Goal: Contribute content

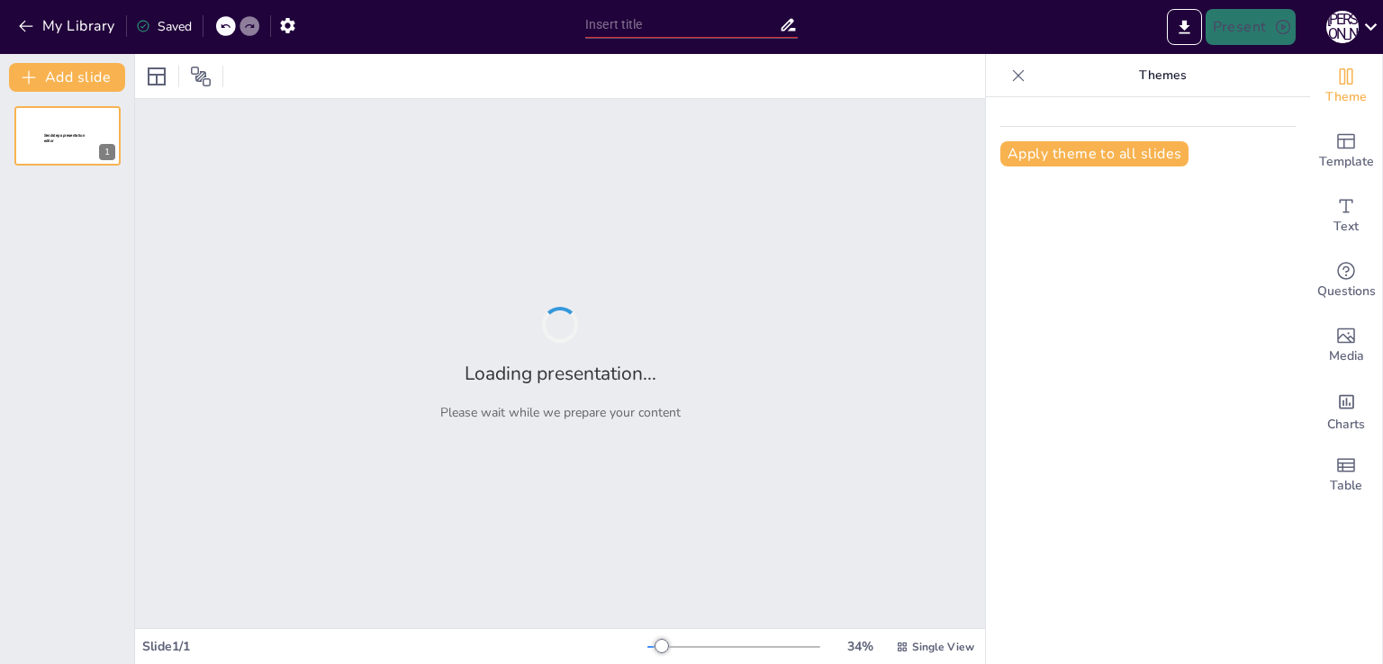
type input "Сучасні інноваційні технології на уроках в 1-2 класах"
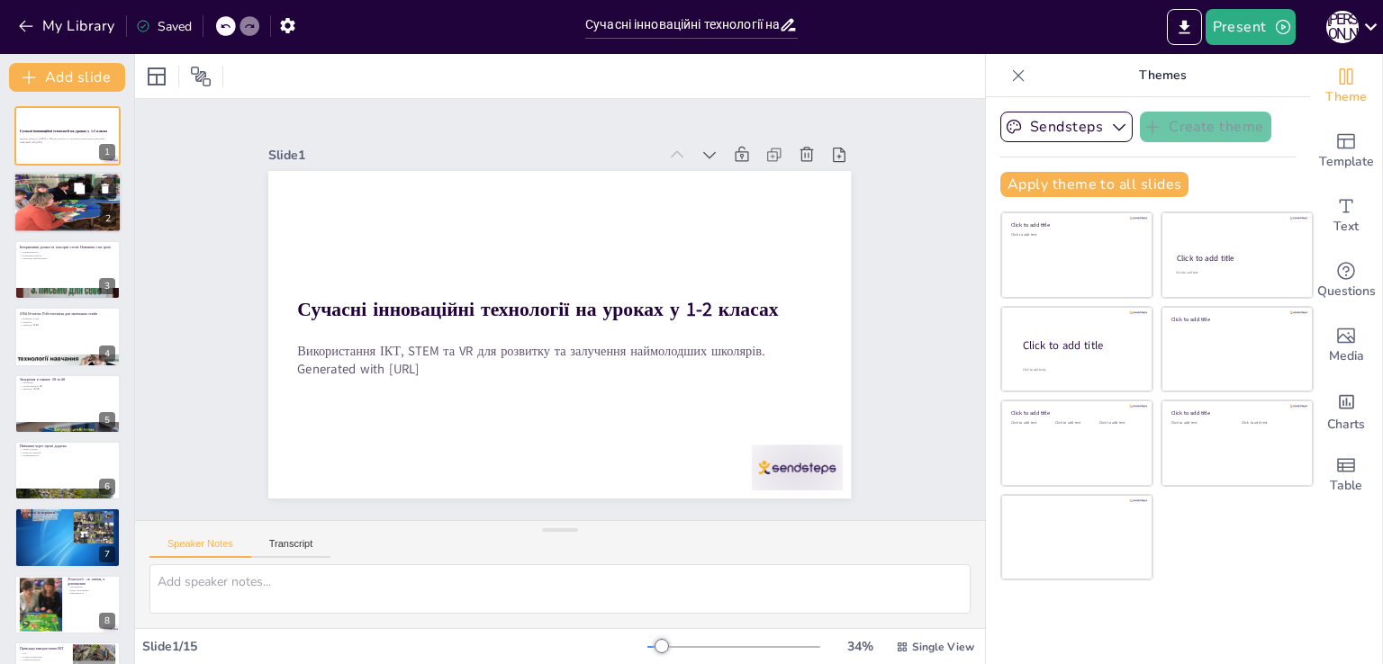
click at [80, 180] on button at bounding box center [79, 189] width 22 height 22
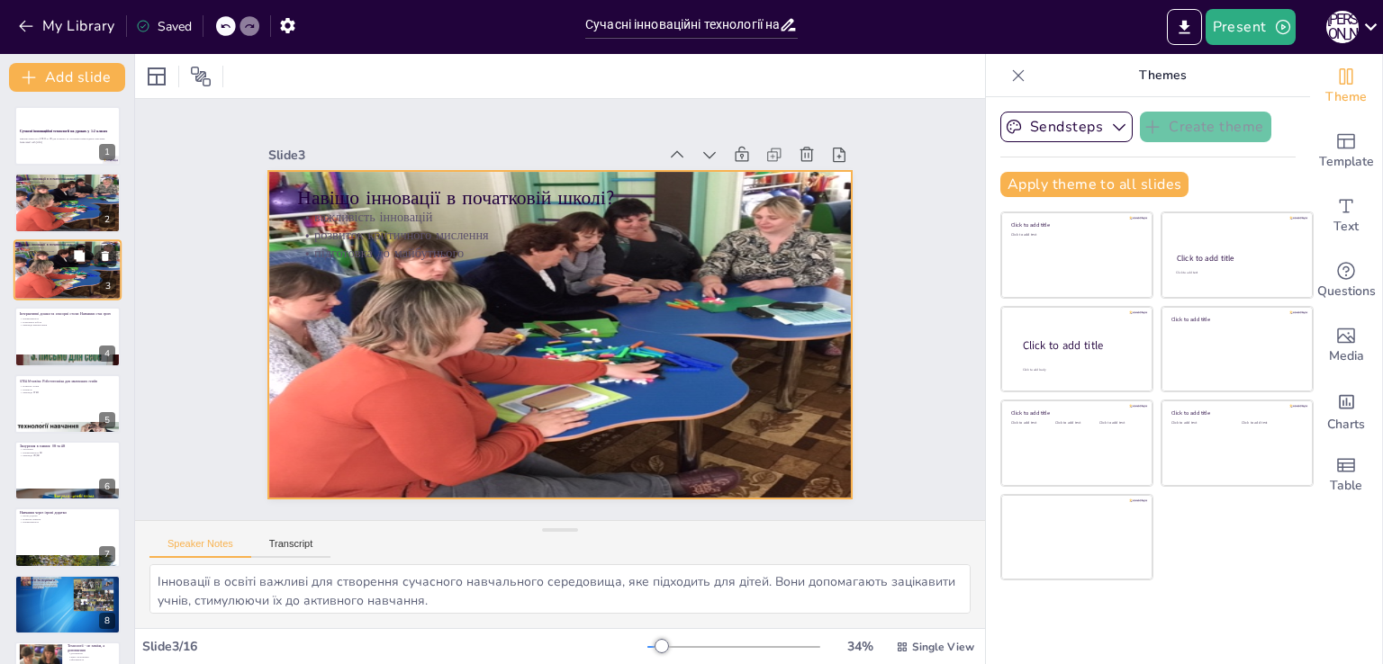
click at [49, 263] on div at bounding box center [68, 270] width 108 height 81
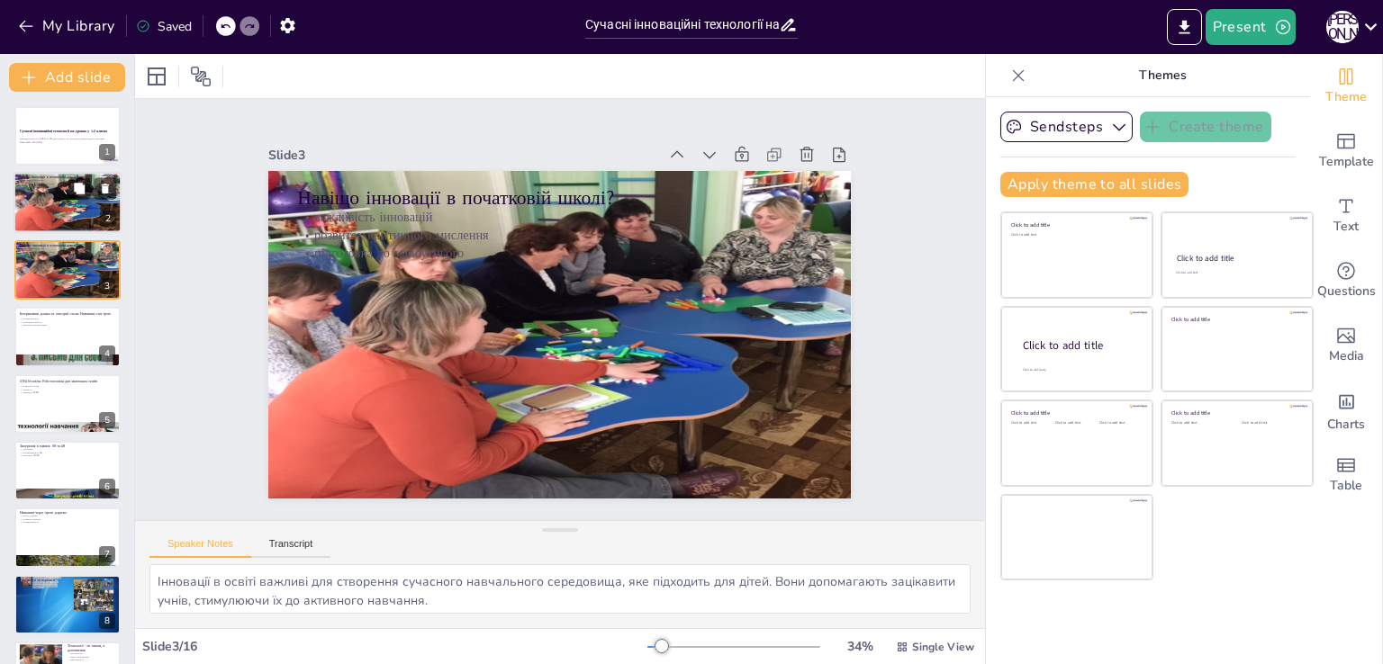
click at [29, 188] on p "підготовка до майбутнього" at bounding box center [67, 188] width 97 height 4
click at [61, 325] on p "приклади використання" at bounding box center [67, 326] width 97 height 4
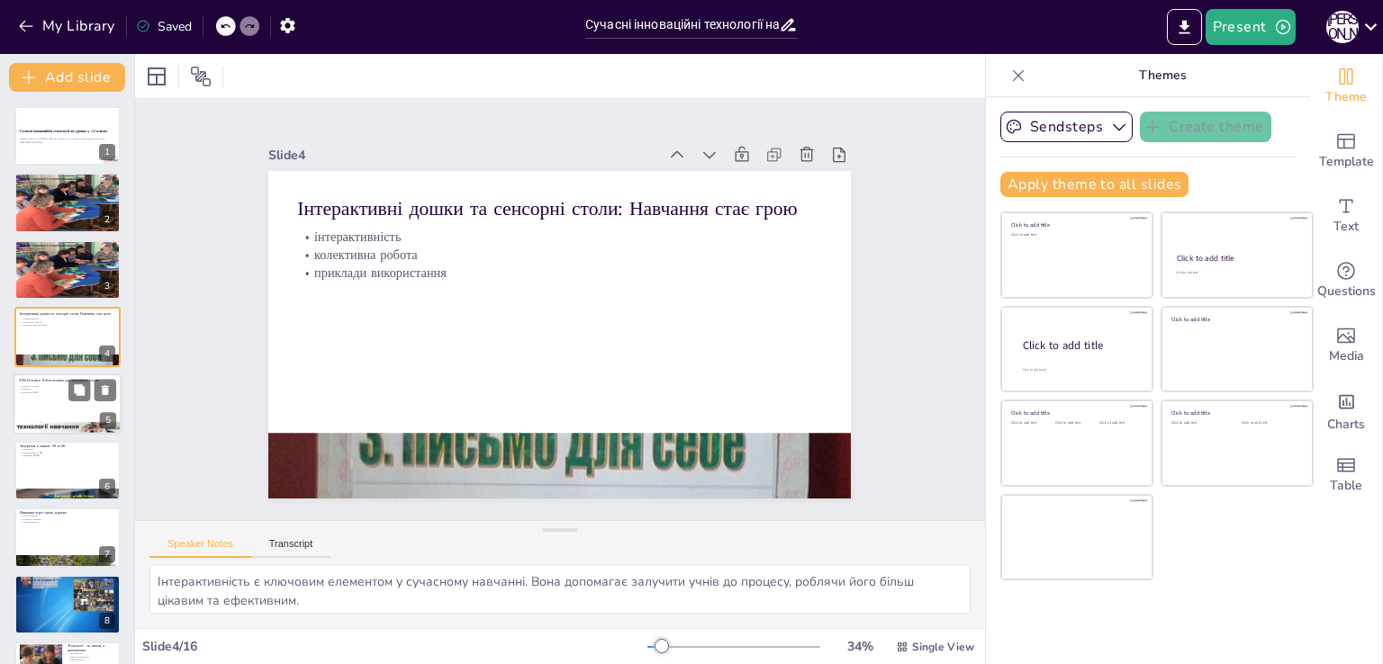
click at [64, 400] on div at bounding box center [68, 404] width 108 height 61
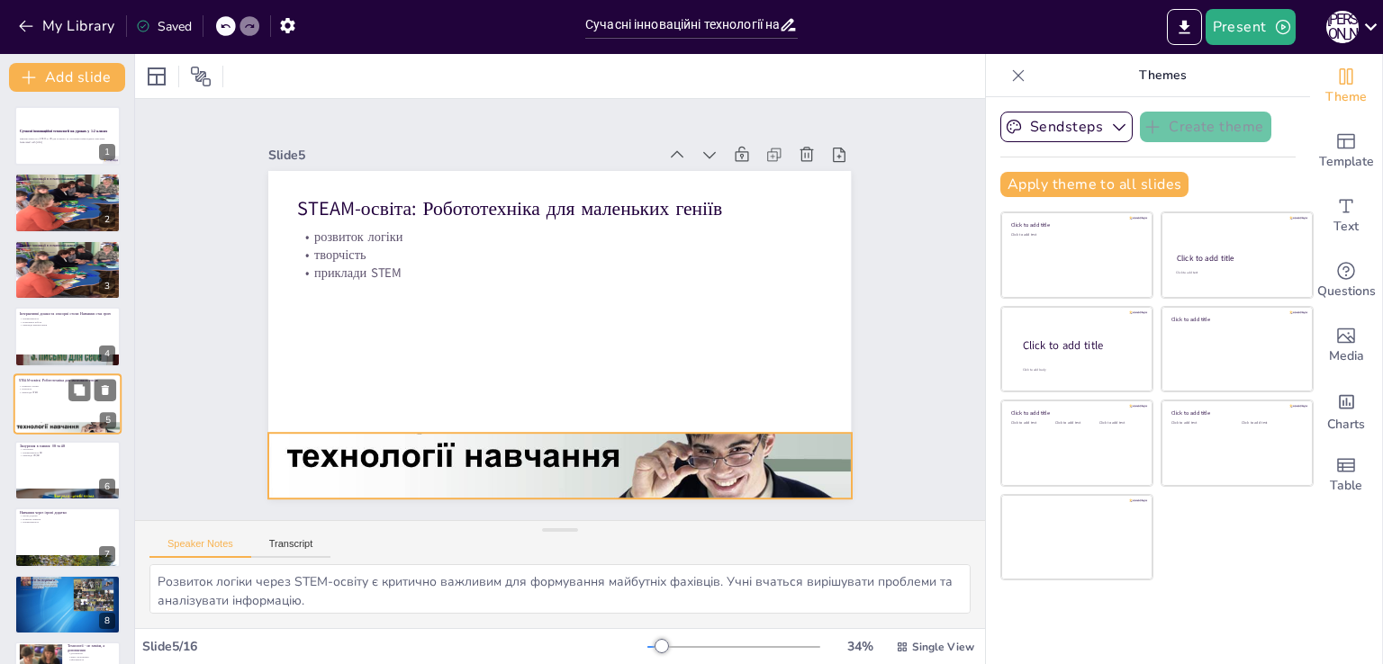
scroll to position [25, 0]
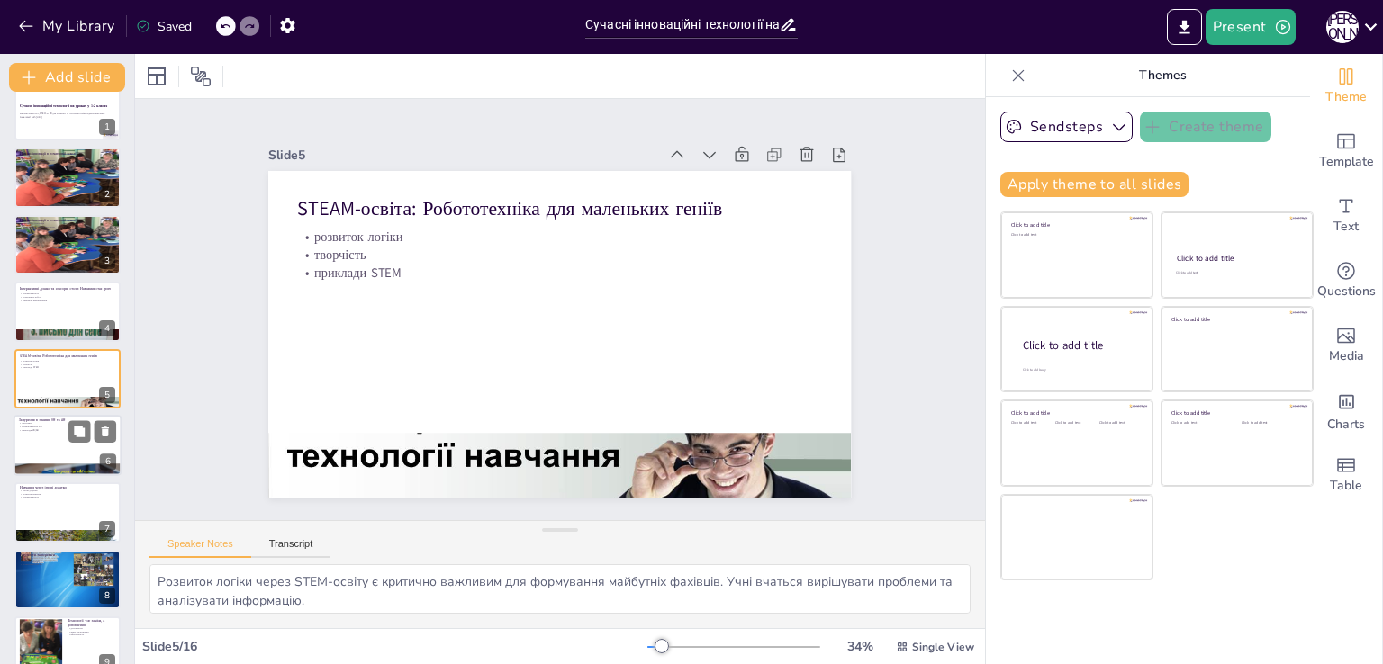
click at [43, 436] on div at bounding box center [68, 445] width 108 height 61
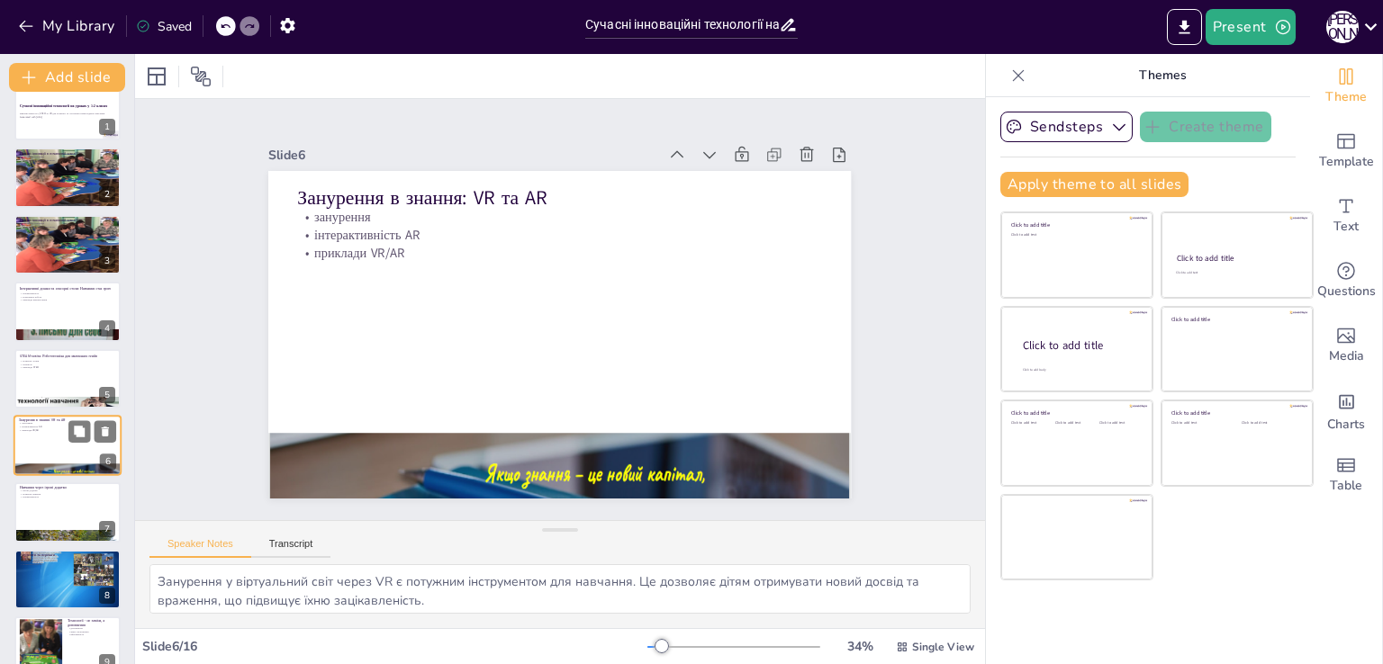
scroll to position [93, 0]
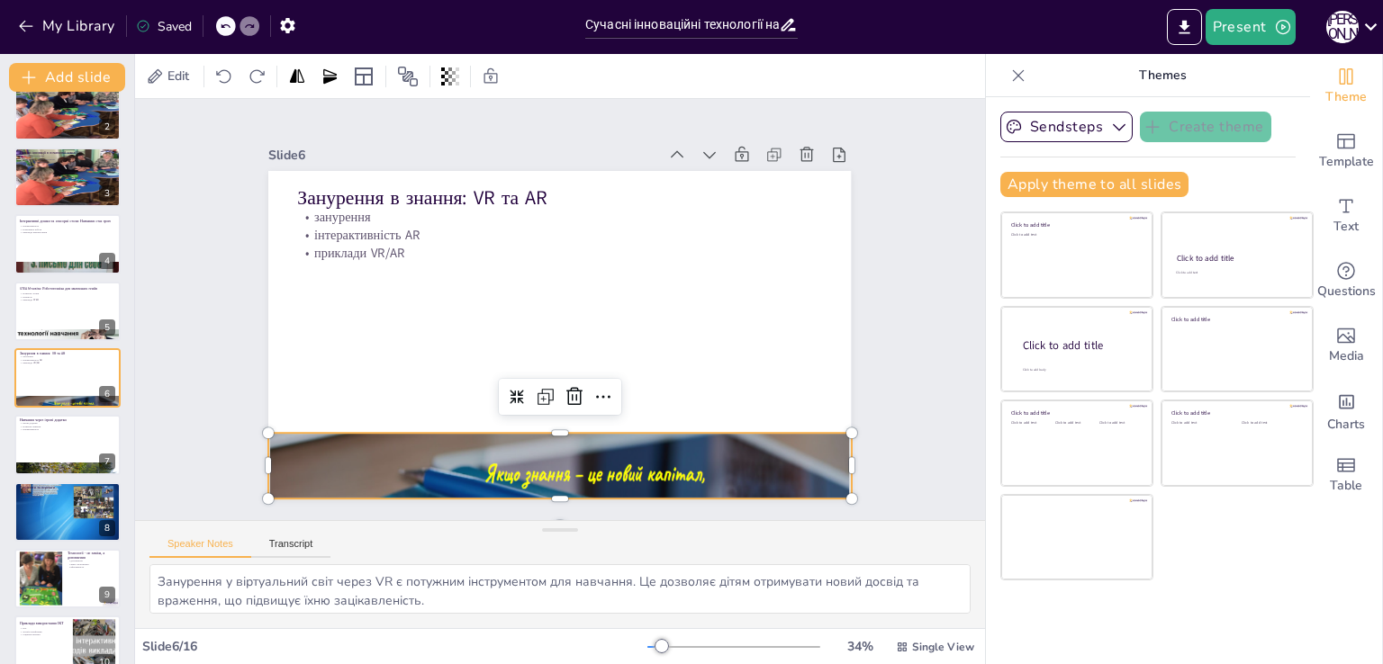
click at [545, 473] on div at bounding box center [527, 462] width 654 height 518
click at [550, 426] on div at bounding box center [481, 444] width 707 height 643
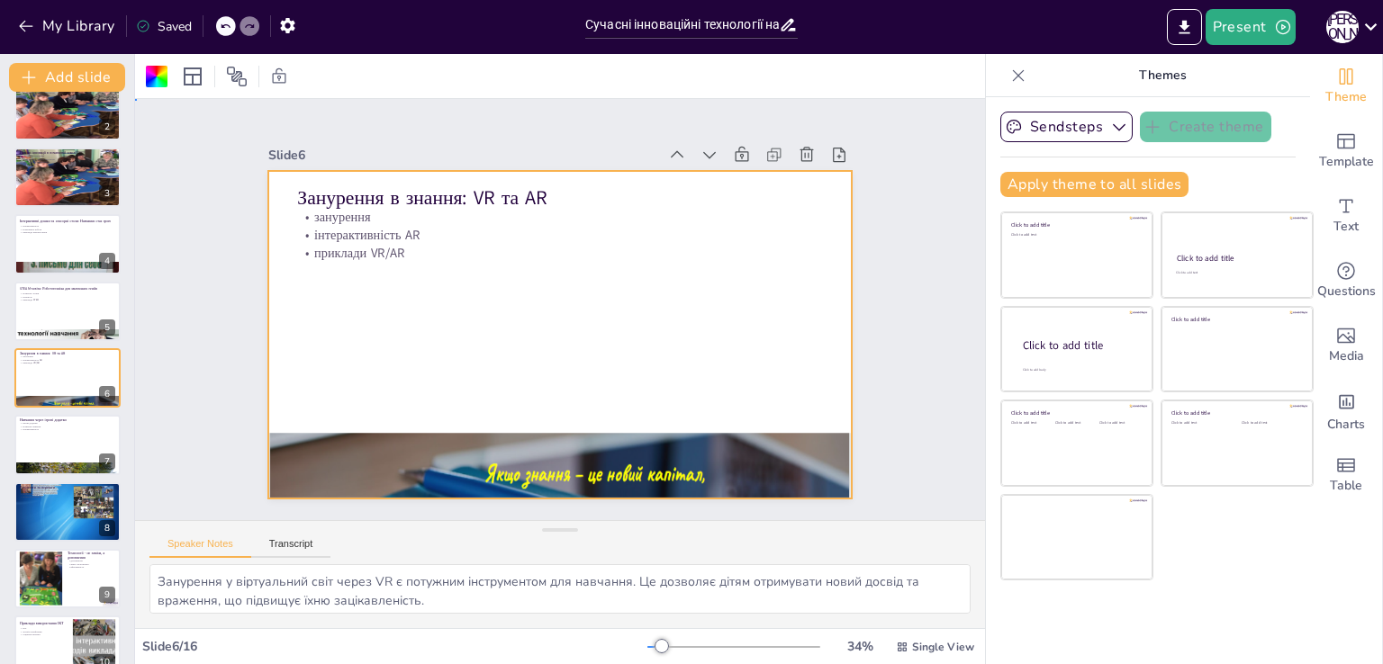
click at [537, 438] on div at bounding box center [544, 464] width 622 height 464
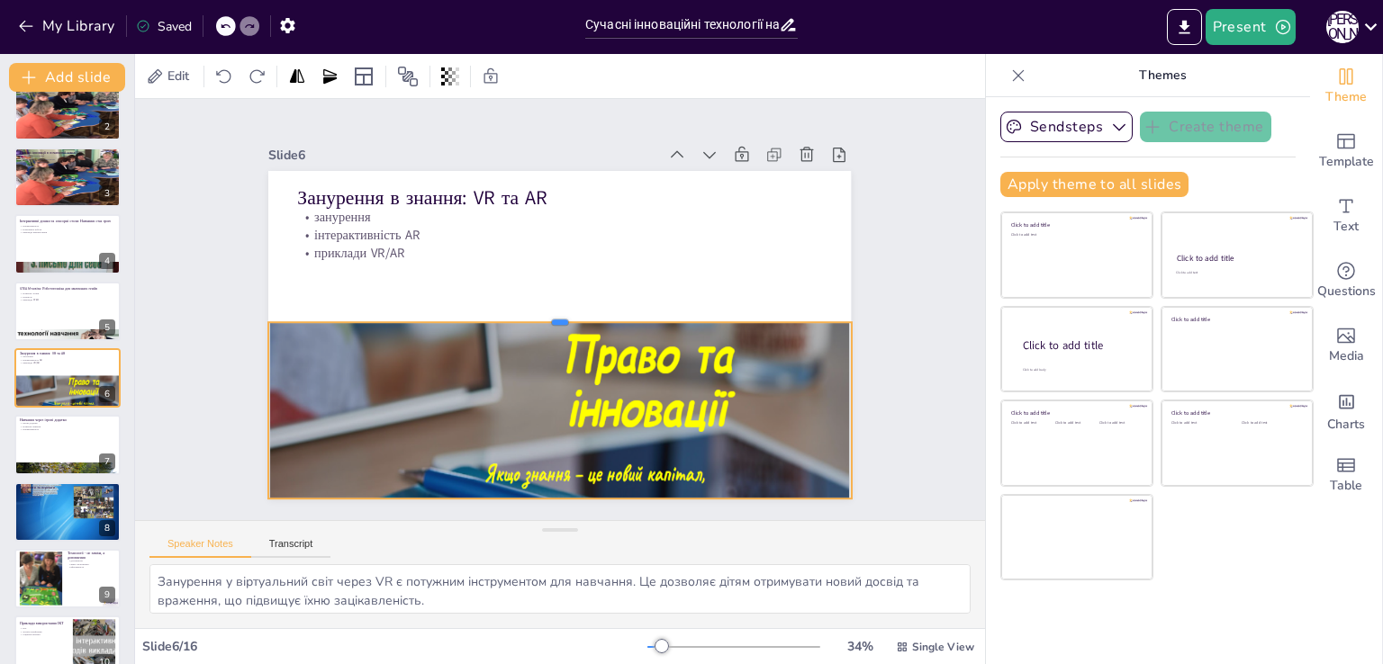
drag, startPoint x: 547, startPoint y: 419, endPoint x: 549, endPoint y: 308, distance: 110.7
click at [549, 308] on div at bounding box center [558, 315] width 558 height 194
click at [63, 448] on div at bounding box center [68, 445] width 108 height 61
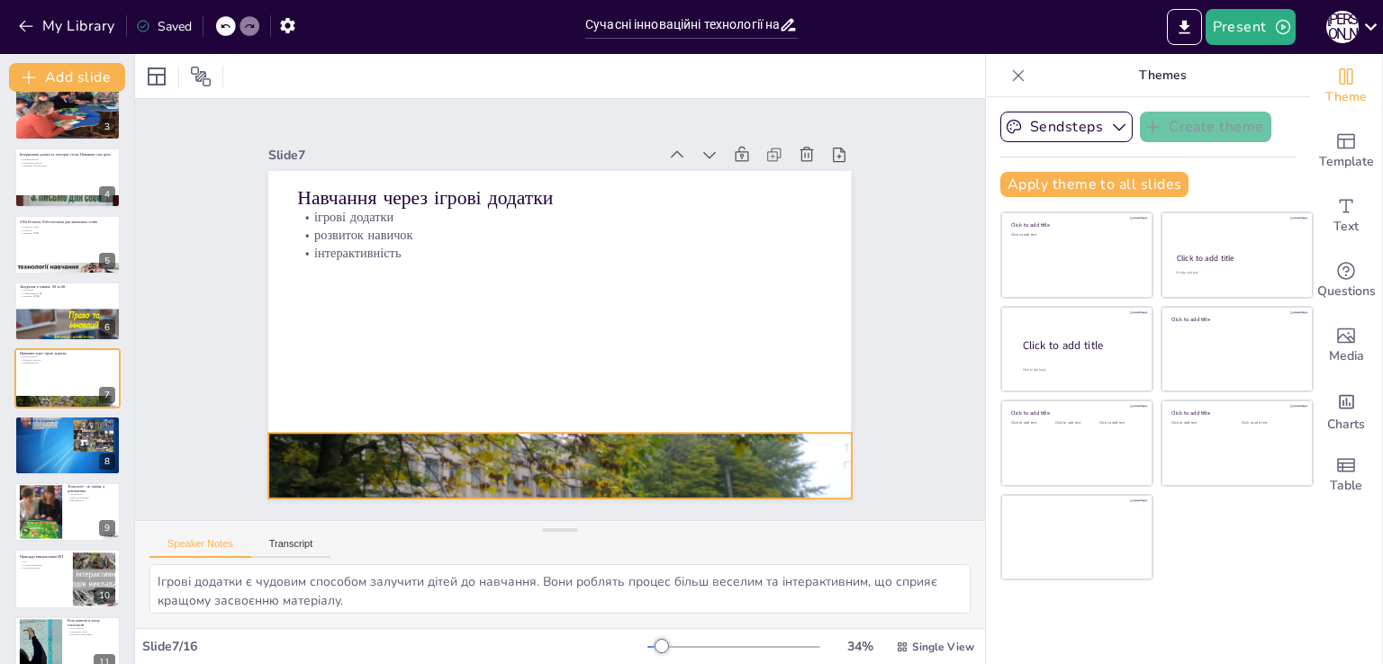
click at [545, 469] on div at bounding box center [455, 426] width 630 height 609
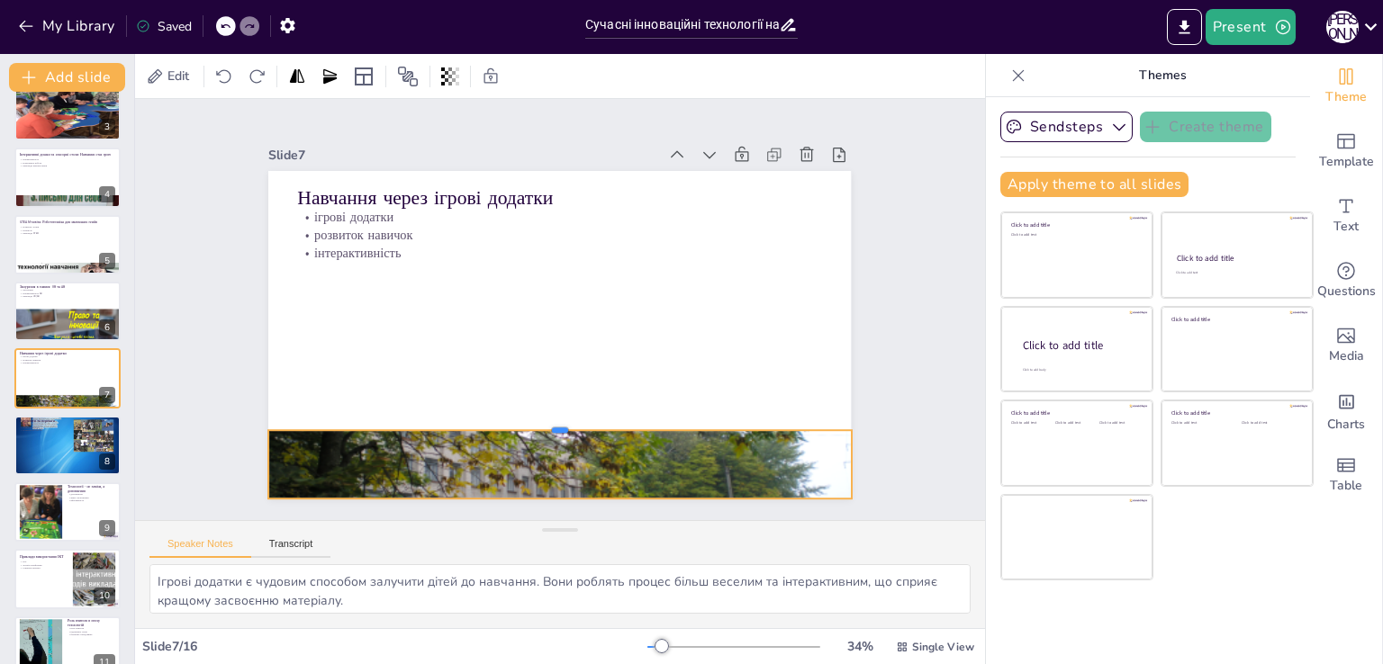
drag, startPoint x: 551, startPoint y: 422, endPoint x: 568, endPoint y: 419, distance: 17.3
click at [568, 419] on div at bounding box center [525, 417] width 558 height 194
click at [36, 440] on div at bounding box center [68, 446] width 108 height 76
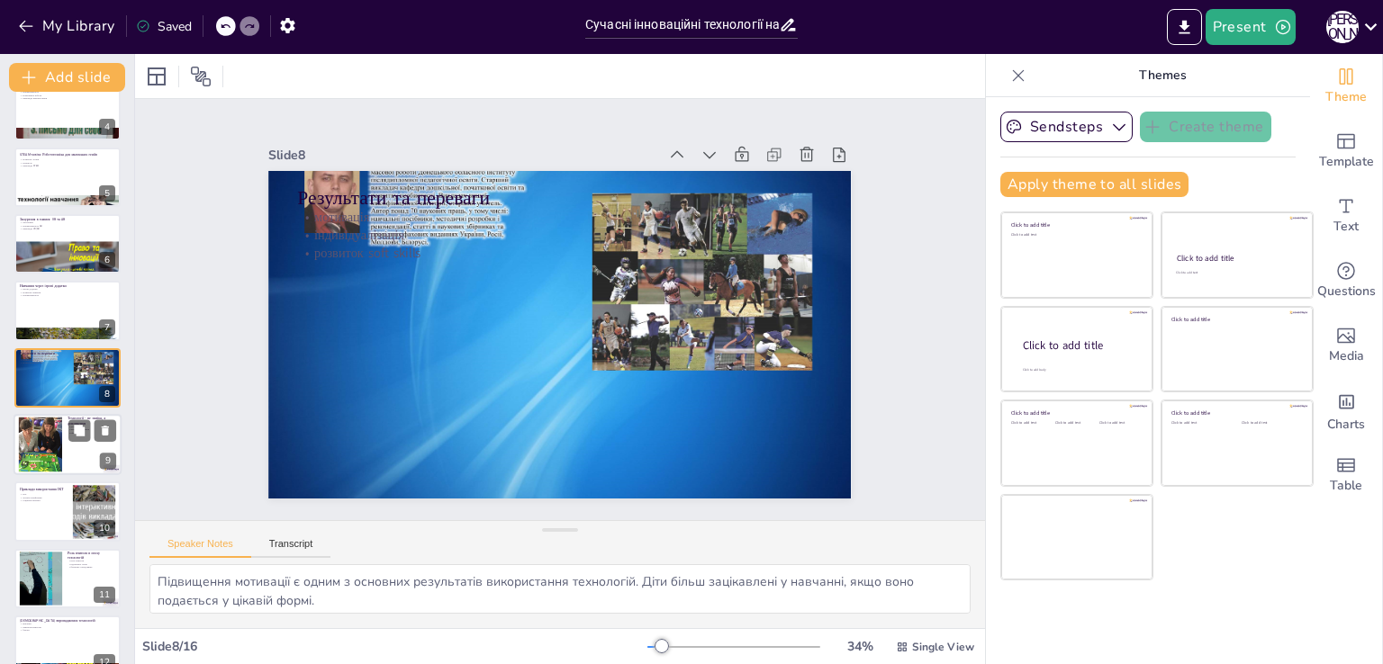
click at [43, 448] on div at bounding box center [40, 445] width 73 height 55
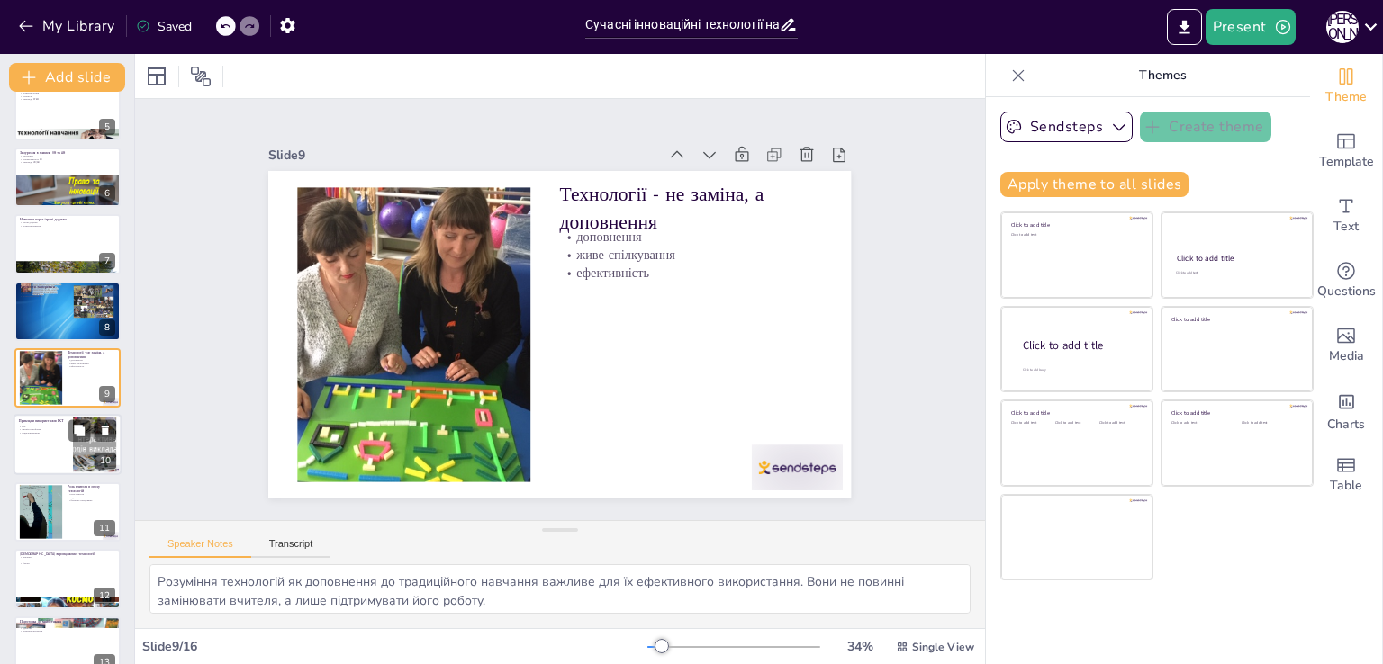
click at [51, 433] on p "соціальні мережі" at bounding box center [43, 434] width 49 height 4
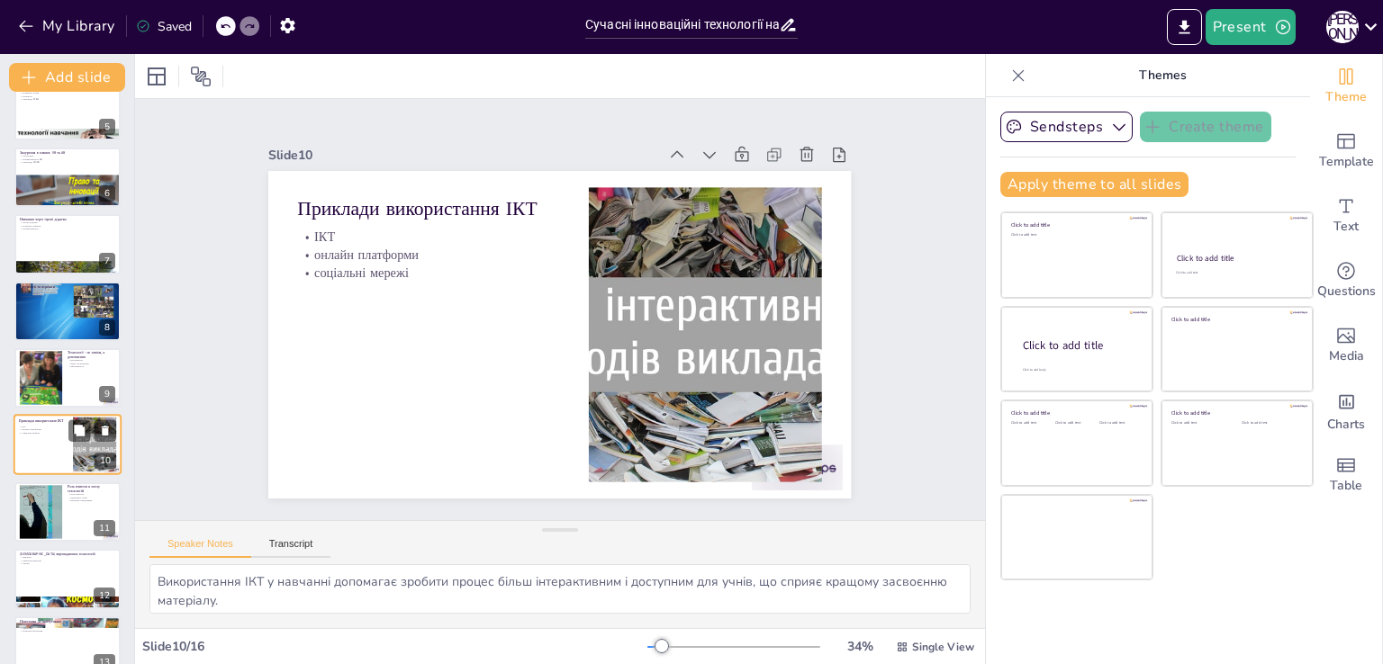
scroll to position [360, 0]
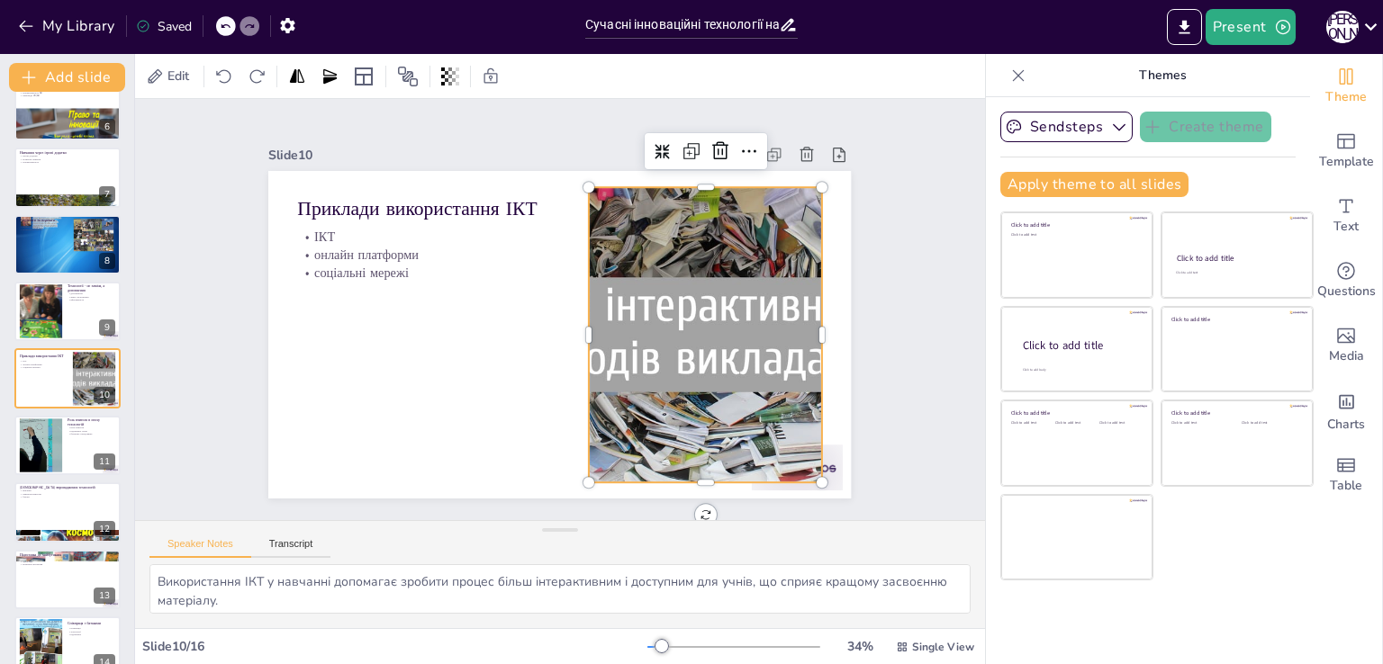
click at [656, 371] on div at bounding box center [697, 365] width 494 height 381
drag, startPoint x: 570, startPoint y: 325, endPoint x: 579, endPoint y: 343, distance: 20.1
click at [579, 343] on div at bounding box center [570, 348] width 185 height 247
click at [55, 461] on div at bounding box center [40, 445] width 97 height 55
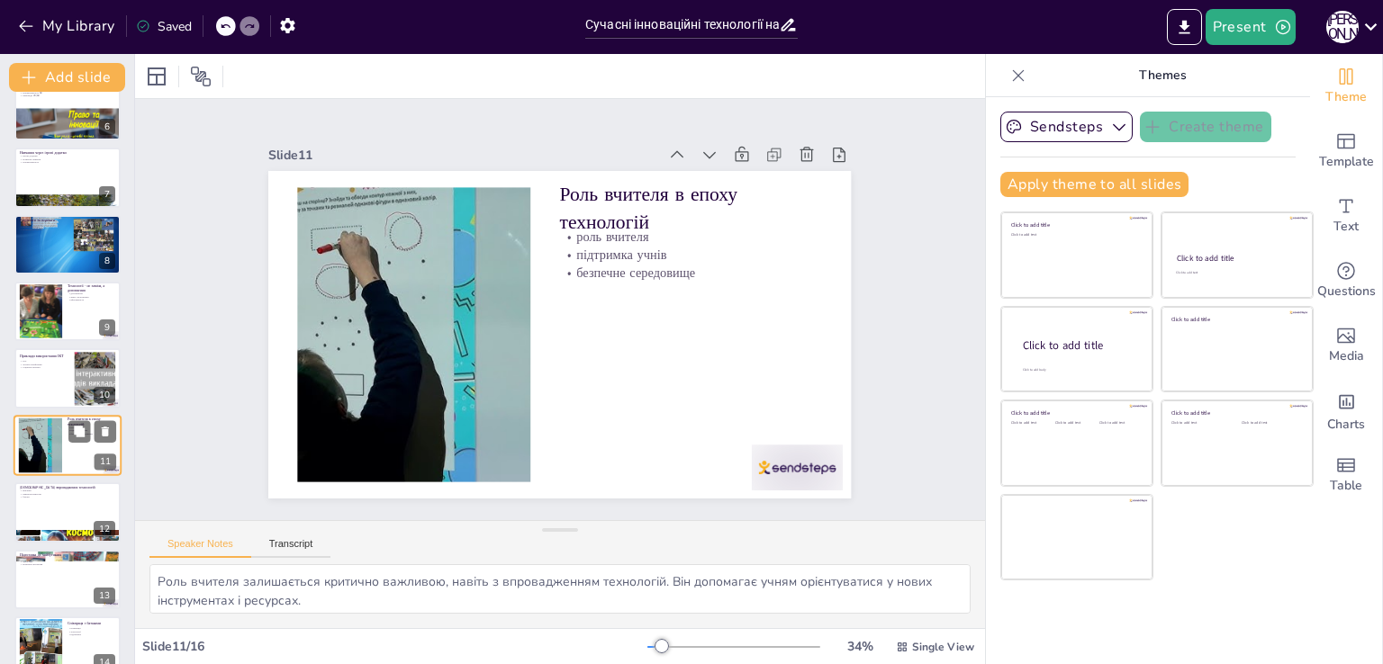
scroll to position [428, 0]
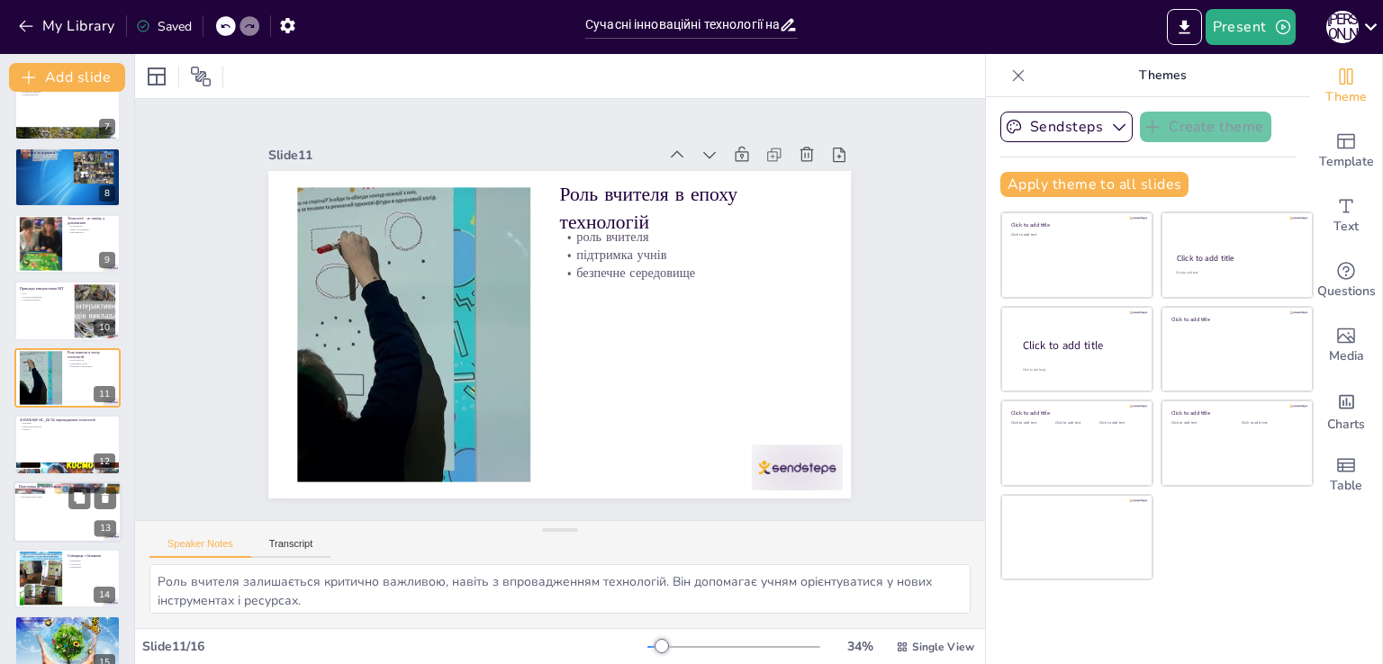
click at [31, 488] on p "підготовка" at bounding box center [67, 490] width 97 height 4
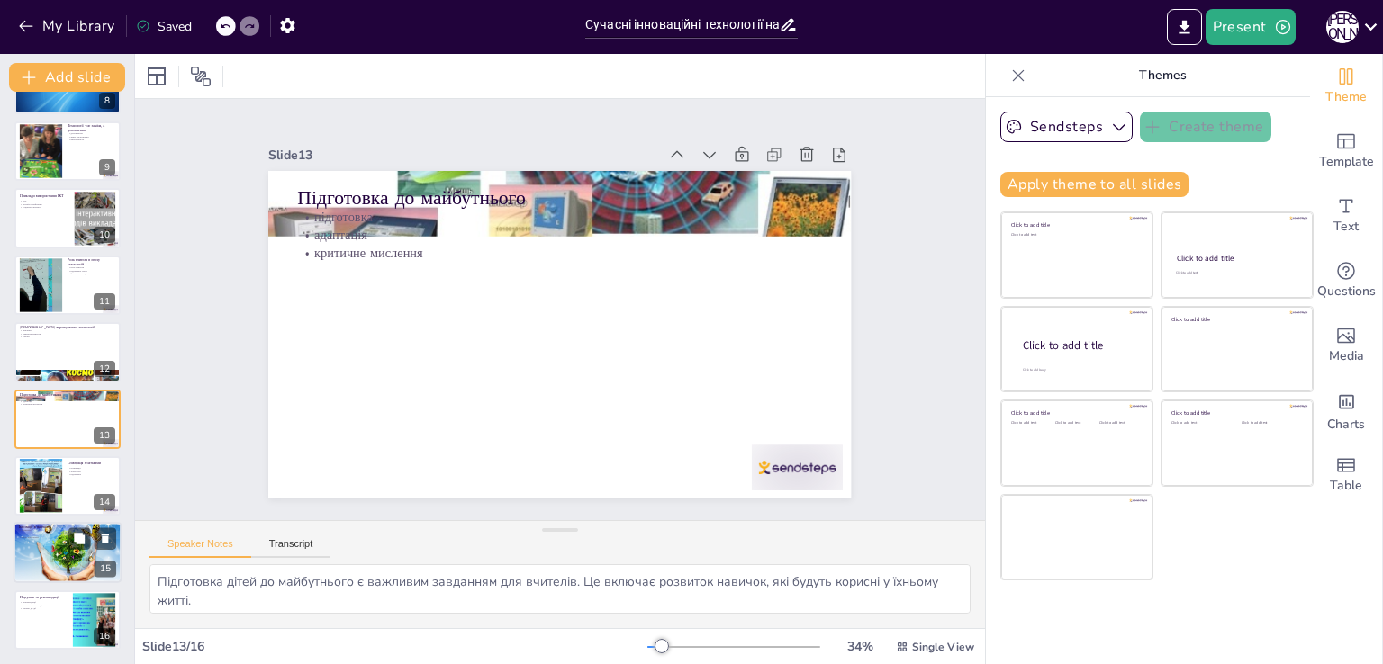
click at [65, 554] on div at bounding box center [68, 552] width 108 height 81
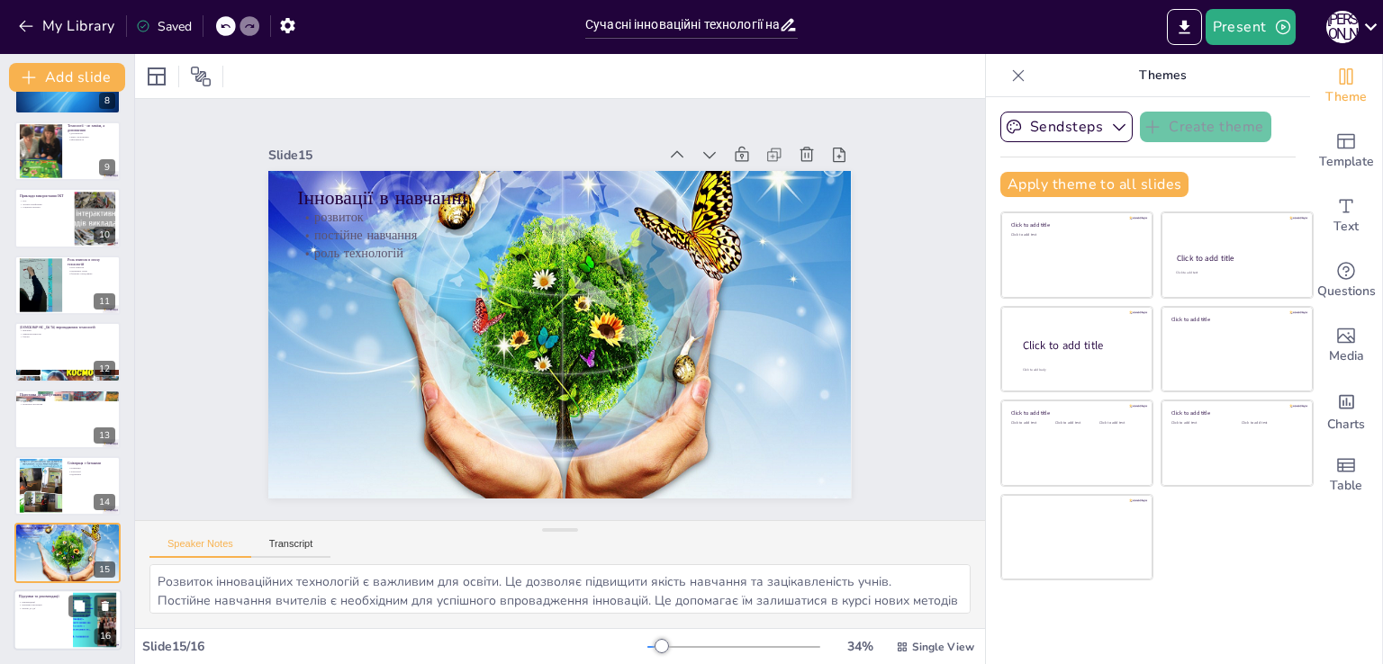
click at [45, 613] on div at bounding box center [68, 620] width 108 height 61
type textarea "Рекомендації для вчителів щодо впровадження технологій є важливими для успішног…"
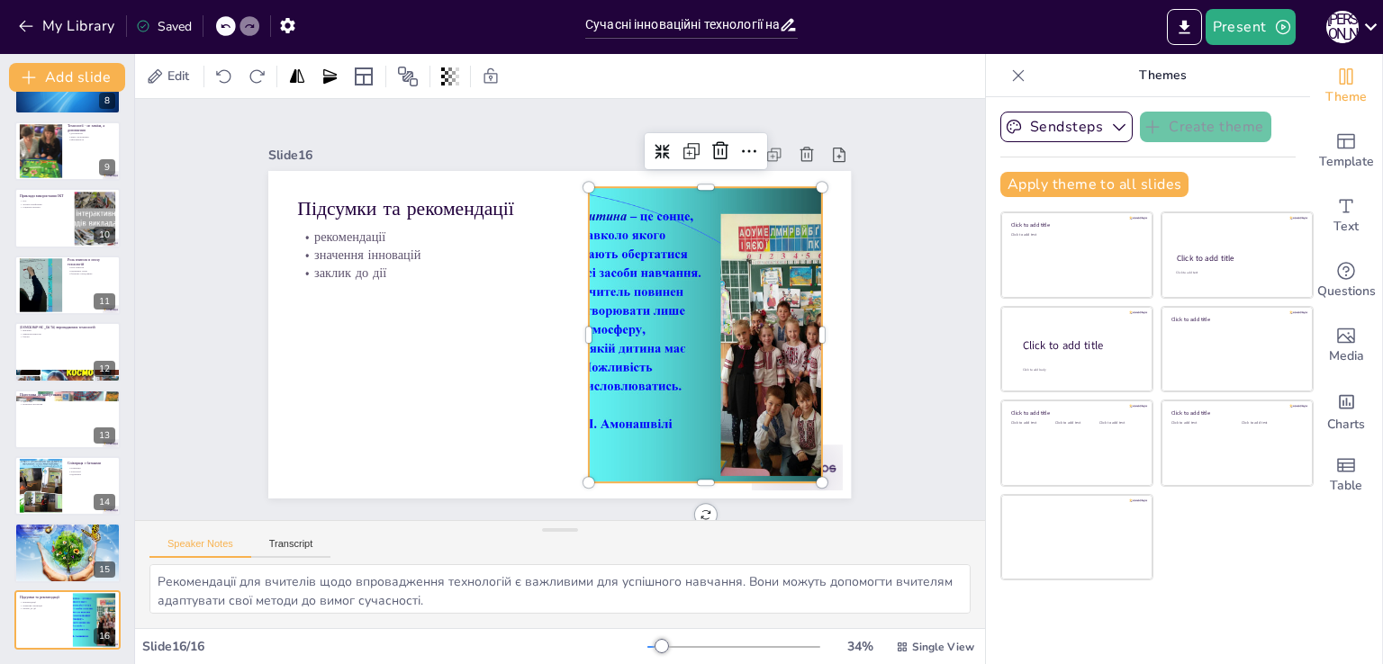
click at [670, 343] on div at bounding box center [690, 378] width 465 height 402
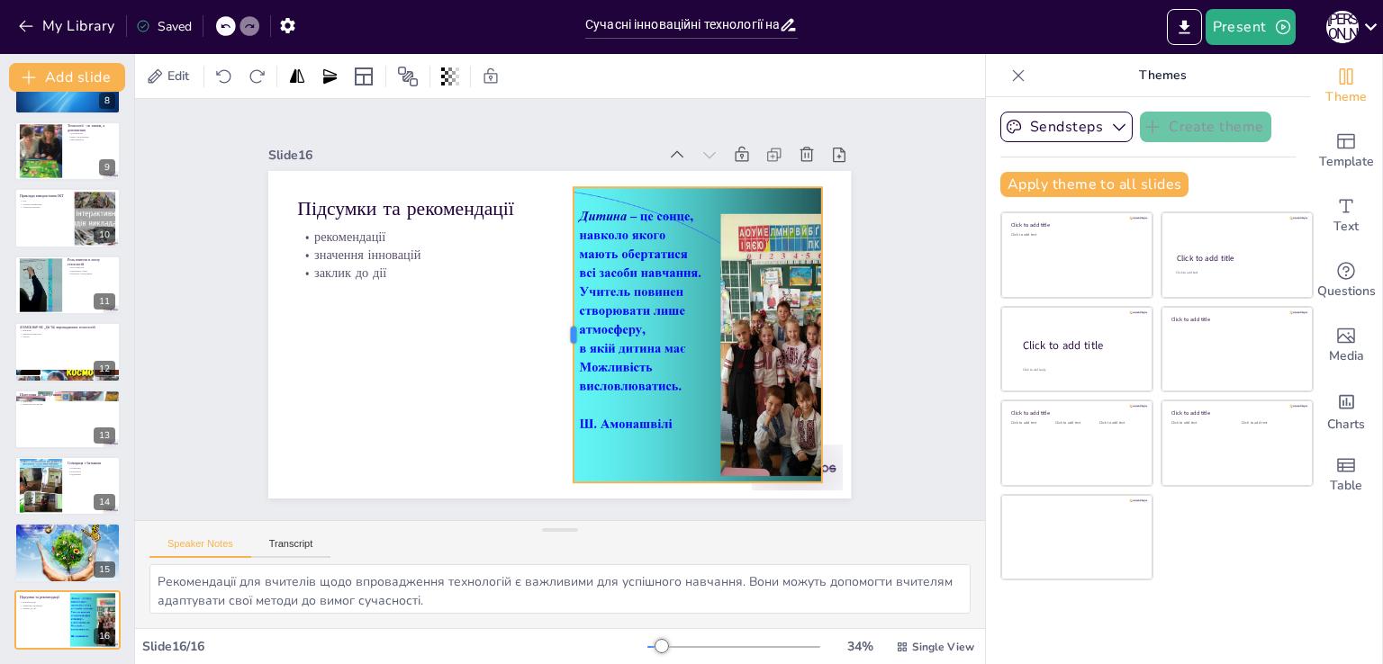
drag, startPoint x: 572, startPoint y: 325, endPoint x: 556, endPoint y: 324, distance: 15.3
click at [556, 324] on div at bounding box center [553, 334] width 160 height 263
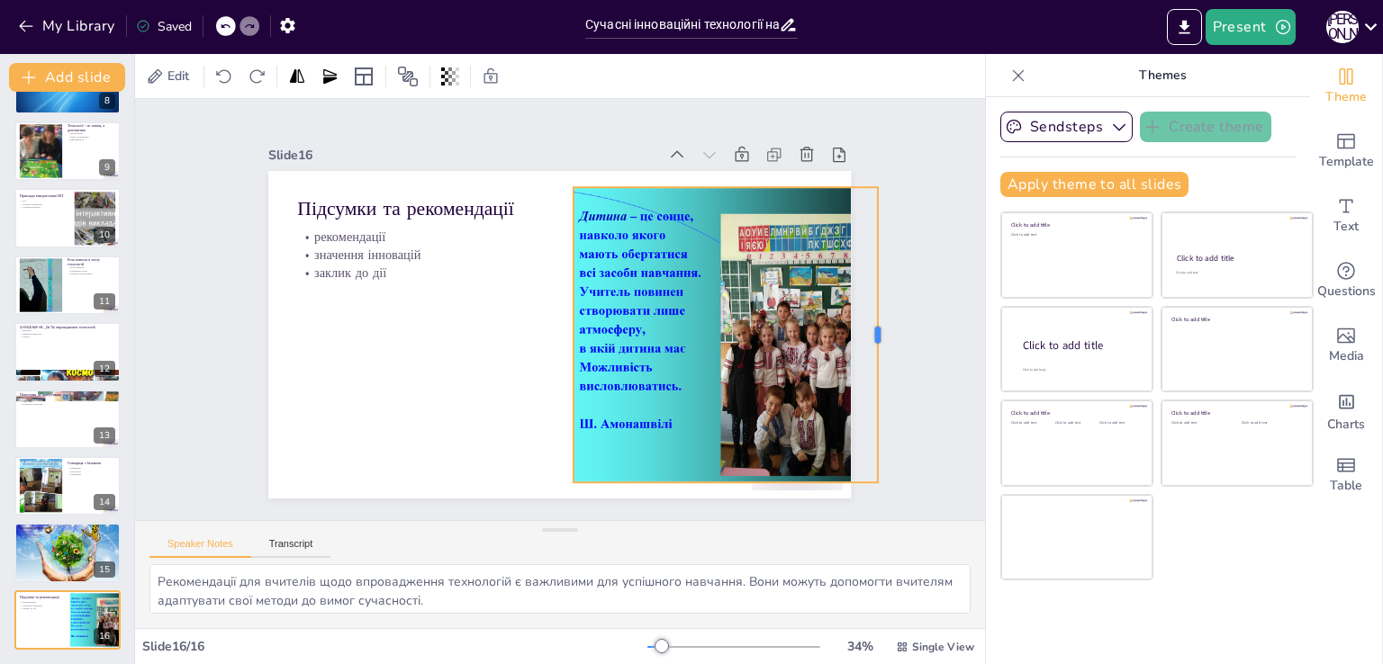
drag, startPoint x: 832, startPoint y: 321, endPoint x: 865, endPoint y: 334, distance: 35.6
click at [865, 363] on div at bounding box center [829, 494] width 160 height 263
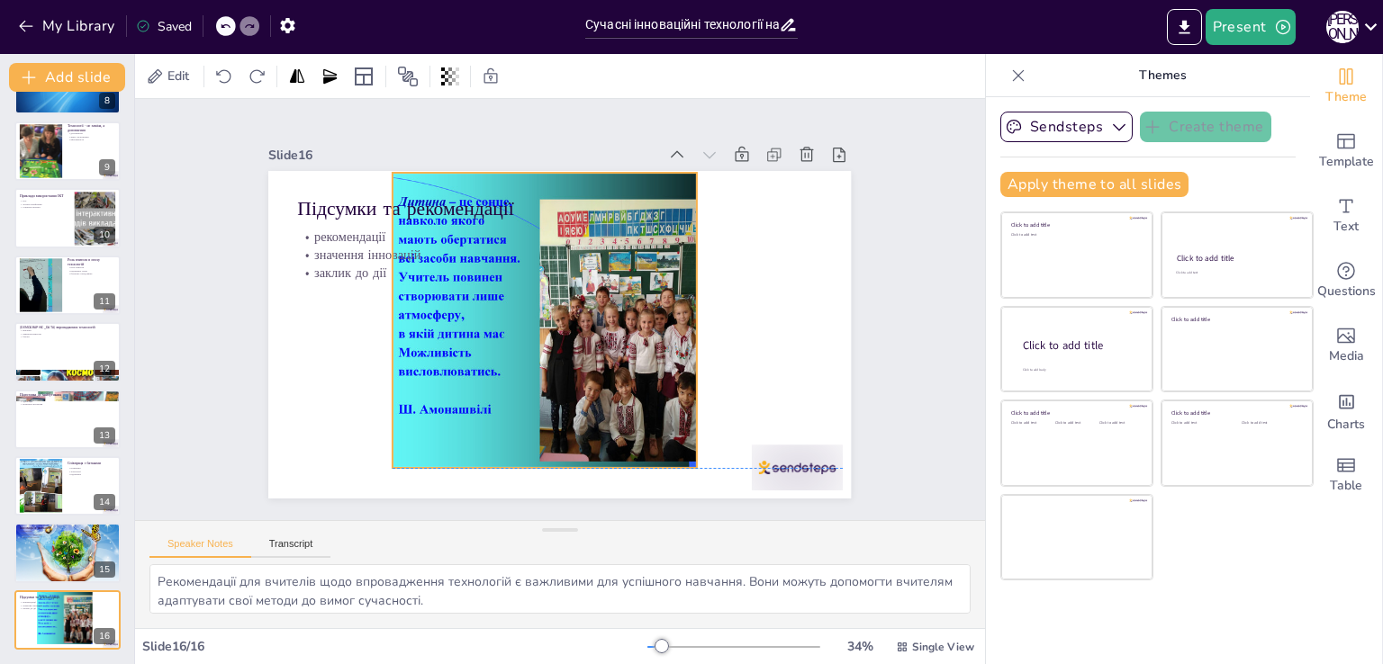
drag, startPoint x: 733, startPoint y: 351, endPoint x: 552, endPoint y: 340, distance: 181.2
click at [552, 340] on div at bounding box center [539, 279] width 402 height 465
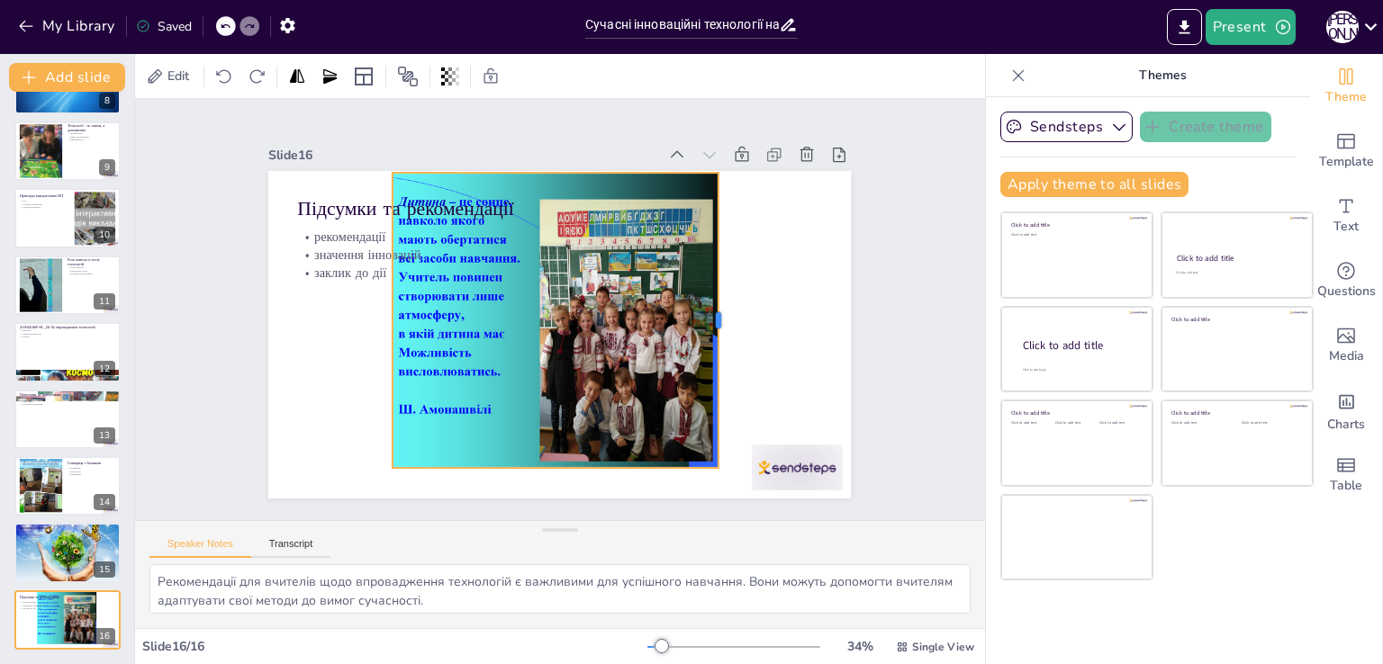
drag, startPoint x: 683, startPoint y: 311, endPoint x: 705, endPoint y: 302, distance: 23.1
click at [705, 302] on div at bounding box center [714, 371] width 105 height 284
click at [547, 268] on div at bounding box center [523, 309] width 465 height 402
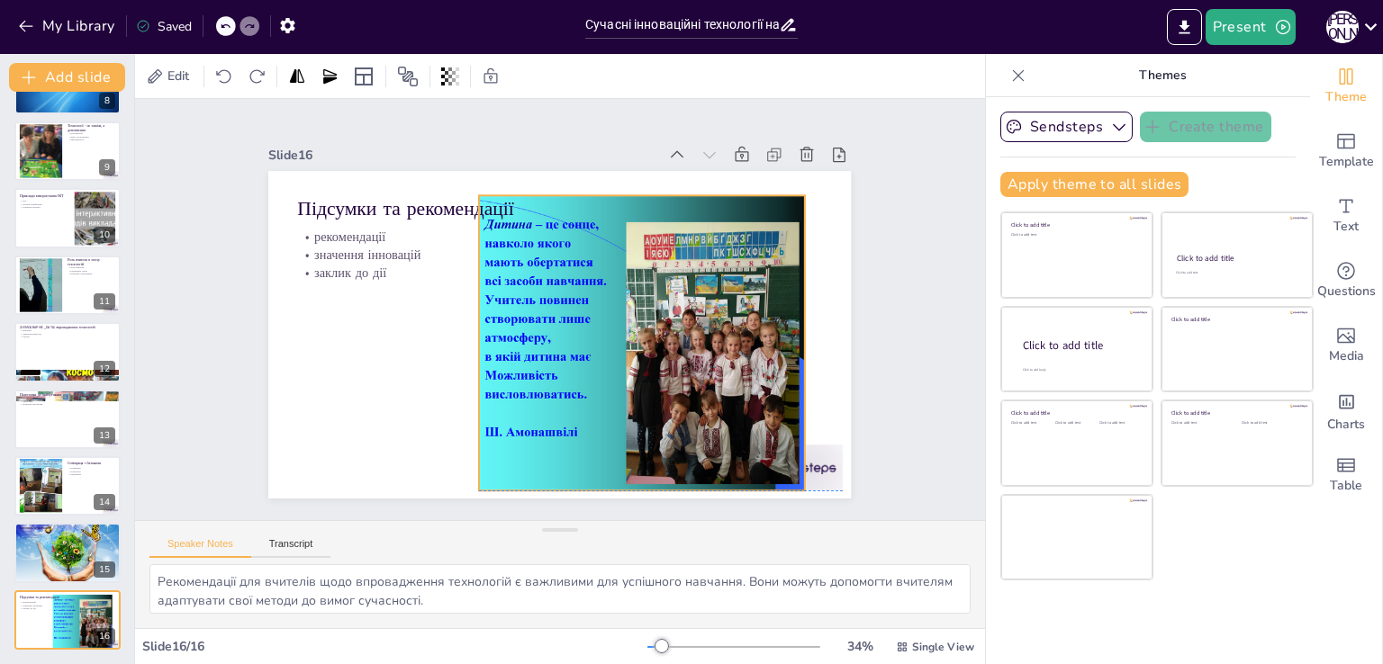
drag, startPoint x: 519, startPoint y: 276, endPoint x: 614, endPoint y: 282, distance: 94.7
click at [614, 282] on div at bounding box center [575, 369] width 490 height 482
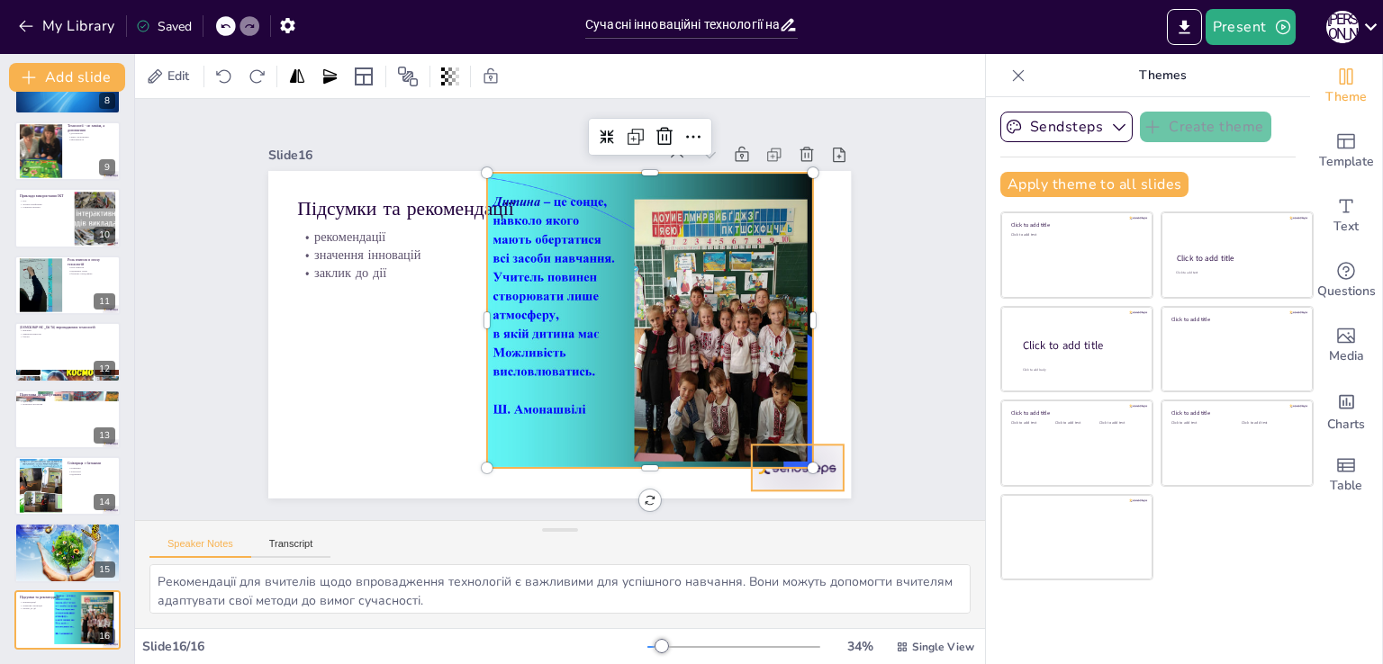
click at [808, 482] on div at bounding box center [759, 513] width 98 height 63
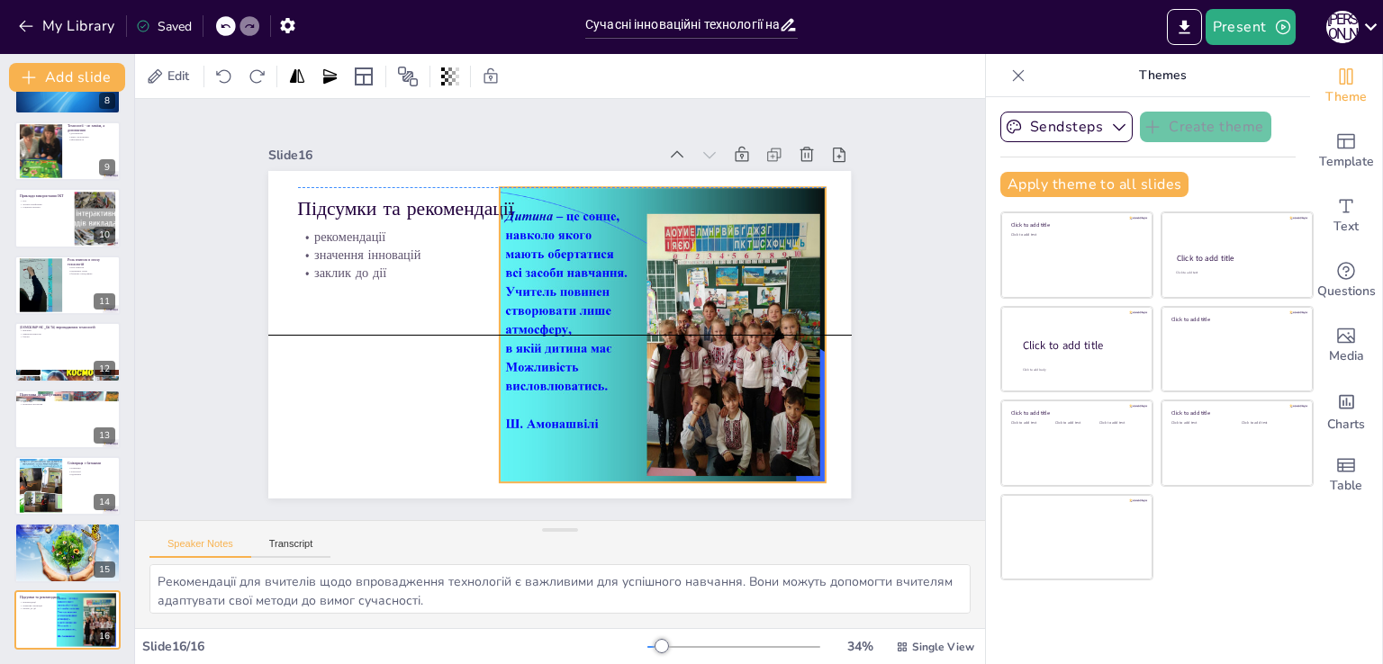
drag, startPoint x: 528, startPoint y: 290, endPoint x: 541, endPoint y: 298, distance: 15.0
click at [541, 298] on div at bounding box center [582, 382] width 470 height 491
click at [810, 329] on div at bounding box center [620, 356] width 465 height 402
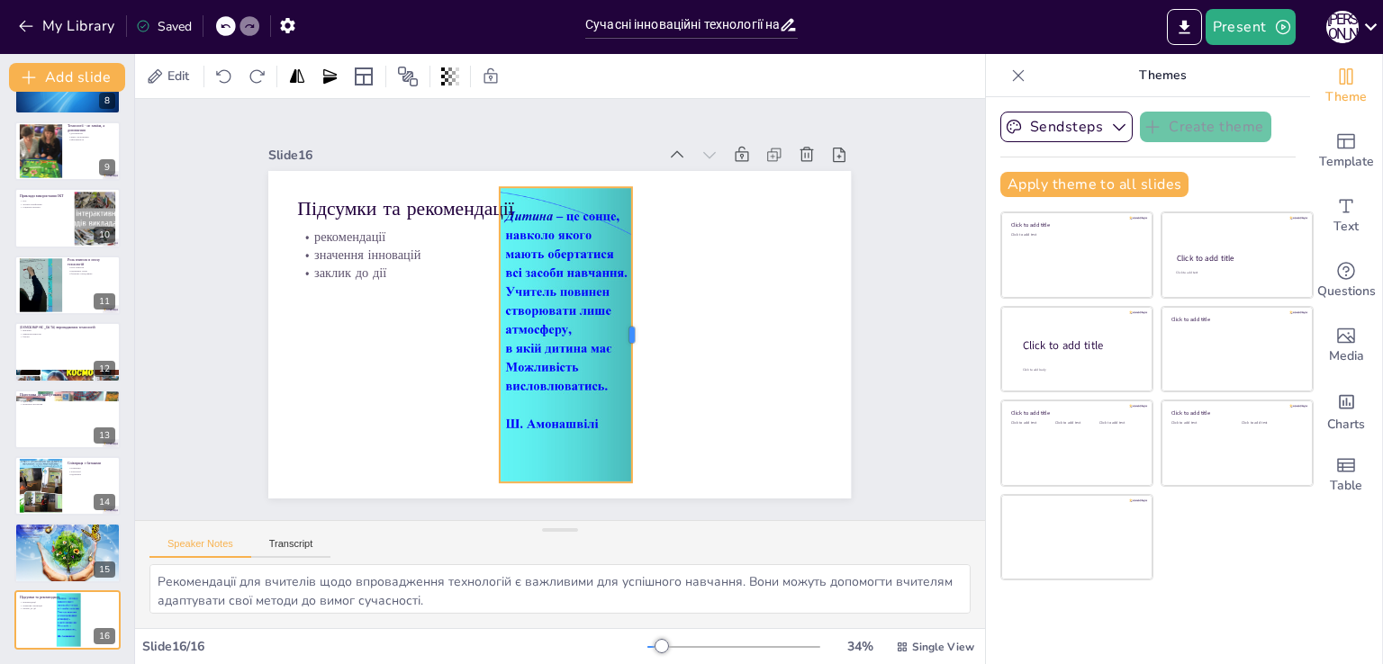
drag, startPoint x: 811, startPoint y: 329, endPoint x: 617, endPoint y: 300, distance: 195.7
click at [617, 300] on div at bounding box center [616, 370] width 160 height 263
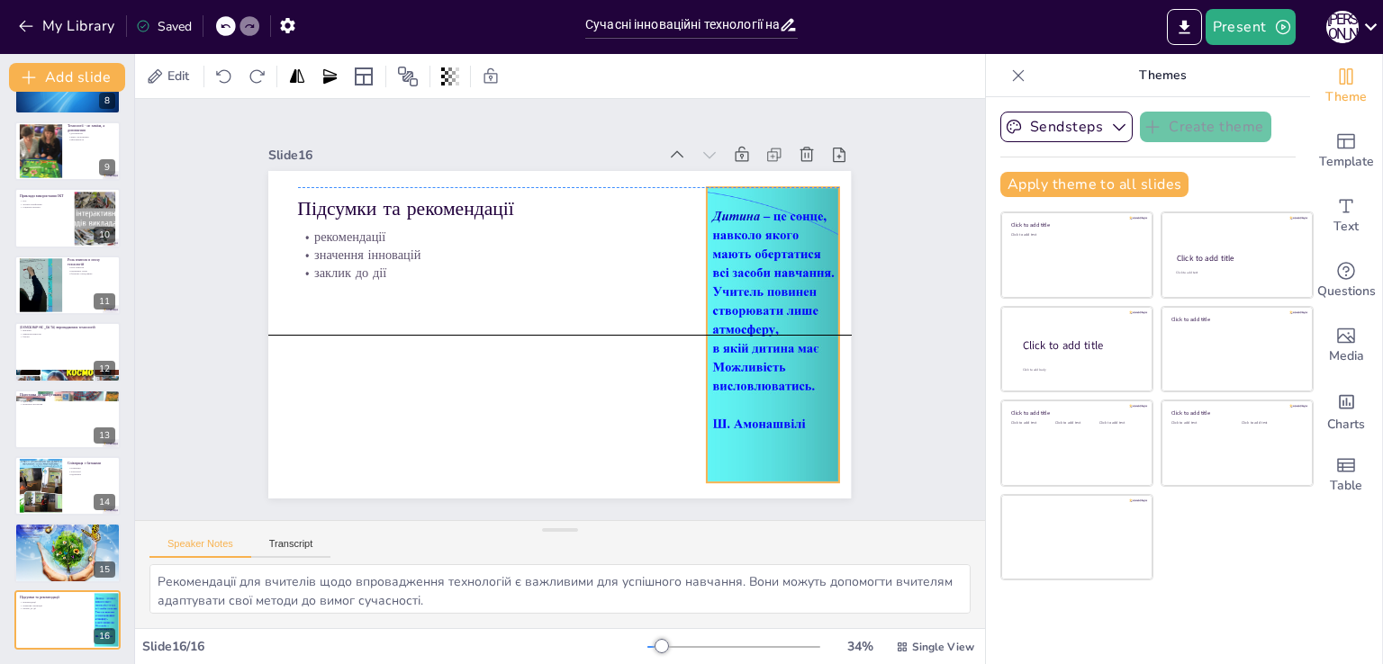
drag, startPoint x: 554, startPoint y: 275, endPoint x: 750, endPoint y: 271, distance: 196.3
click at [519, 269] on div at bounding box center [286, 372] width 465 height 402
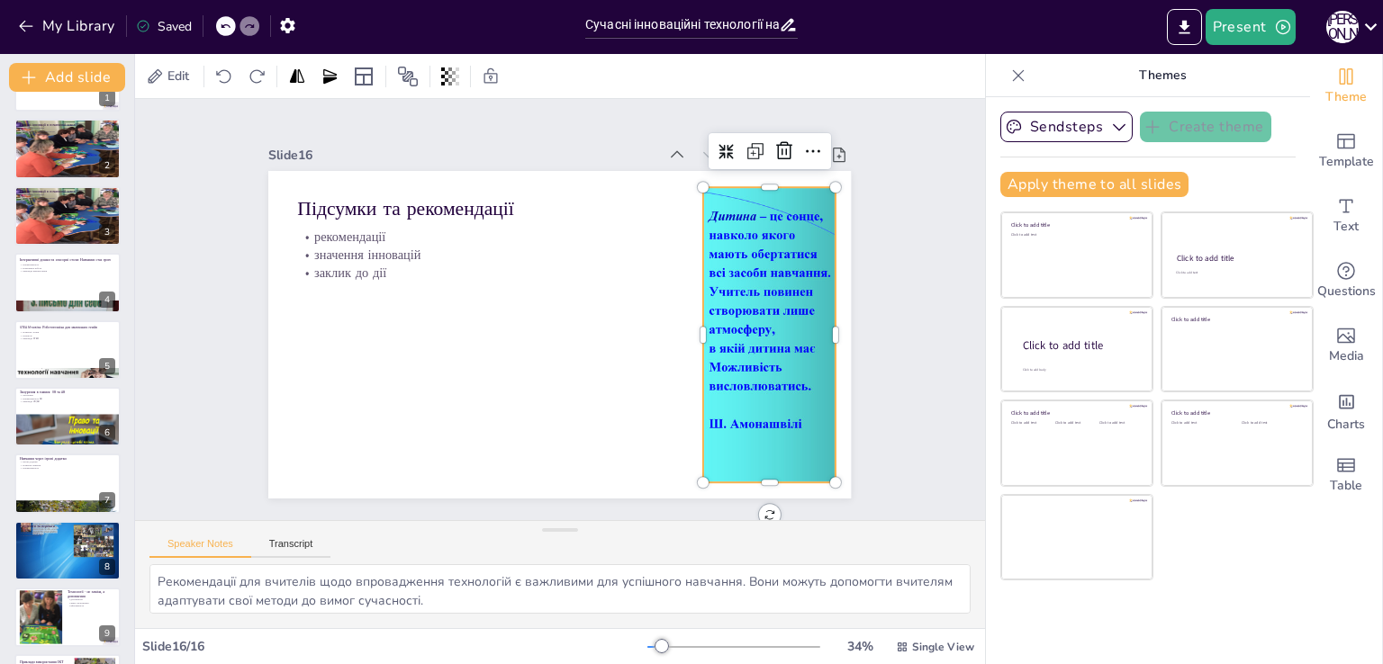
scroll to position [0, 0]
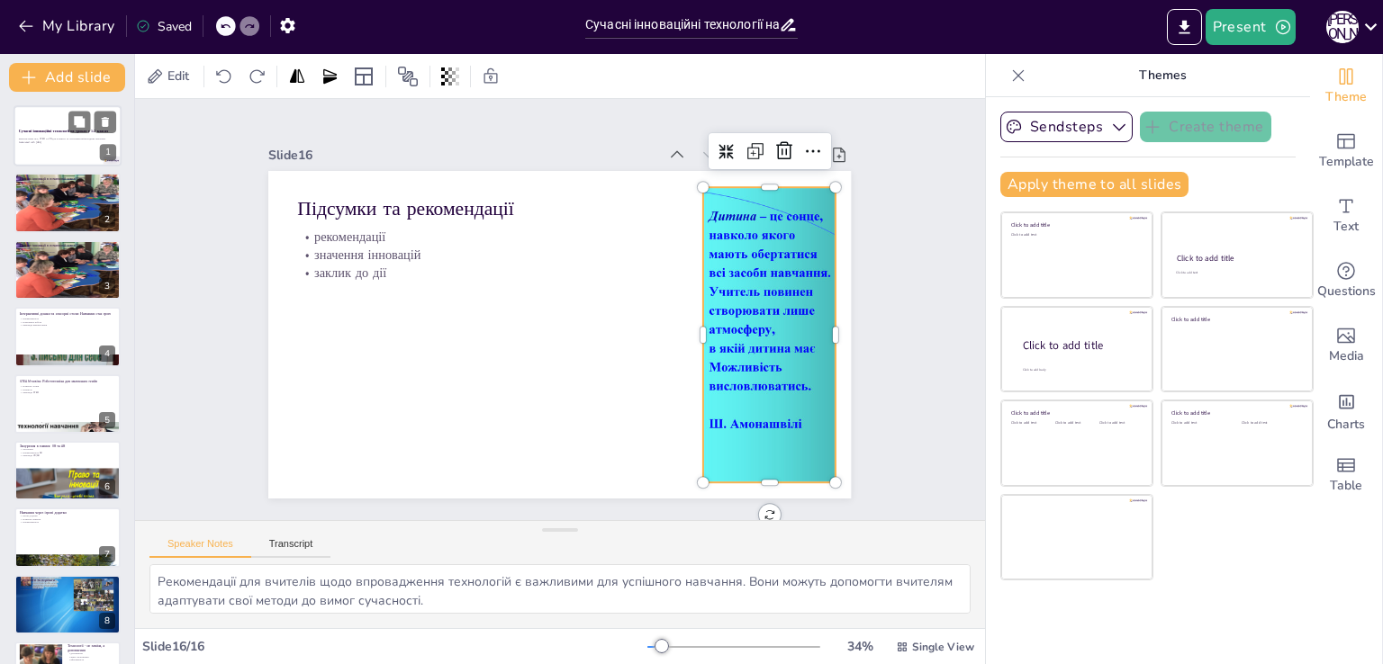
click at [47, 126] on div at bounding box center [68, 135] width 108 height 61
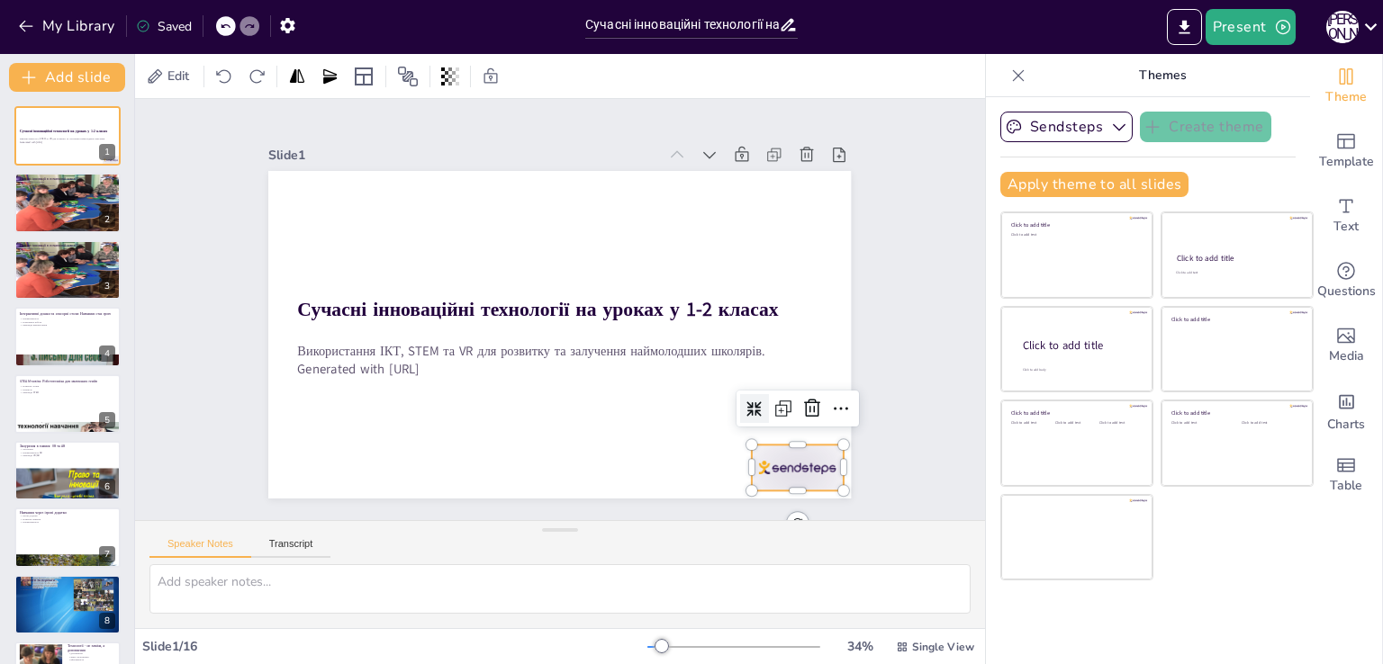
click at [804, 482] on div at bounding box center [759, 513] width 98 height 63
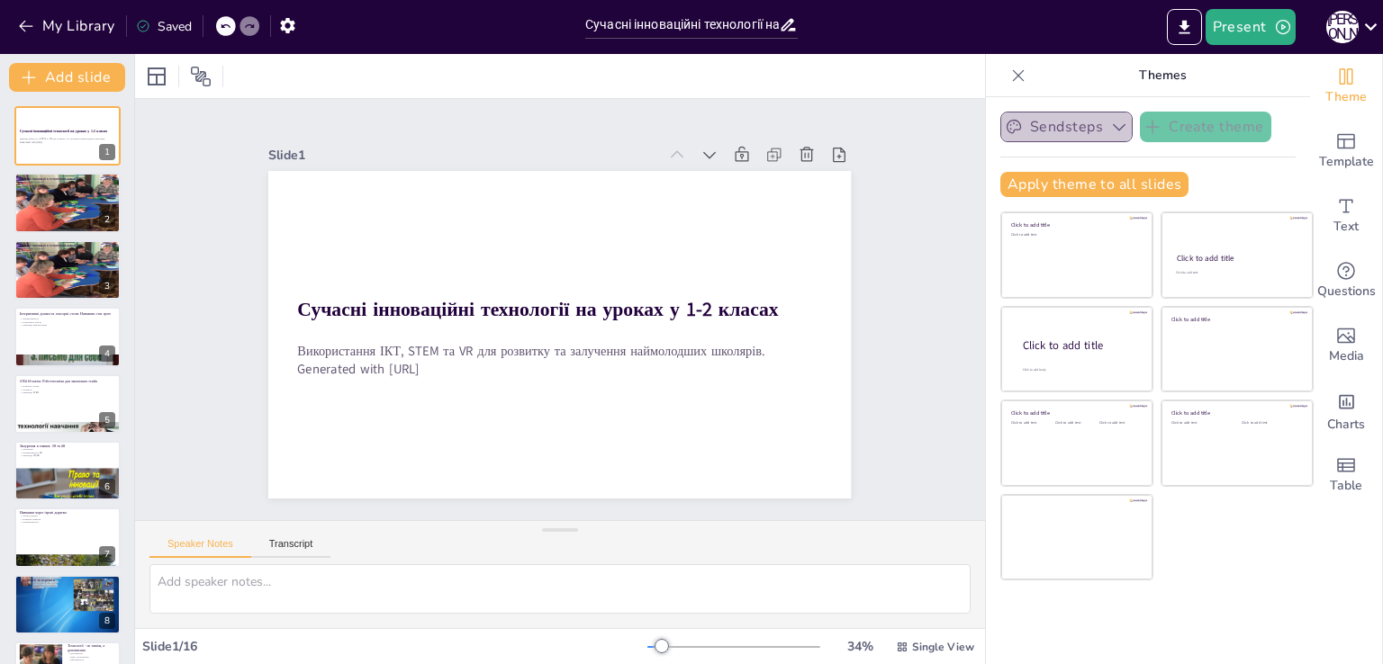
click at [1110, 128] on icon "button" at bounding box center [1119, 127] width 18 height 18
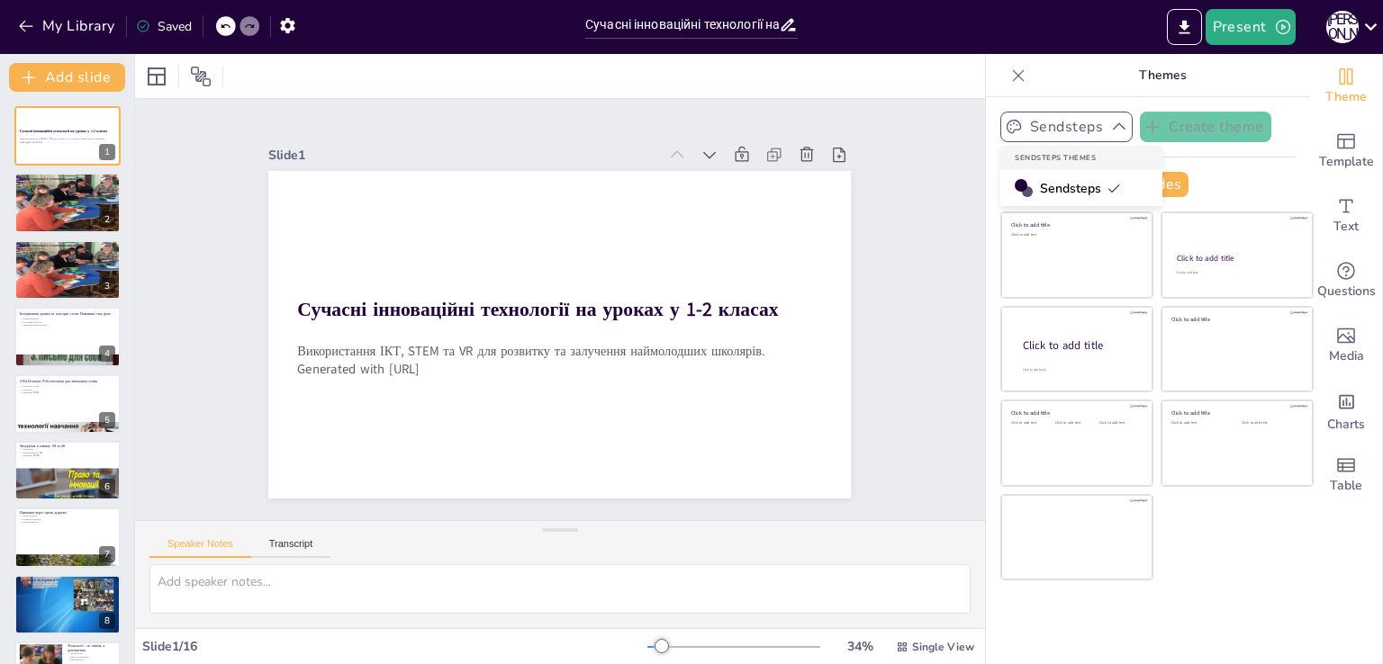
click at [1110, 128] on icon "button" at bounding box center [1119, 127] width 18 height 18
click at [1350, 31] on div "О [PERSON_NAME]" at bounding box center [1342, 27] width 32 height 32
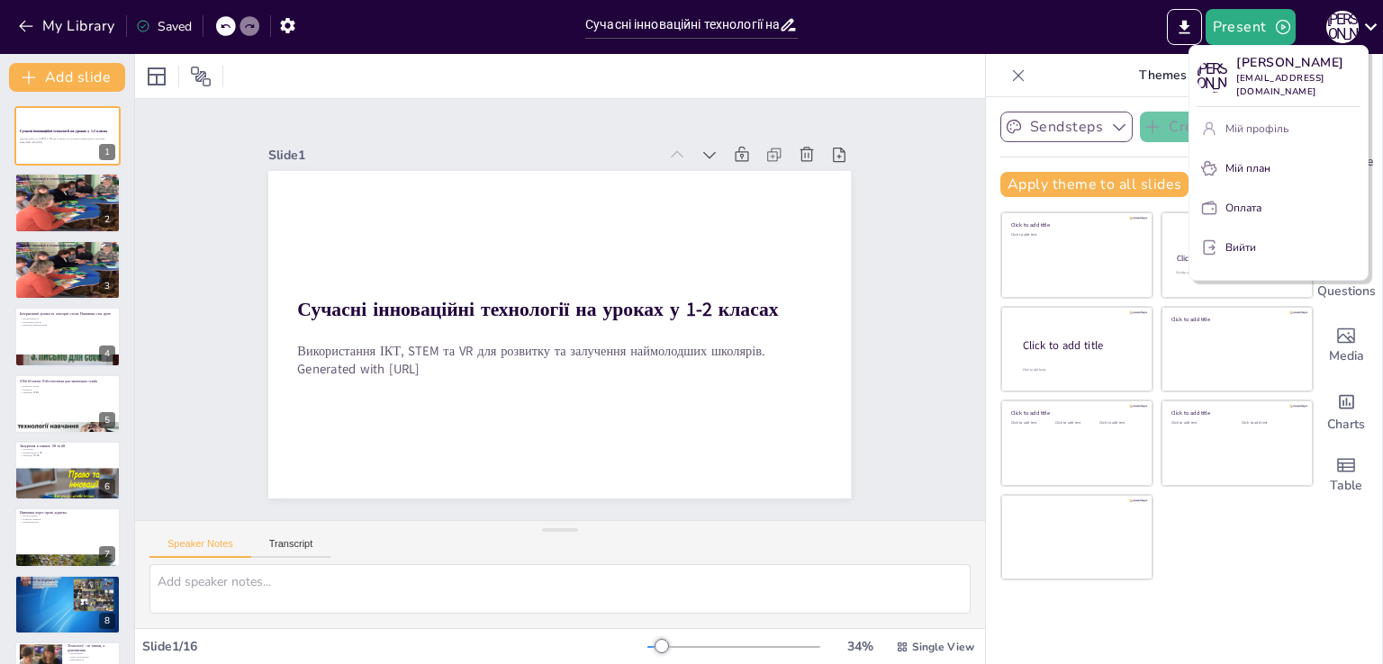
click at [1233, 114] on button "Мій профіль" at bounding box center [1278, 128] width 164 height 29
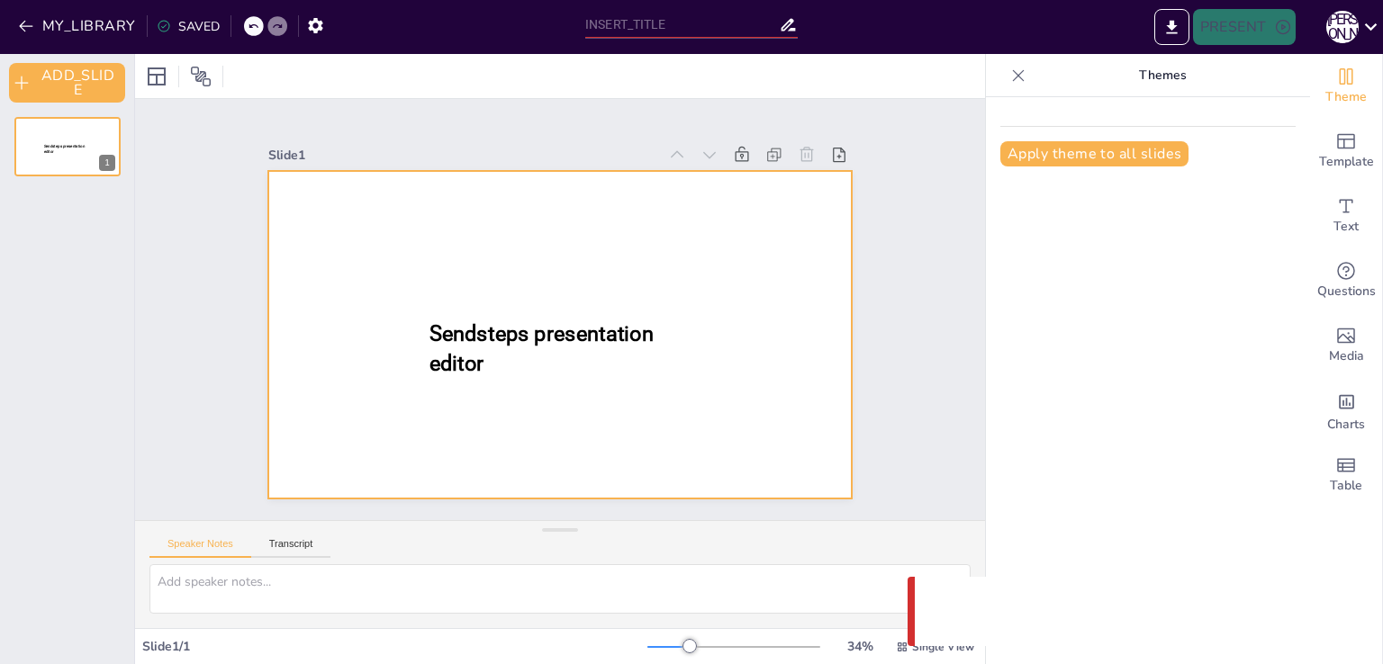
type input "Сучасні інноваційні технології на уроках в 1-2 класах"
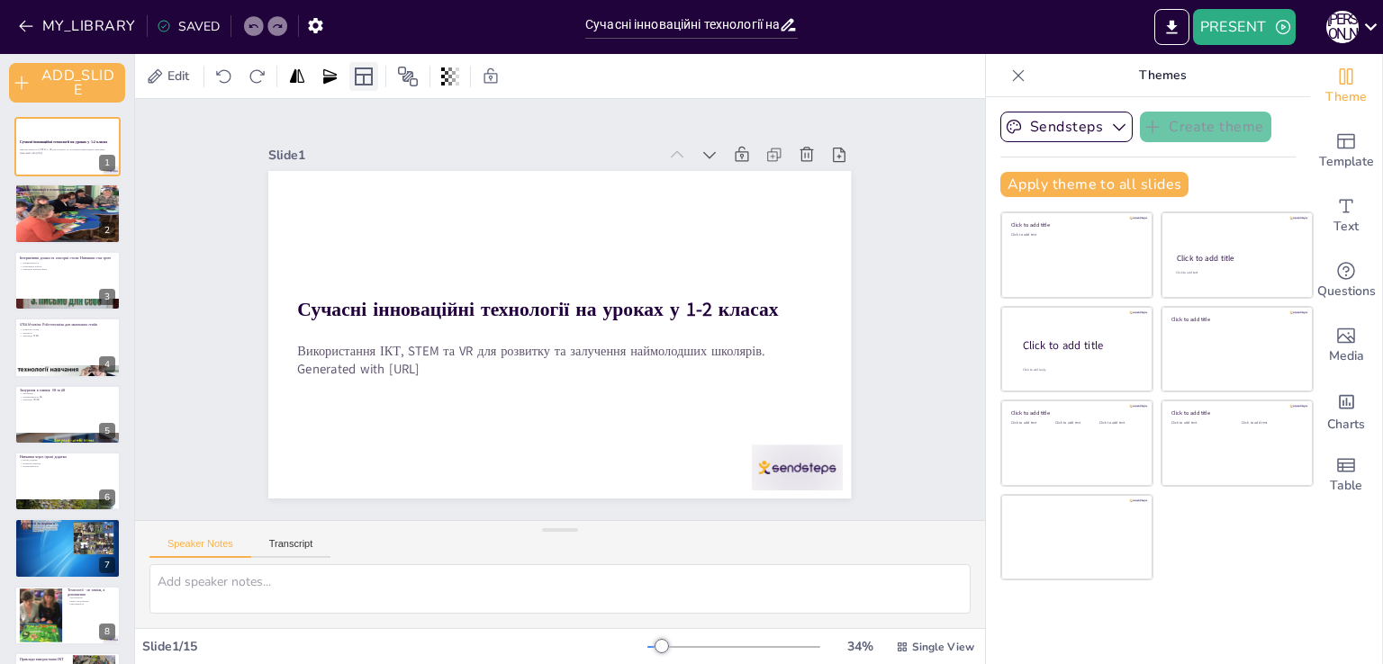
click at [365, 78] on icon at bounding box center [364, 77] width 18 height 18
click at [900, 206] on div "Slide 1 Сучасні інноваційні технології на уроках у 1-2 класах Використання ІКТ,…" at bounding box center [560, 309] width 850 height 421
click at [76, 220] on div at bounding box center [68, 213] width 108 height 81
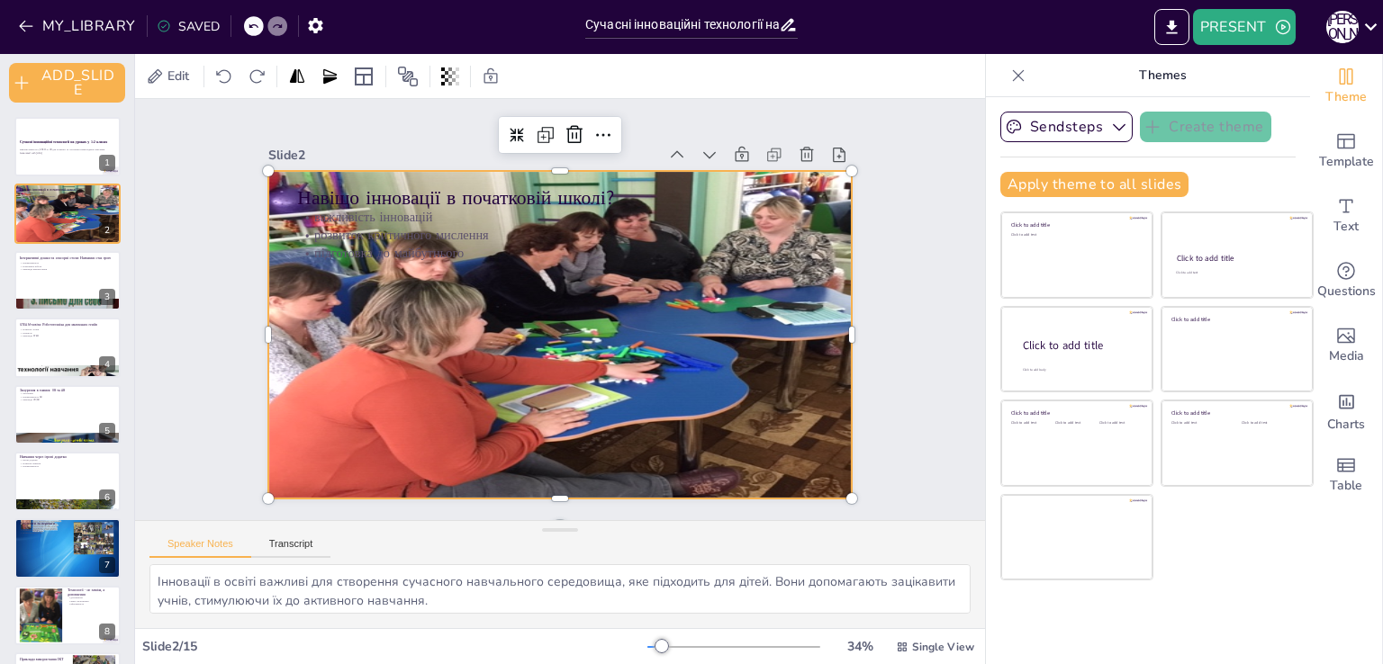
click at [683, 332] on div at bounding box center [559, 334] width 582 height 437
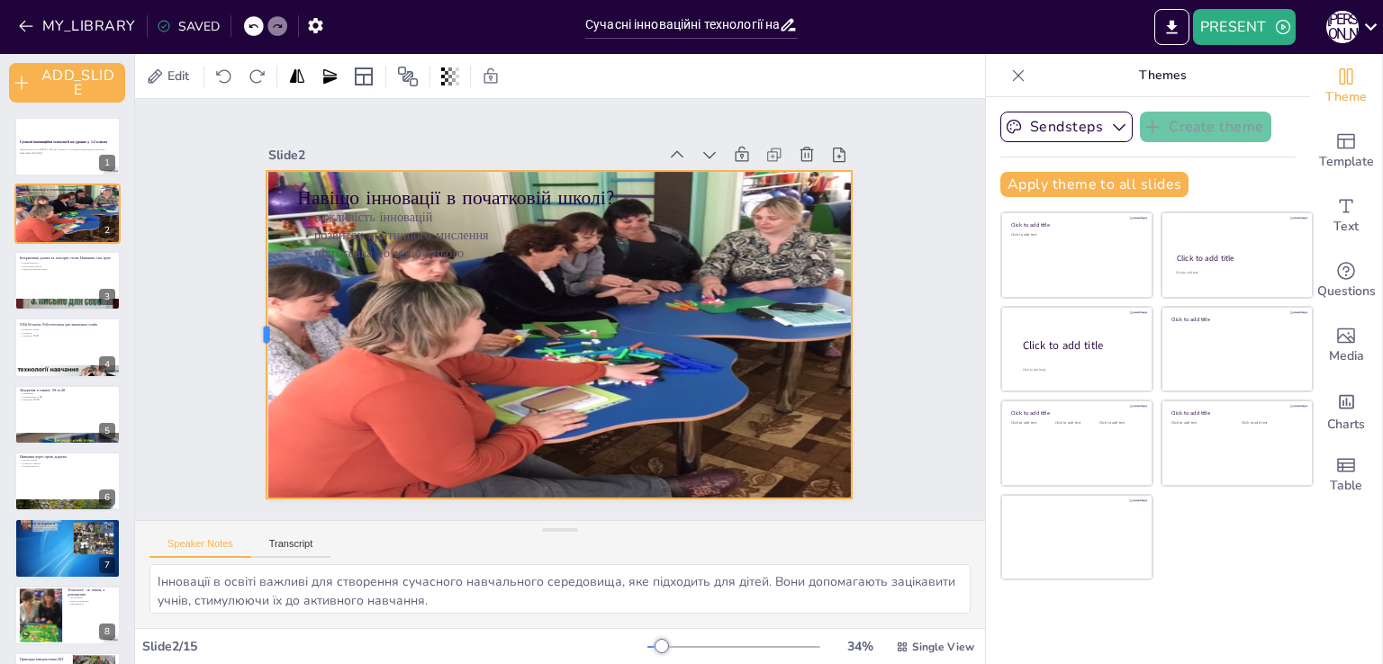
drag, startPoint x: 250, startPoint y: 323, endPoint x: 248, endPoint y: 282, distance: 41.4
click at [252, 282] on div at bounding box center [259, 335] width 14 height 328
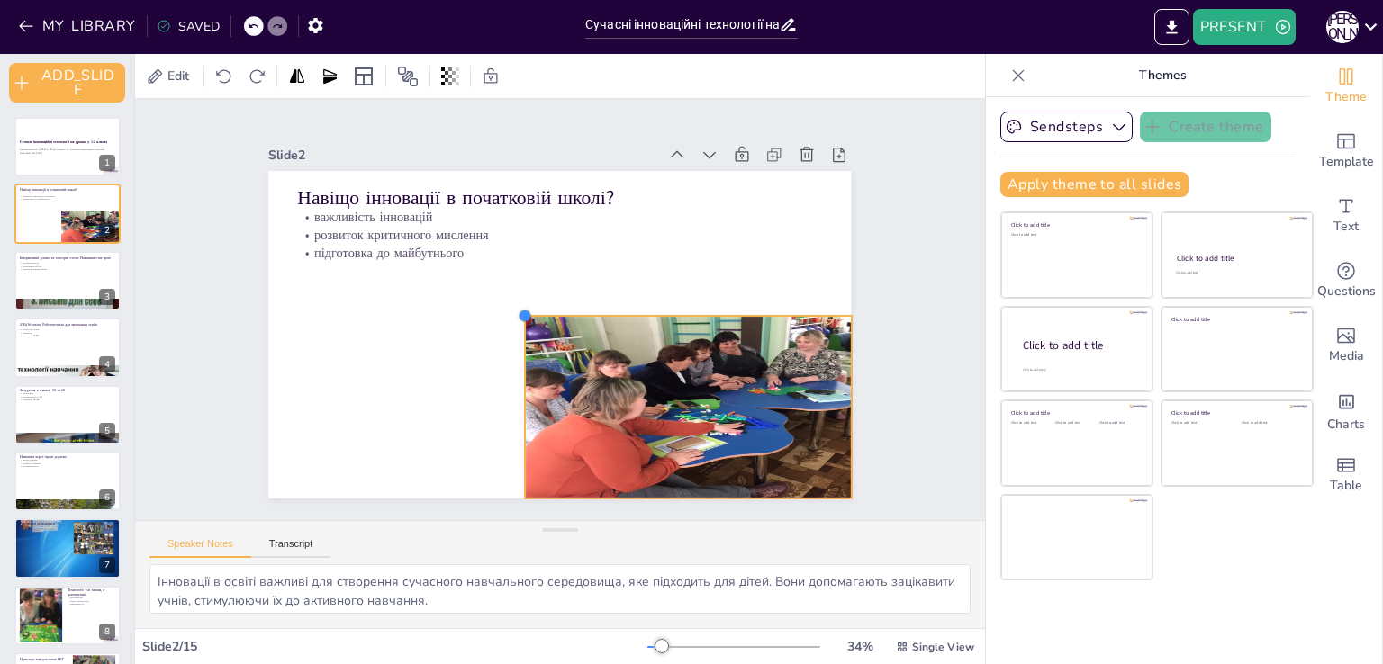
drag, startPoint x: 256, startPoint y: 158, endPoint x: 517, endPoint y: 335, distance: 315.6
click at [513, 327] on div "Навіщо інновації в початковій школі? важливість інновацій розвиток критичного м…" at bounding box center [559, 335] width 582 height 328
click at [801, 340] on div at bounding box center [687, 407] width 327 height 246
click at [637, 276] on icon at bounding box center [644, 279] width 15 height 15
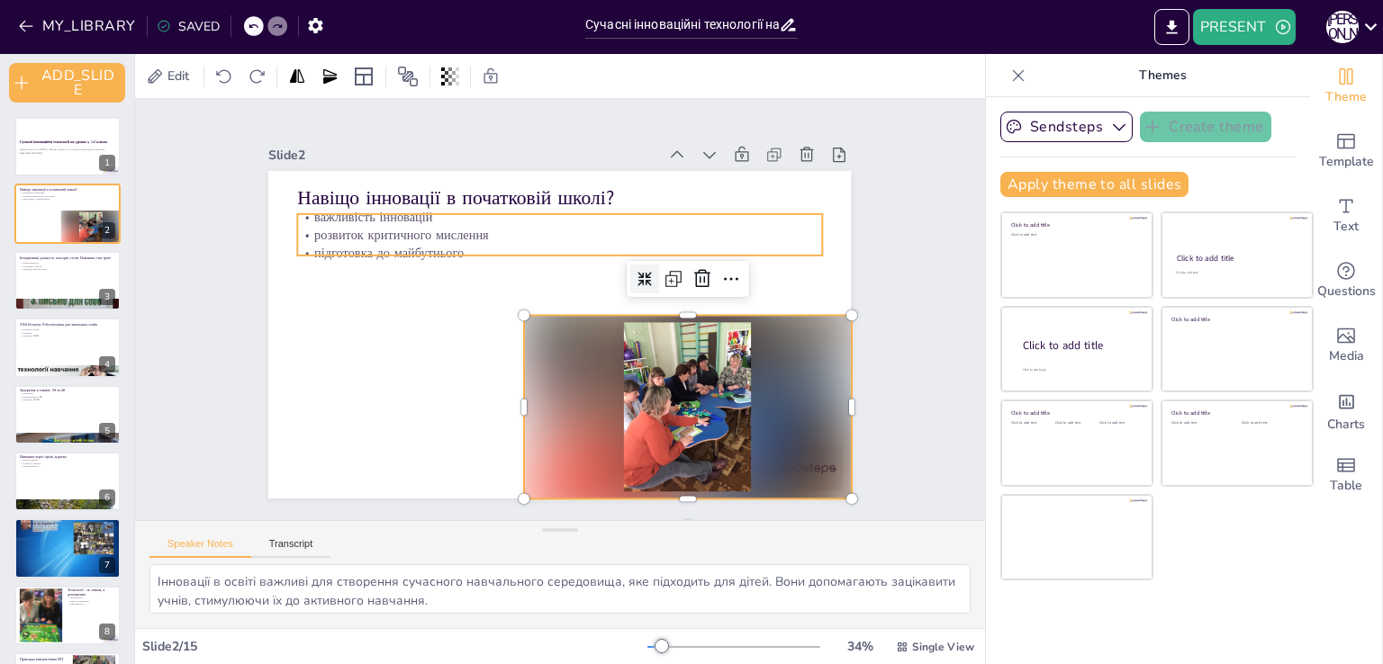
click at [758, 244] on p "підготовка до майбутнього" at bounding box center [560, 253] width 524 height 18
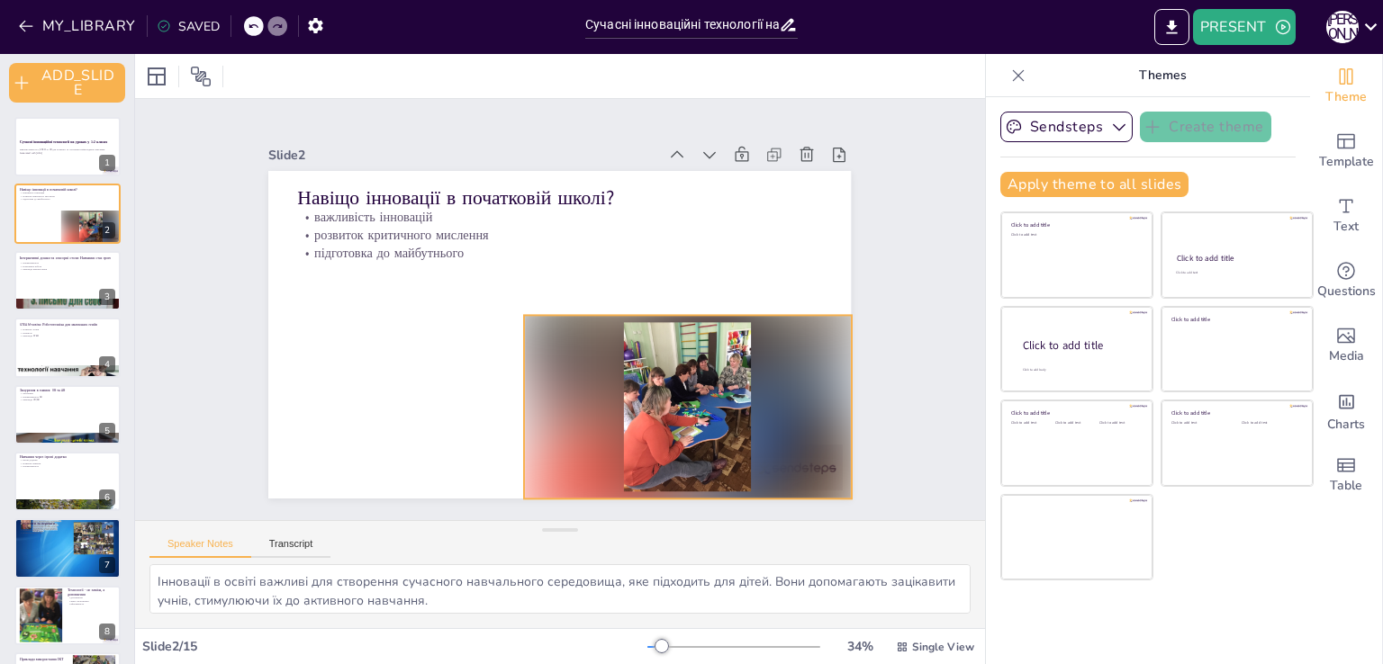
click at [556, 414] on div at bounding box center [687, 407] width 327 height 184
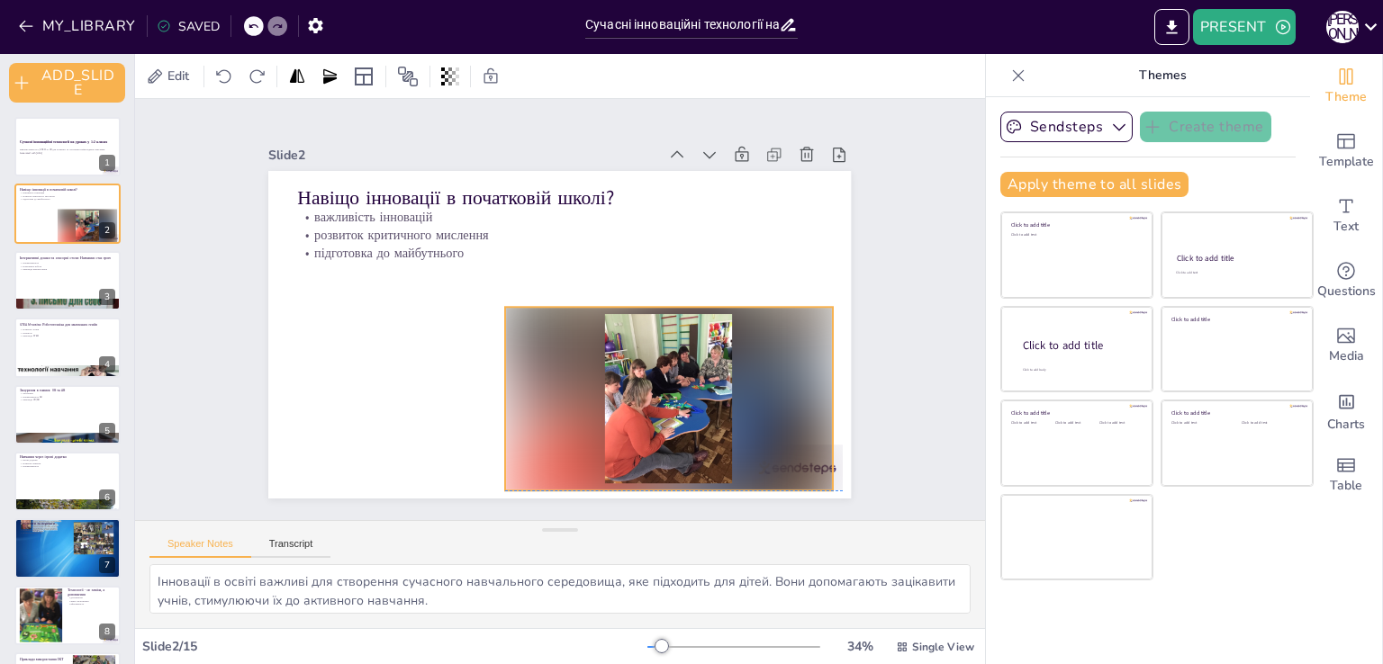
drag, startPoint x: 556, startPoint y: 414, endPoint x: 538, endPoint y: 399, distance: 23.6
click at [538, 399] on div at bounding box center [668, 399] width 327 height 184
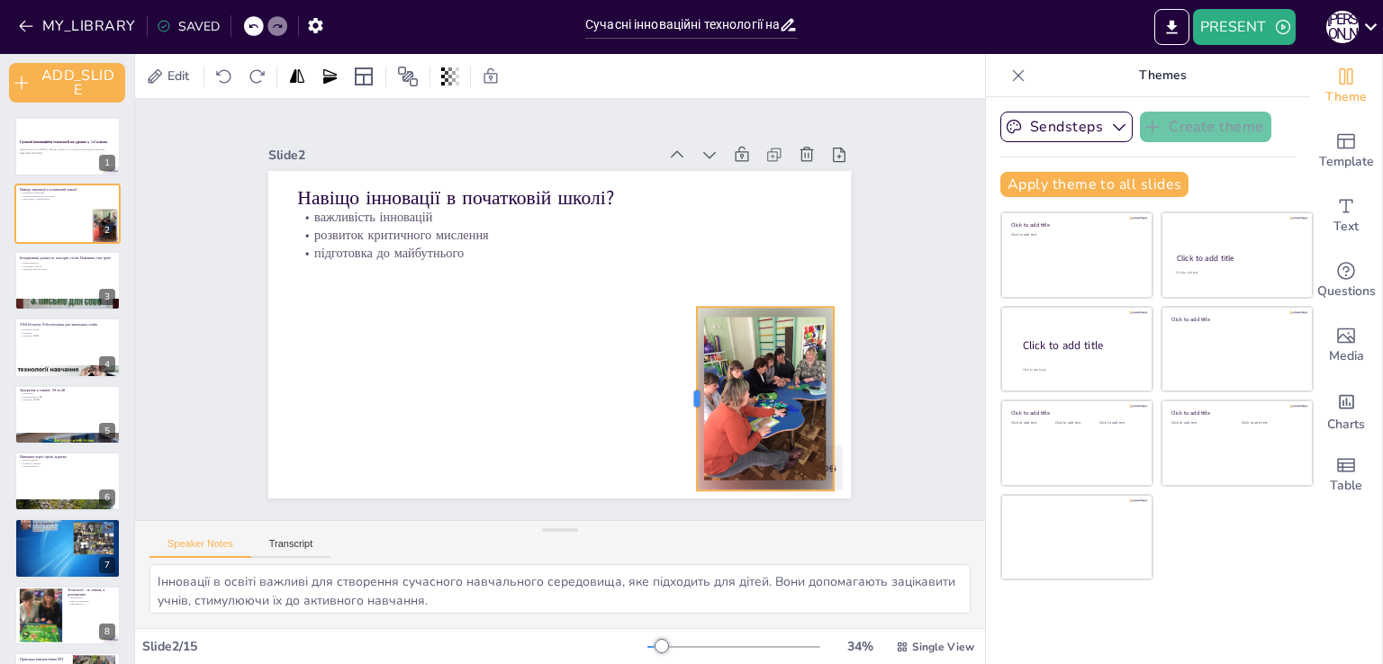
drag, startPoint x: 489, startPoint y: 391, endPoint x: 680, endPoint y: 412, distance: 192.0
click at [682, 412] on div at bounding box center [689, 399] width 14 height 184
click at [720, 375] on div at bounding box center [765, 399] width 136 height 184
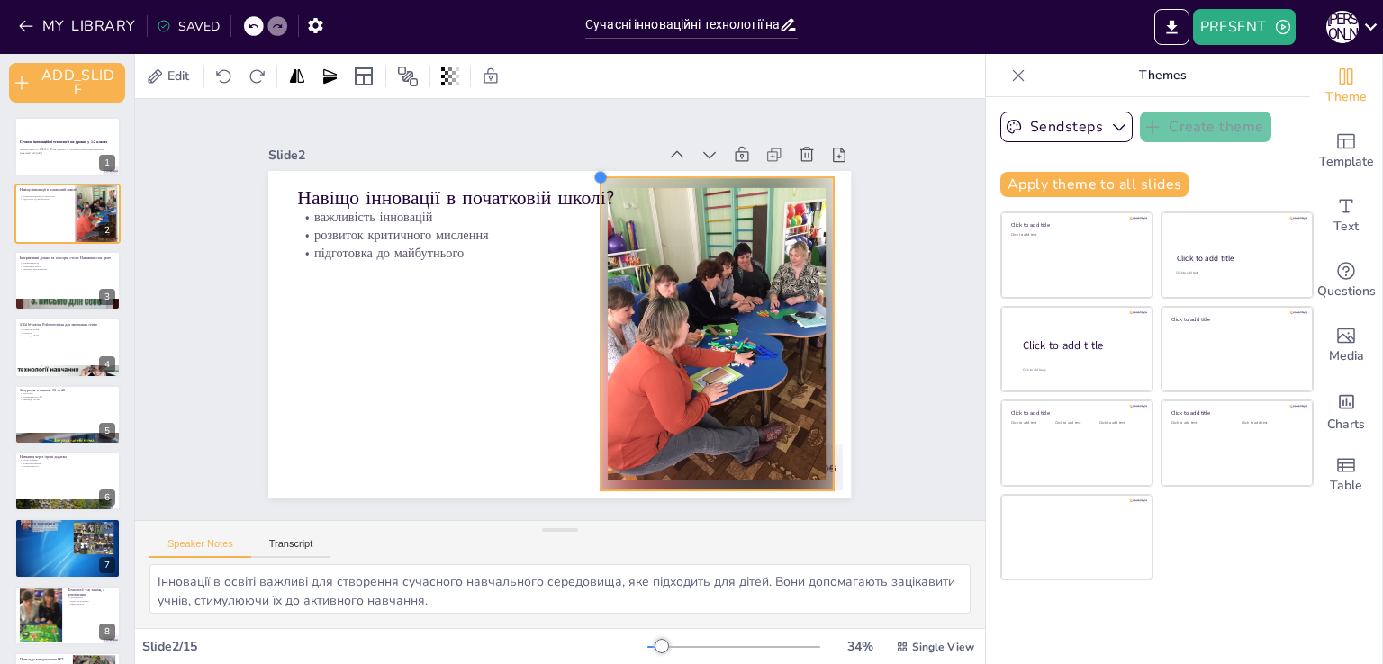
drag, startPoint x: 687, startPoint y: 303, endPoint x: 590, endPoint y: 232, distance: 119.7
click at [590, 232] on div "Навіщо інновації в початковій школі? важливість інновацій розвиток критичного м…" at bounding box center [559, 335] width 582 height 328
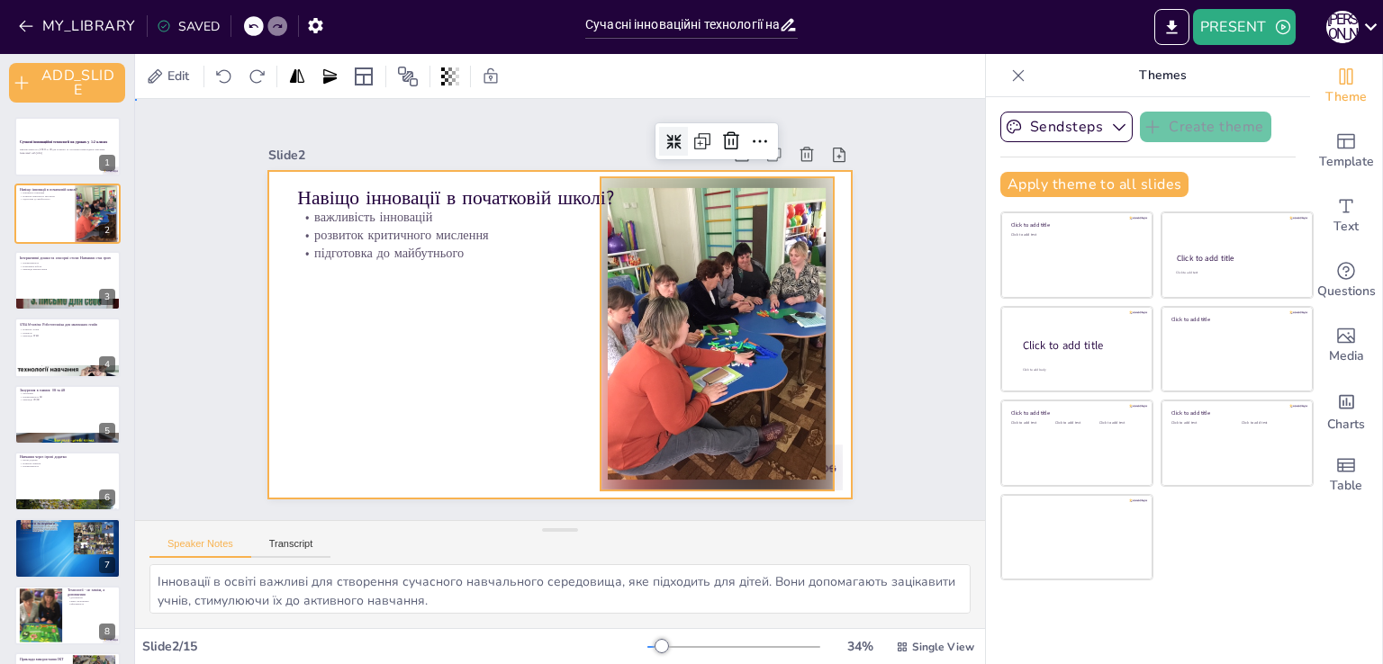
click at [534, 347] on div at bounding box center [559, 335] width 582 height 328
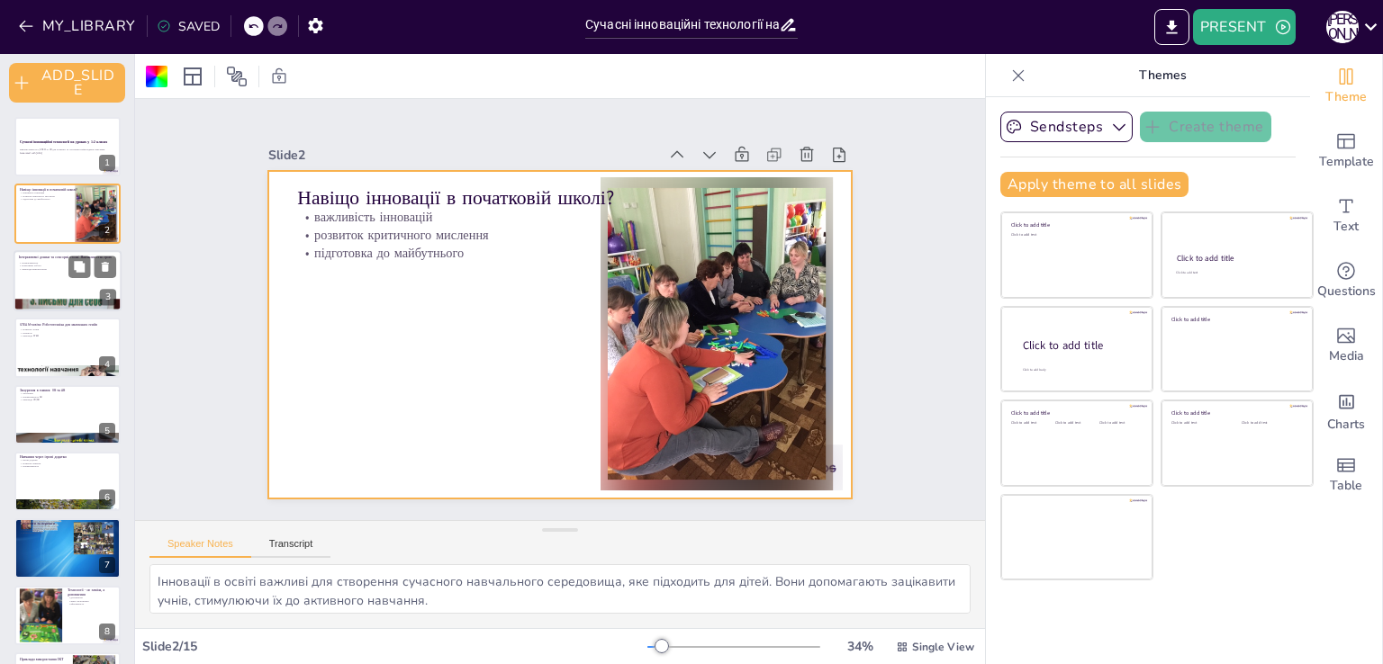
click at [60, 269] on p "приклади використання" at bounding box center [67, 269] width 97 height 4
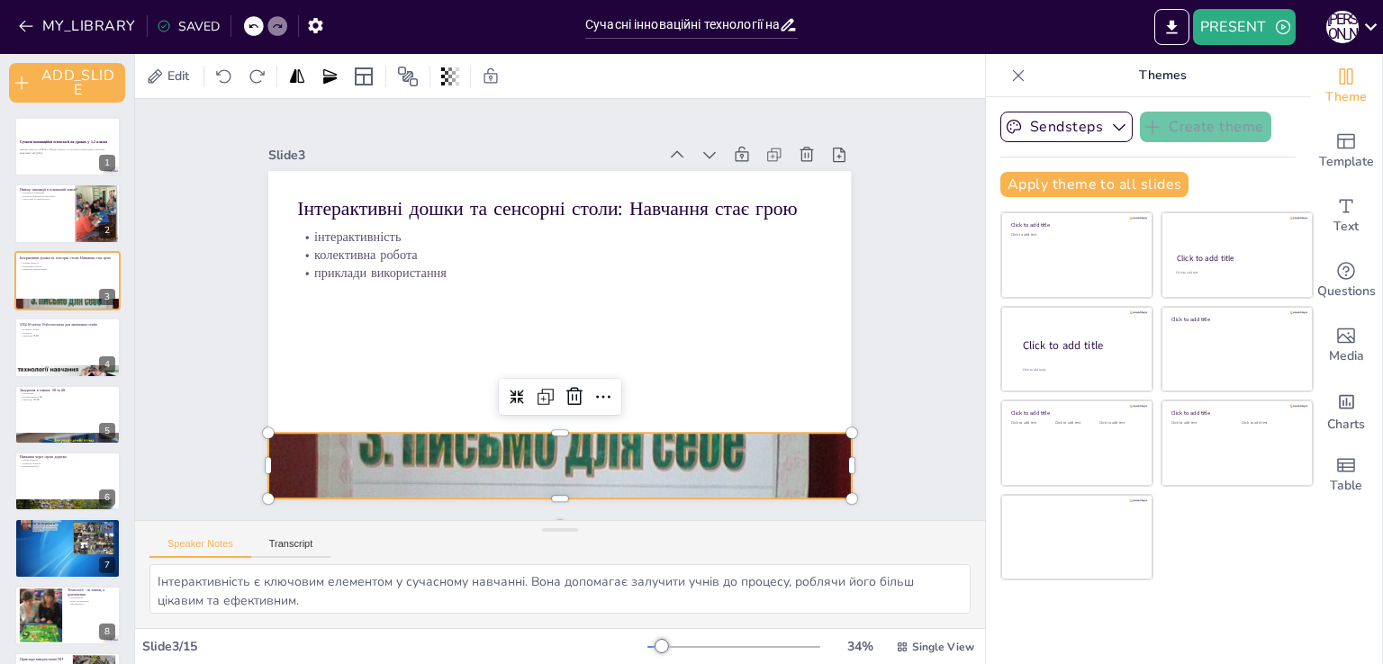
click at [342, 429] on div at bounding box center [559, 465] width 582 height 777
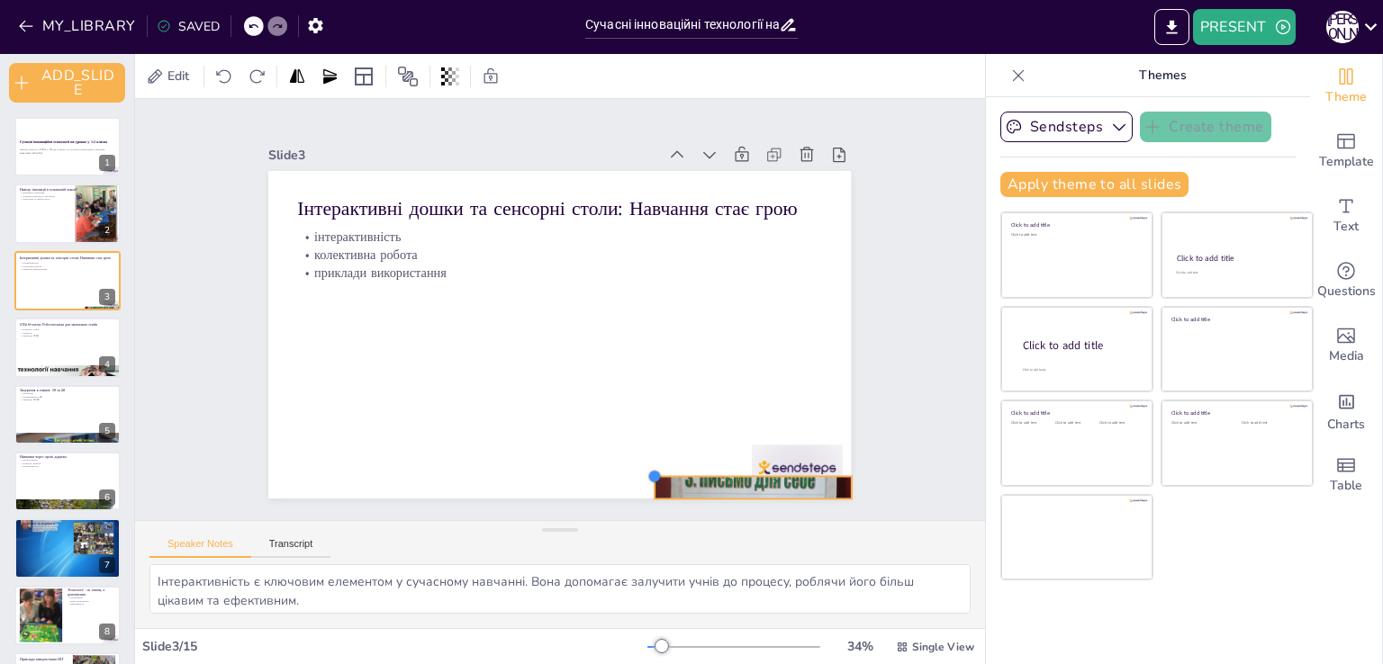
drag, startPoint x: 257, startPoint y: 420, endPoint x: 644, endPoint y: 588, distance: 420.9
click at [644, 588] on div "Slide 1 Сучасні інноваційні технології на уроках у 1-2 класах Використання ІКТ,…" at bounding box center [560, 363] width 850 height 529
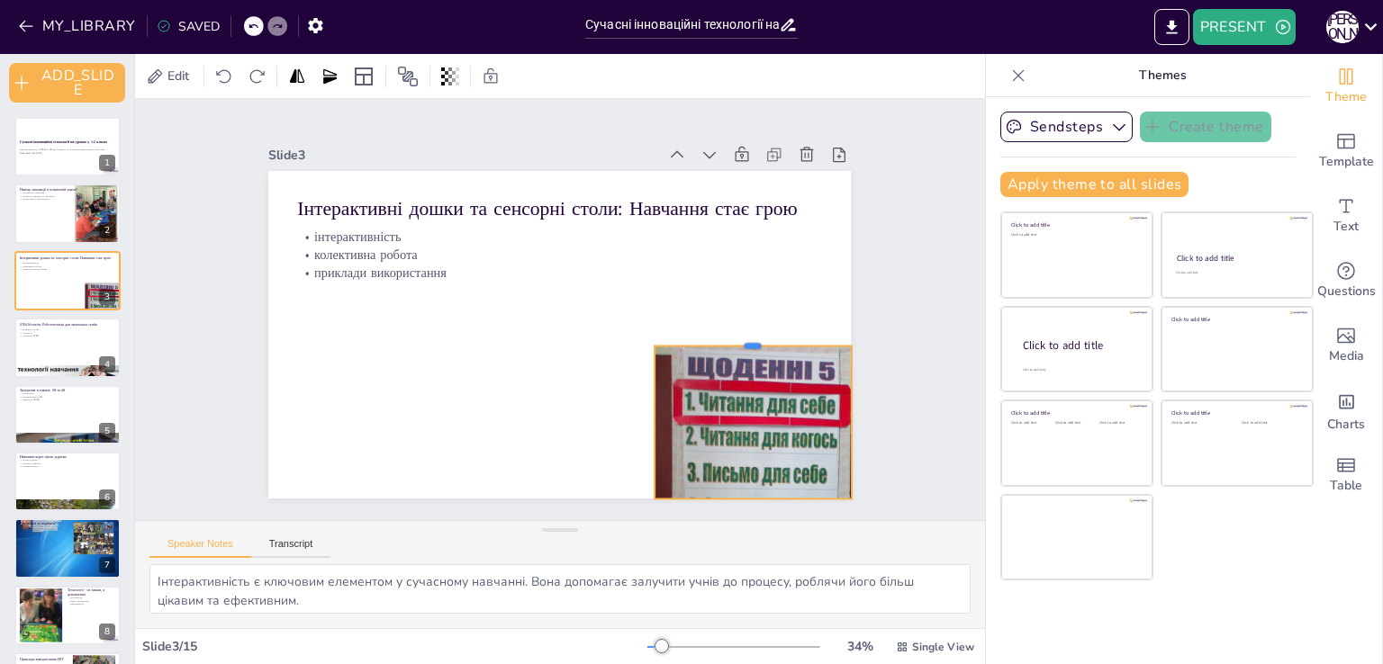
drag, startPoint x: 739, startPoint y: 466, endPoint x: 760, endPoint y: 336, distance: 132.1
click at [760, 336] on div at bounding box center [752, 338] width 196 height 14
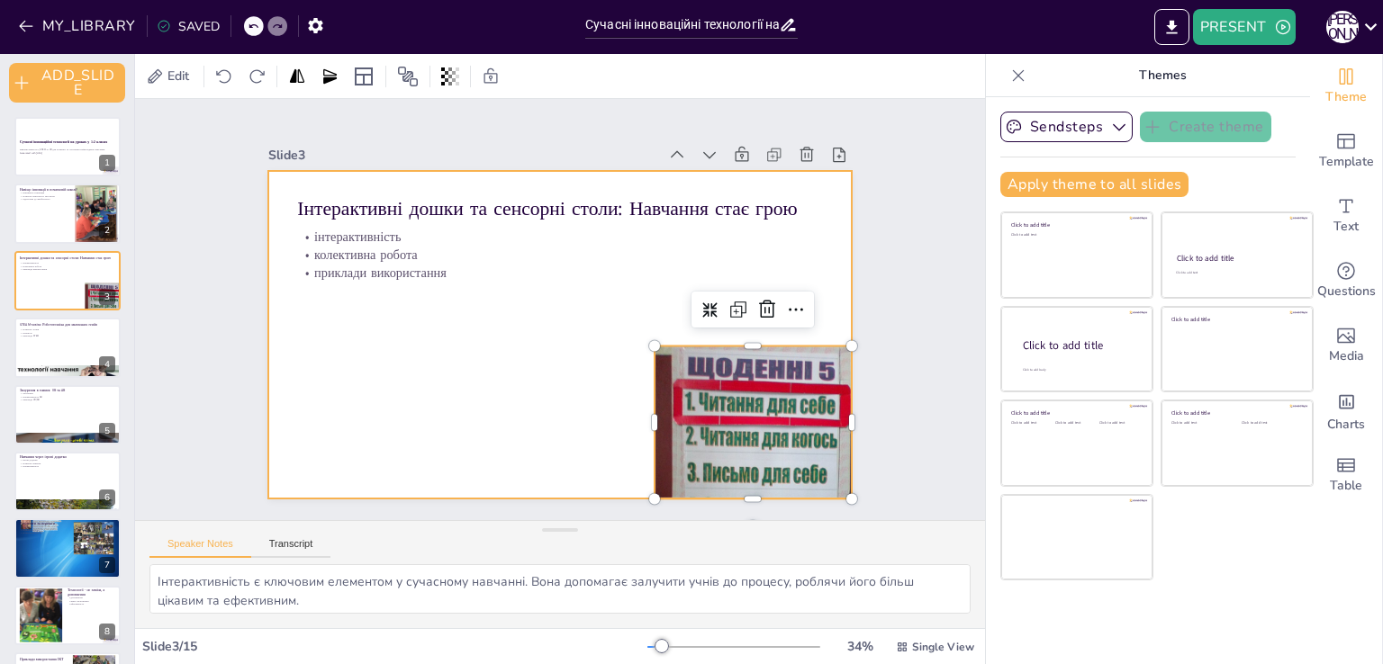
click at [509, 419] on div at bounding box center [559, 335] width 582 height 328
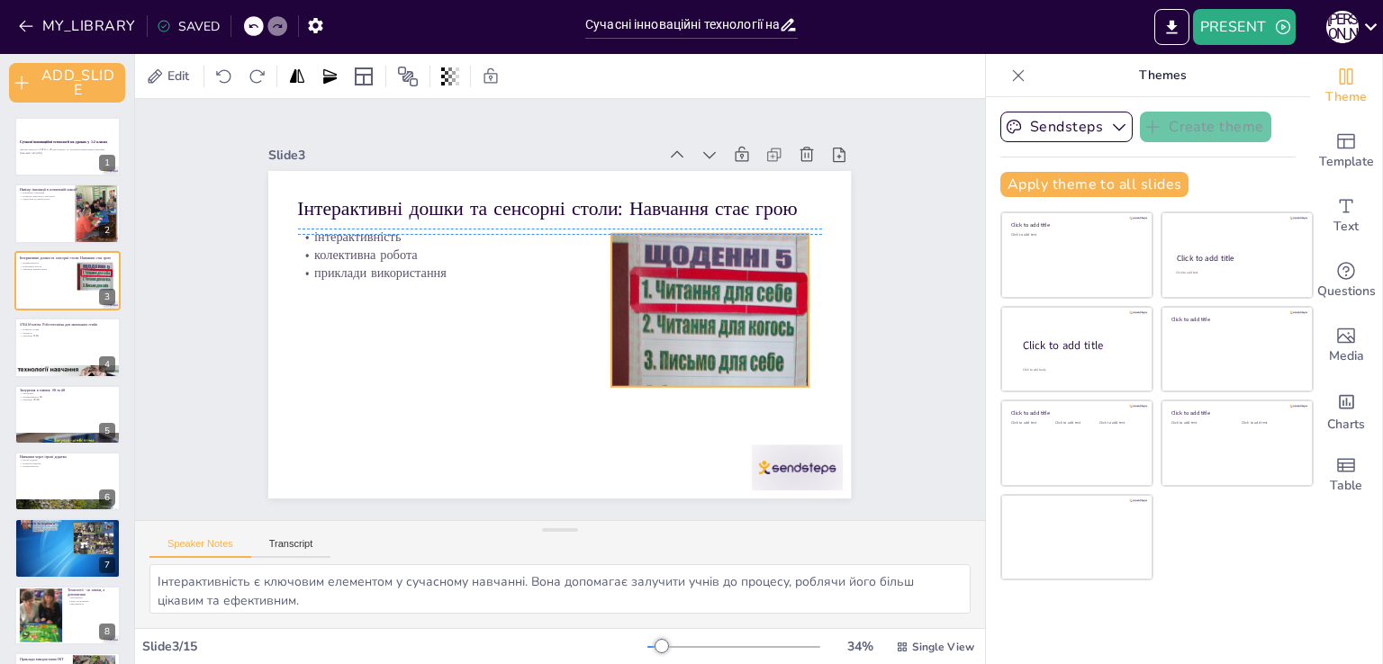
drag, startPoint x: 702, startPoint y: 395, endPoint x: 659, endPoint y: 280, distance: 123.1
click at [659, 280] on div at bounding box center [716, 370] width 211 height 273
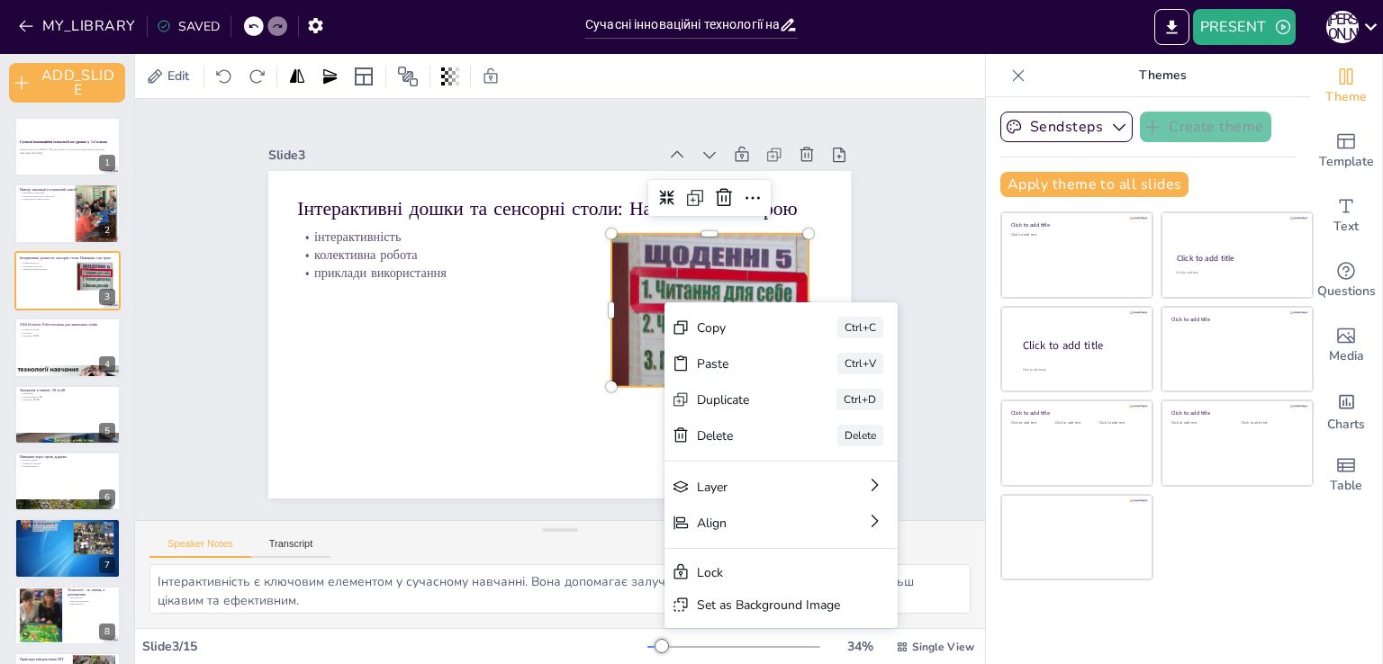
click at [643, 386] on div at bounding box center [709, 393] width 196 height 14
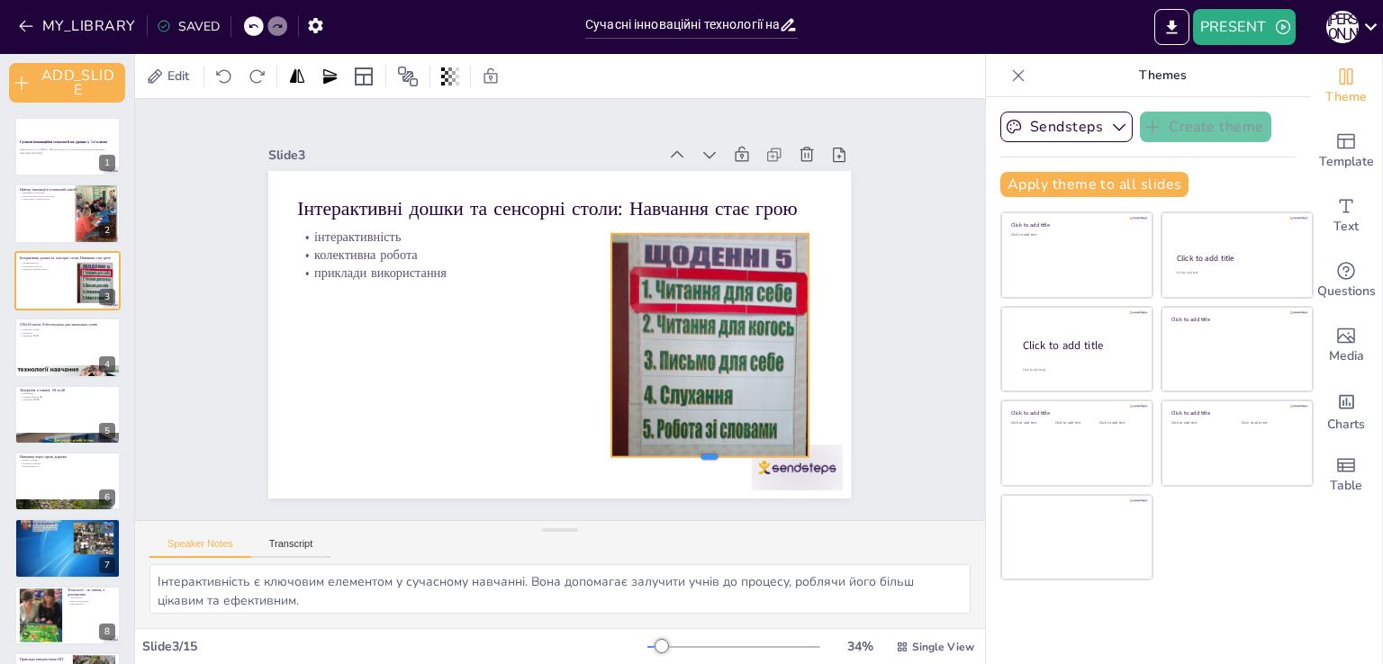
drag, startPoint x: 693, startPoint y: 380, endPoint x: 702, endPoint y: 450, distance: 70.8
click at [702, 456] on div at bounding box center [709, 463] width 196 height 14
drag, startPoint x: 594, startPoint y: 335, endPoint x: 609, endPoint y: 339, distance: 16.0
click at [612, 339] on div at bounding box center [619, 345] width 14 height 223
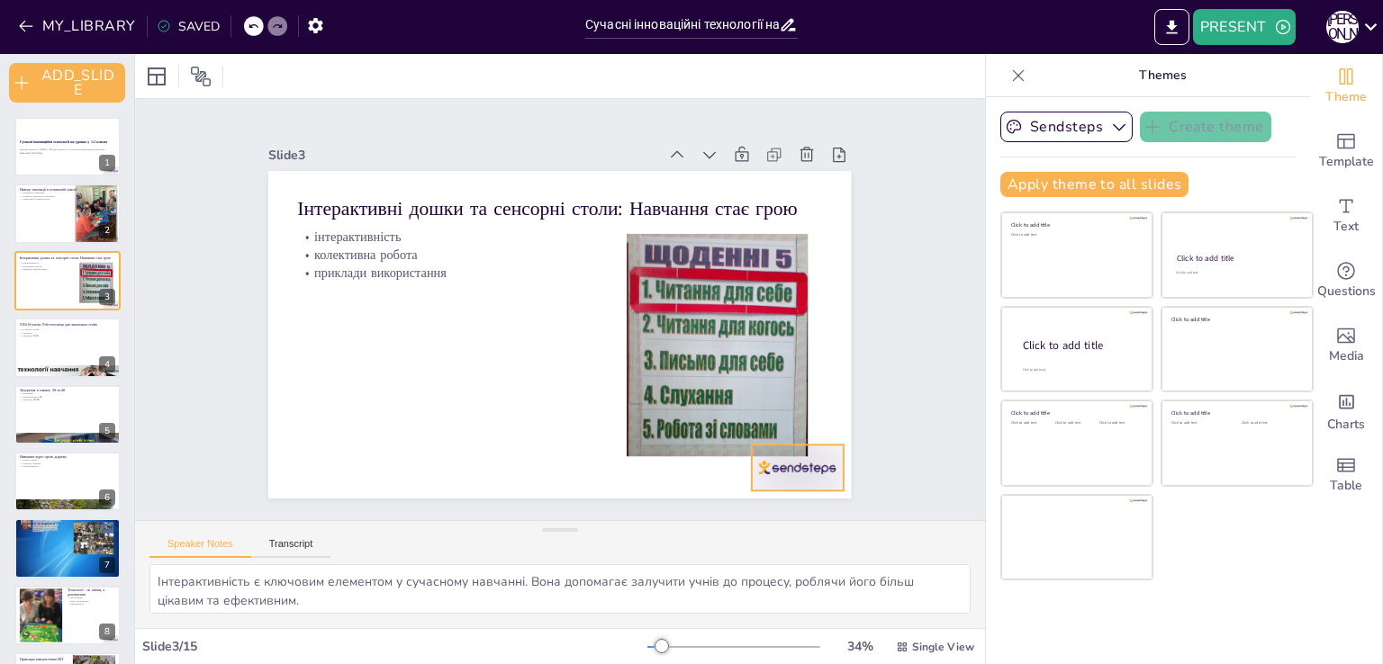
click at [783, 459] on div at bounding box center [797, 468] width 91 height 46
click at [31, 237] on div at bounding box center [68, 214] width 108 height 61
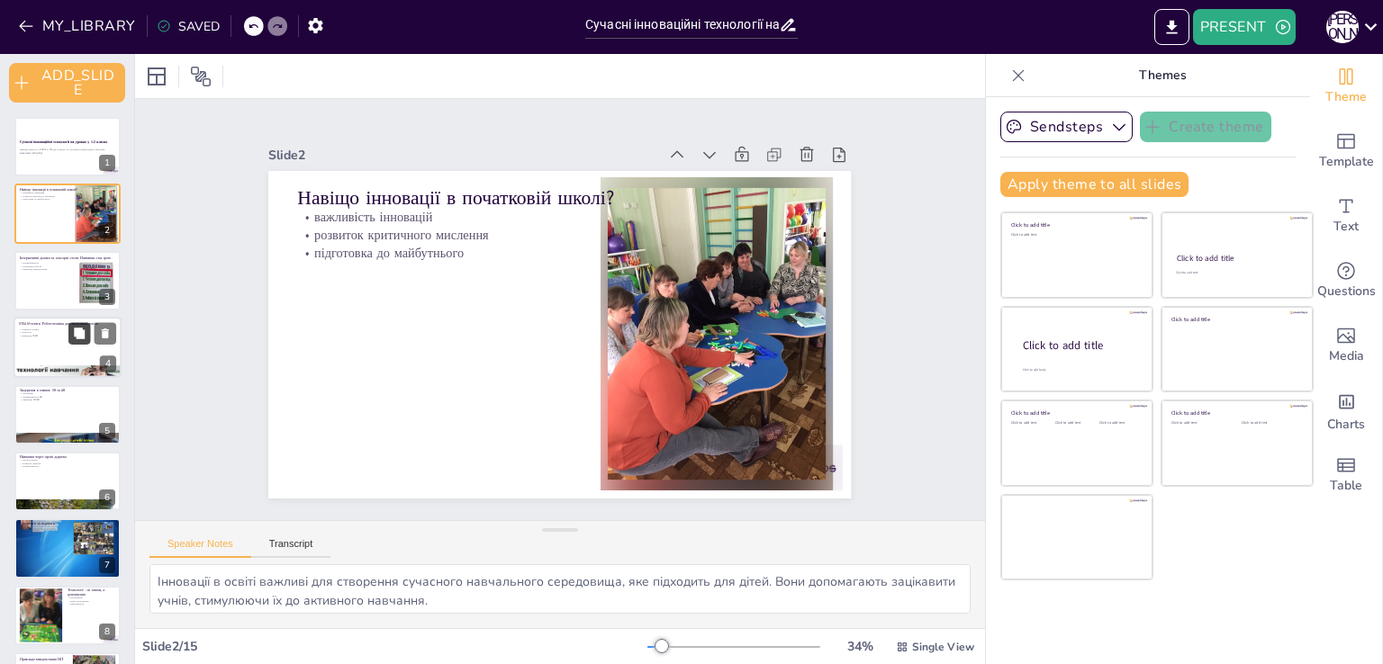
click at [78, 324] on button at bounding box center [79, 334] width 22 height 22
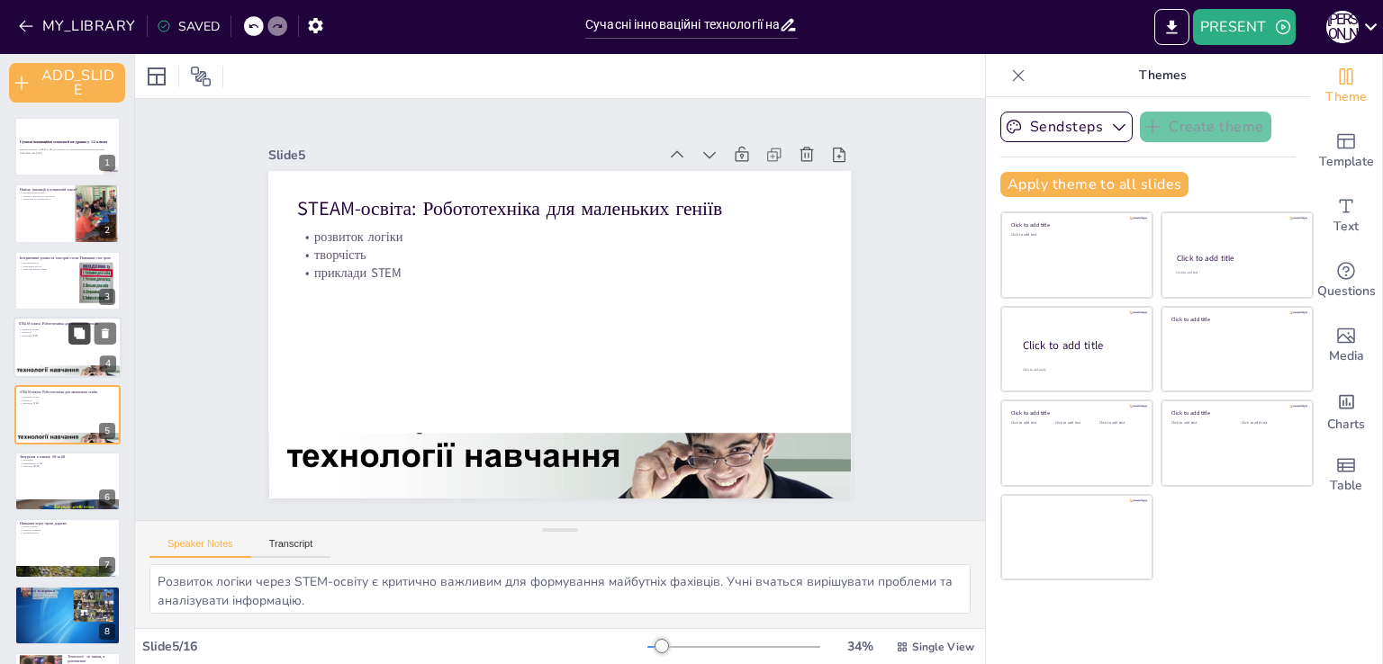
scroll to position [32, 0]
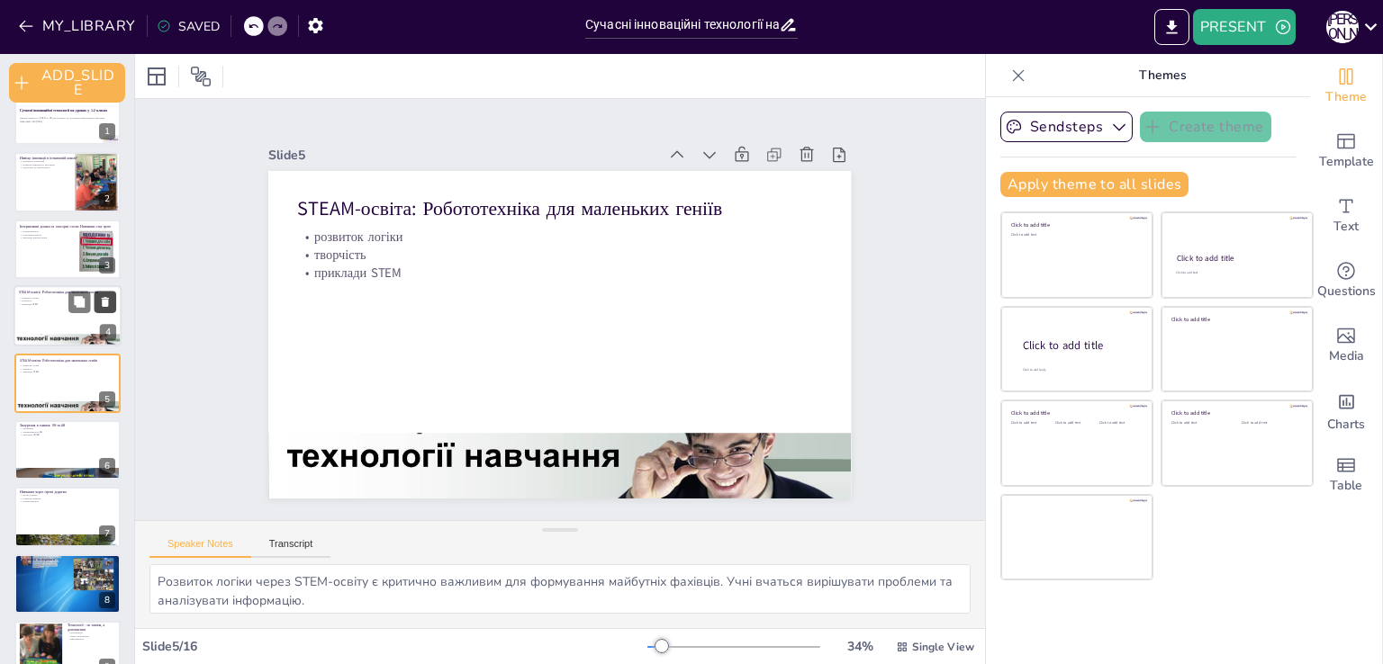
click at [104, 300] on icon at bounding box center [105, 302] width 7 height 10
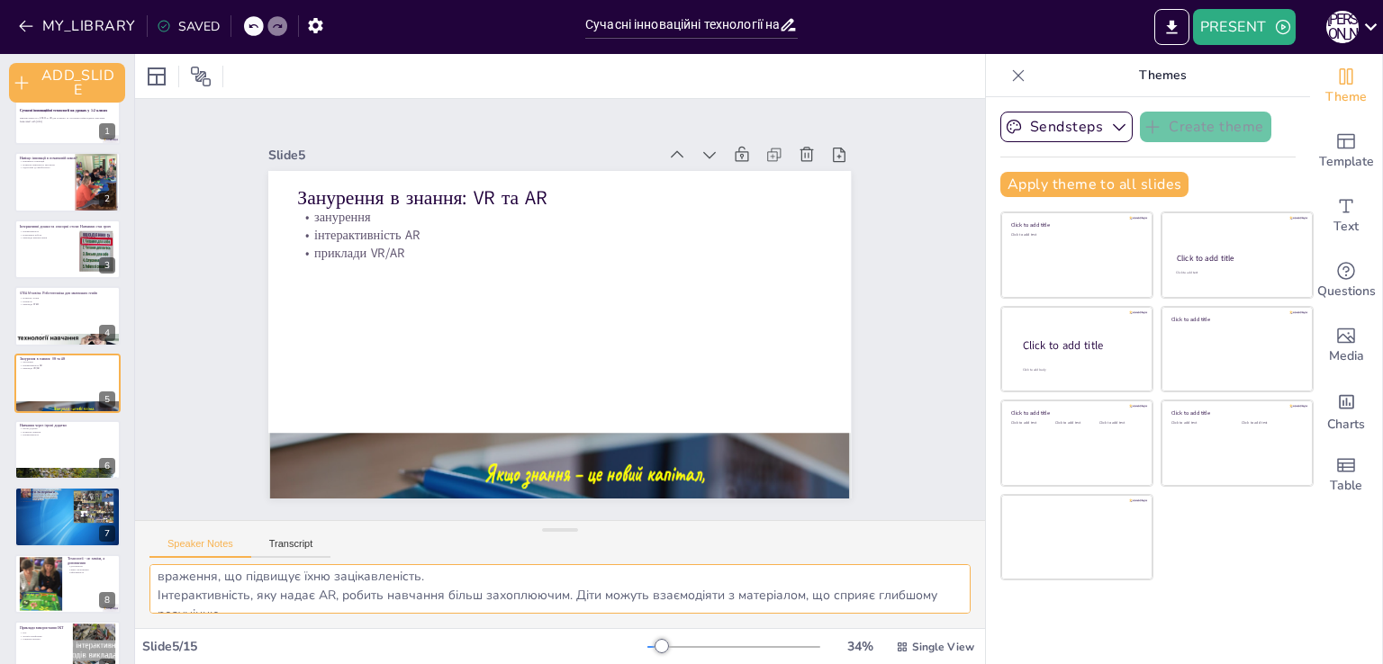
scroll to position [60, 0]
click at [50, 437] on div at bounding box center [68, 449] width 108 height 61
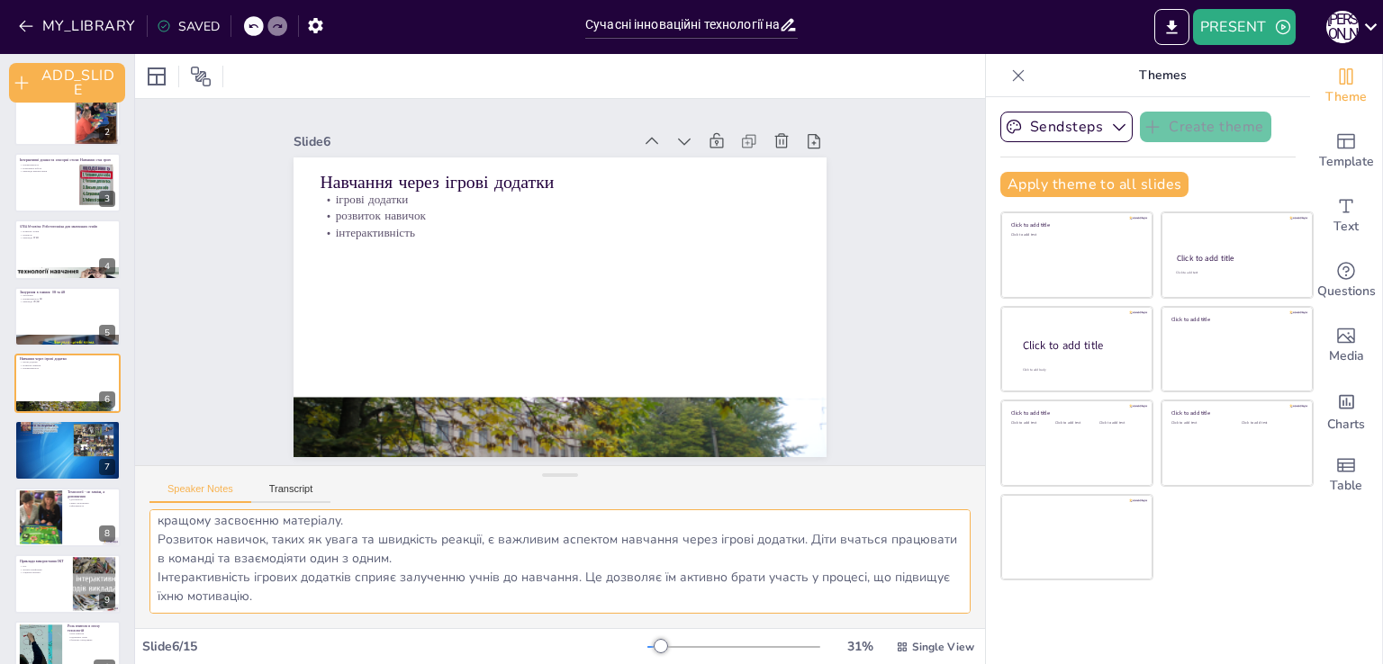
scroll to position [0, 0]
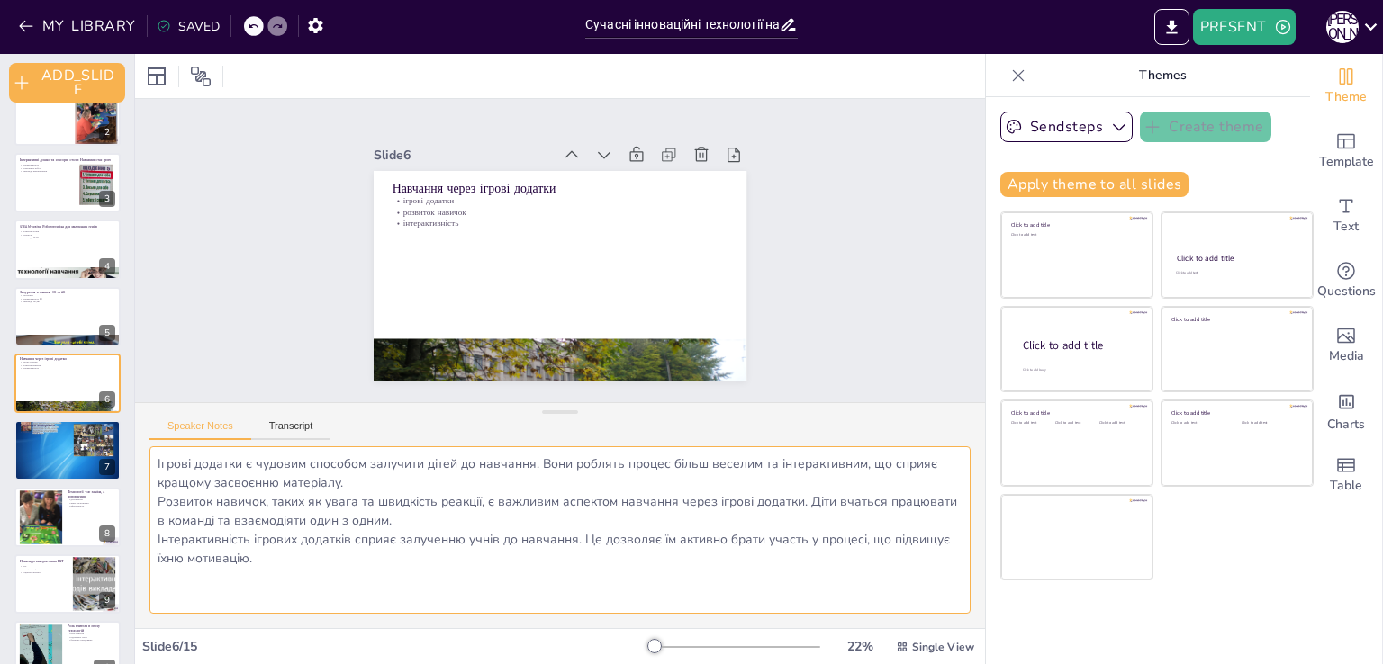
drag, startPoint x: 548, startPoint y: 530, endPoint x: 534, endPoint y: 412, distance: 118.8
click at [534, 412] on div "Speaker Notes Transcript Ігрові додатки є чудовим способом залучити дітей до на…" at bounding box center [560, 515] width 850 height 226
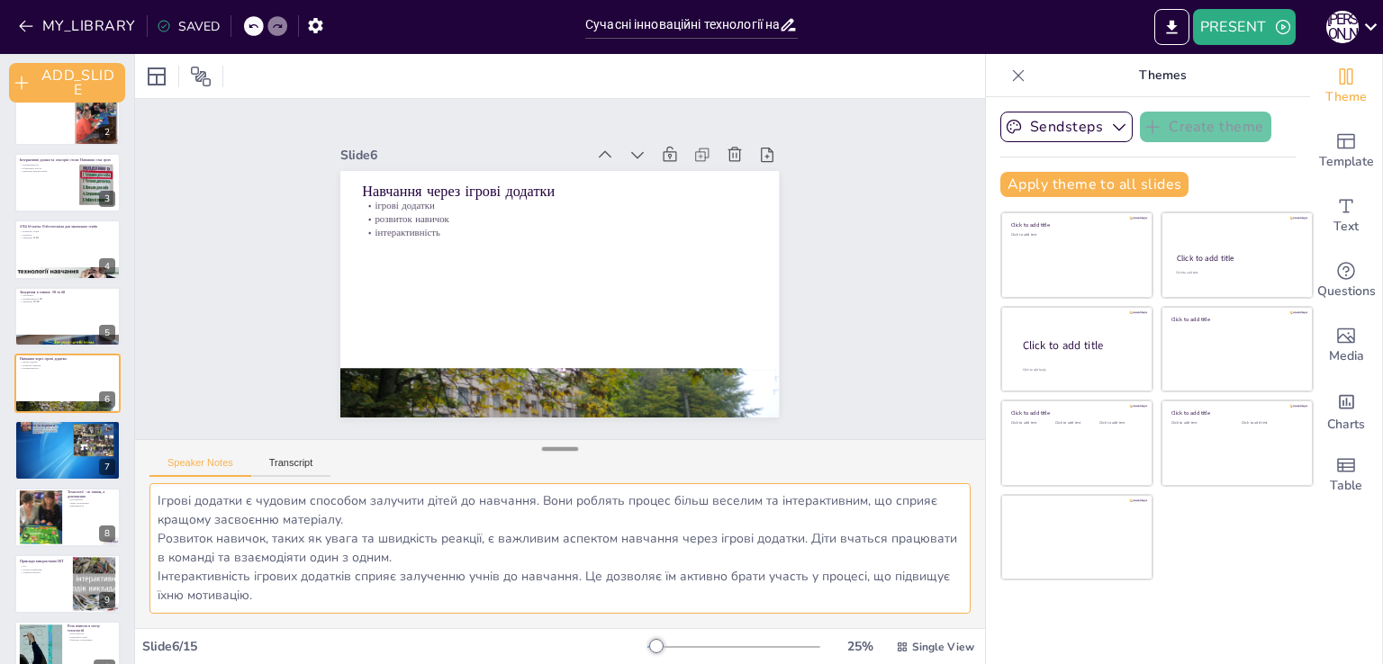
drag, startPoint x: 541, startPoint y: 414, endPoint x: 549, endPoint y: 451, distance: 37.8
click at [549, 451] on div at bounding box center [560, 449] width 36 height 18
click at [83, 462] on div at bounding box center [68, 450] width 108 height 76
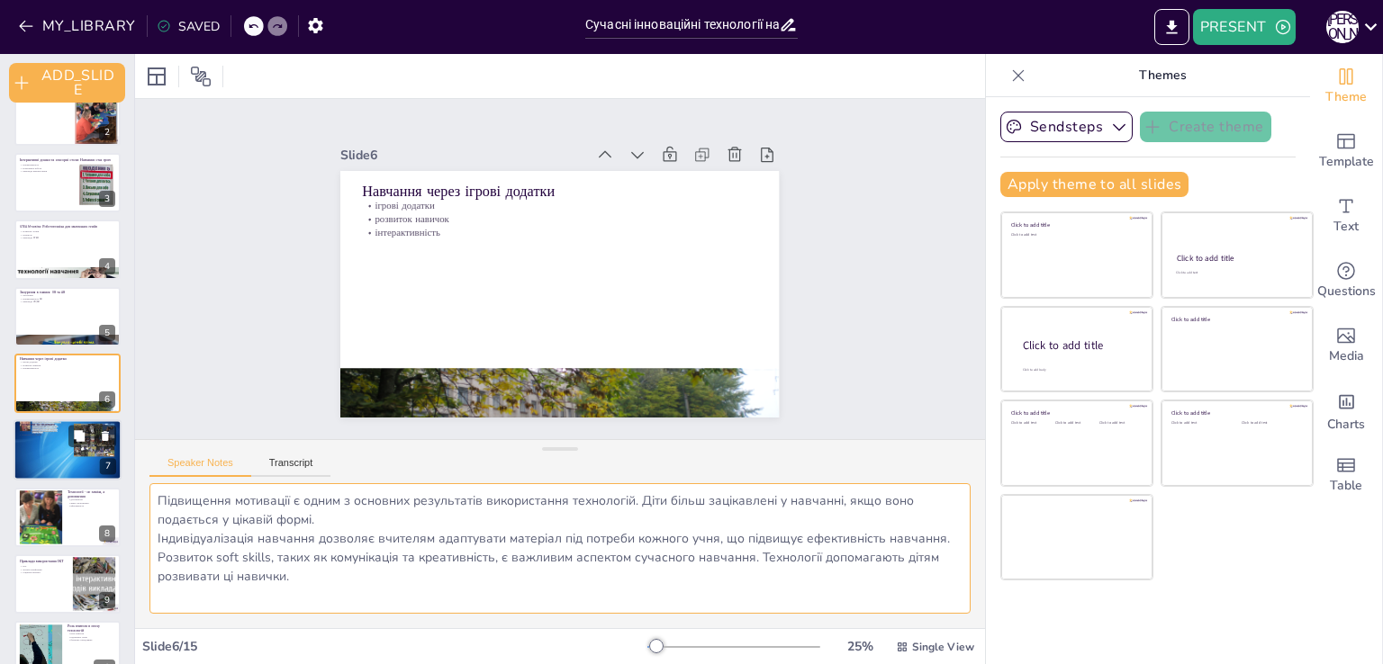
scroll to position [166, 0]
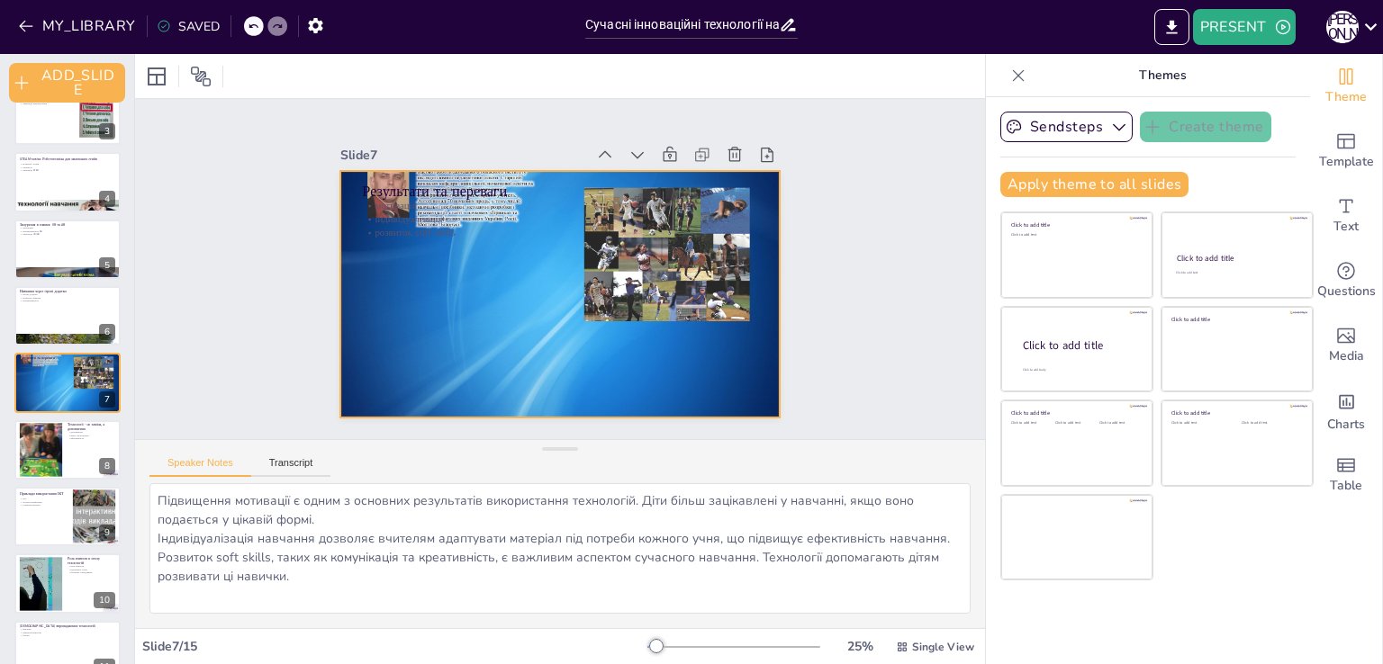
click at [698, 282] on div at bounding box center [559, 294] width 438 height 307
click at [572, 315] on div at bounding box center [559, 294] width 438 height 307
click at [578, 267] on div at bounding box center [559, 294] width 438 height 307
click at [420, 171] on div at bounding box center [559, 294] width 438 height 307
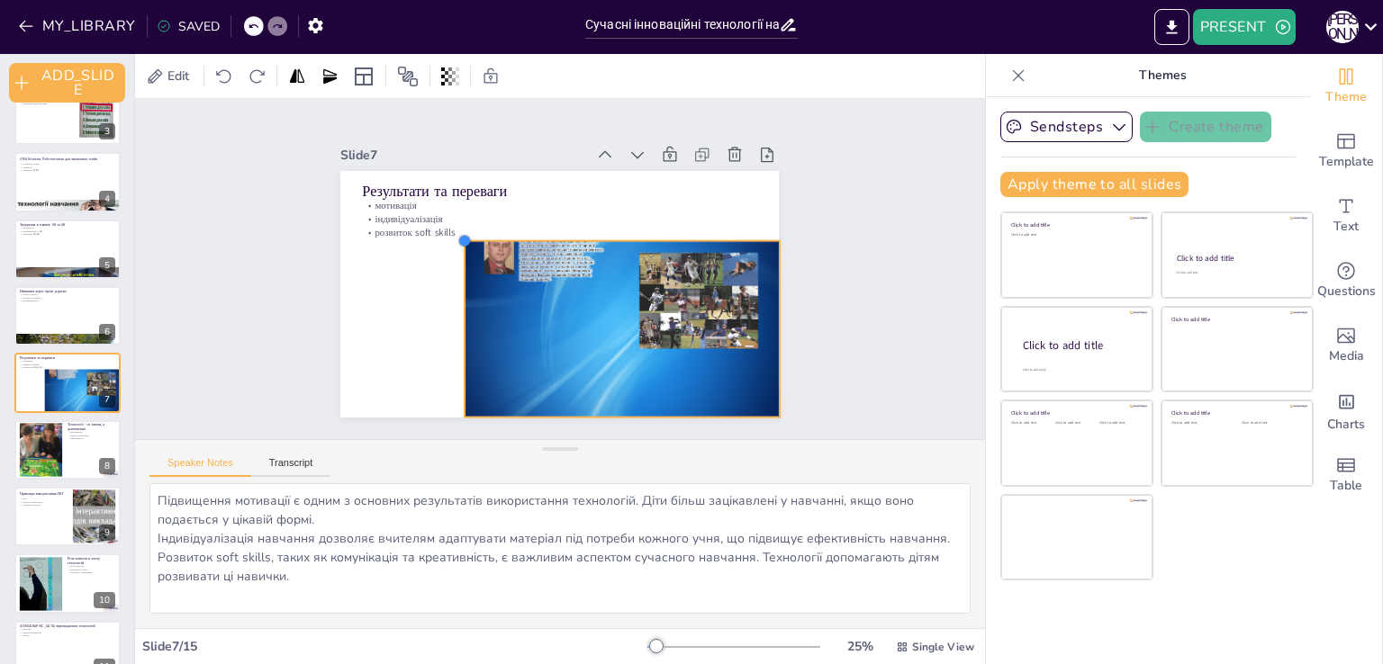
drag, startPoint x: 329, startPoint y: 165, endPoint x: 454, endPoint y: 293, distance: 178.2
click at [454, 293] on div "Результати та переваги мотивація індивідуалізація розвиток soft skills" at bounding box center [559, 294] width 438 height 247
click at [34, 514] on div at bounding box center [68, 516] width 108 height 61
type textarea "Використання ІКТ у навчанні допомагає зробити процес більш інтерактивним і дост…"
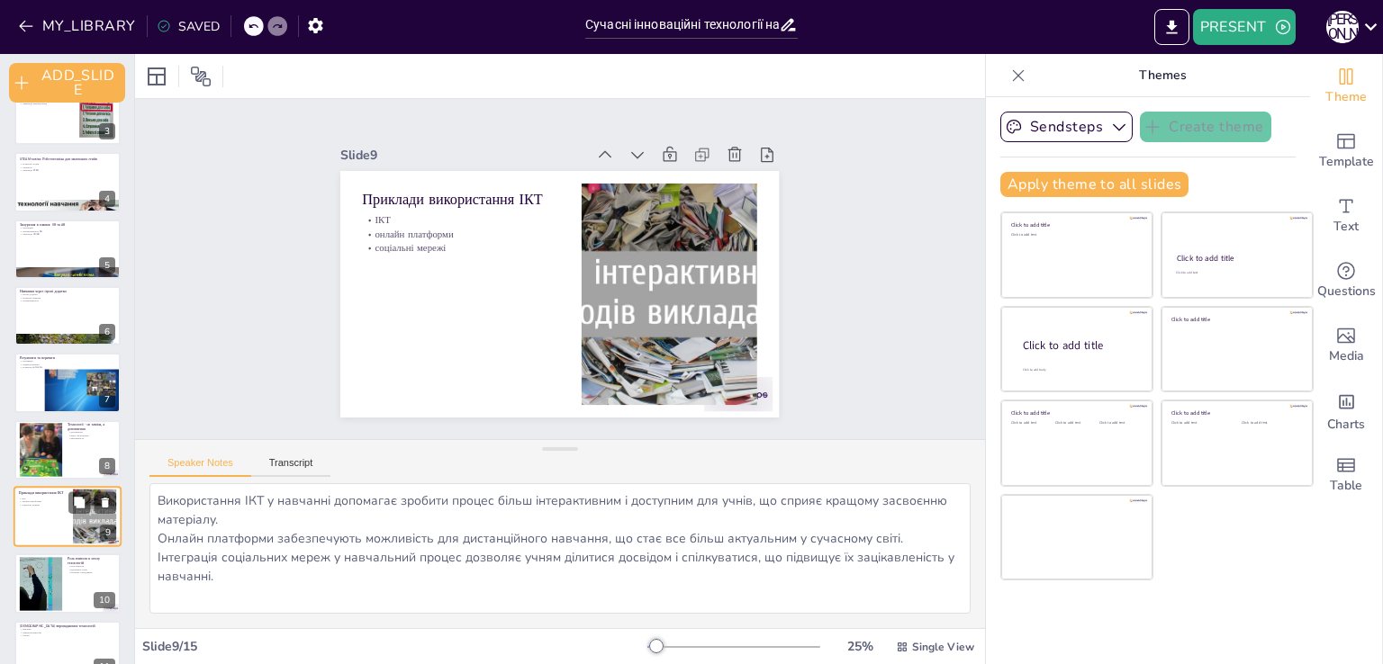
scroll to position [299, 0]
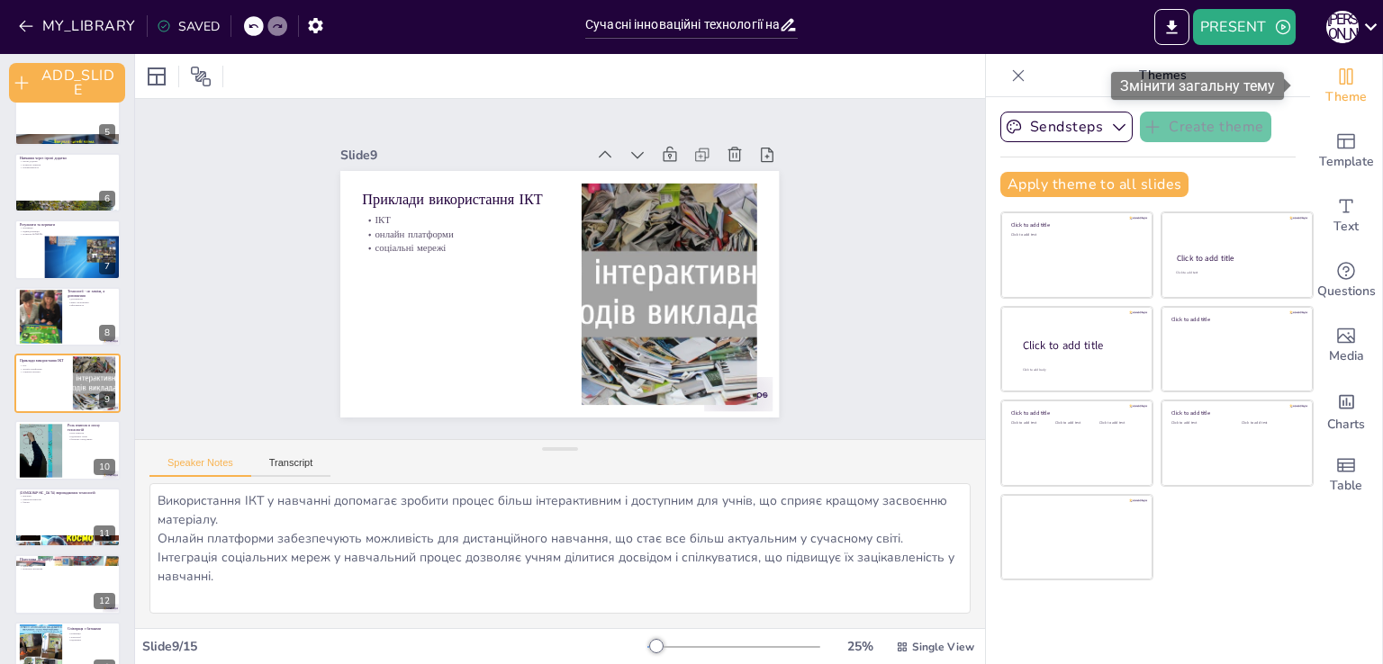
click at [1339, 70] on icon "Change the overall theme" at bounding box center [1346, 76] width 14 height 16
click at [1339, 75] on icon "Change the overall theme" at bounding box center [1346, 76] width 14 height 16
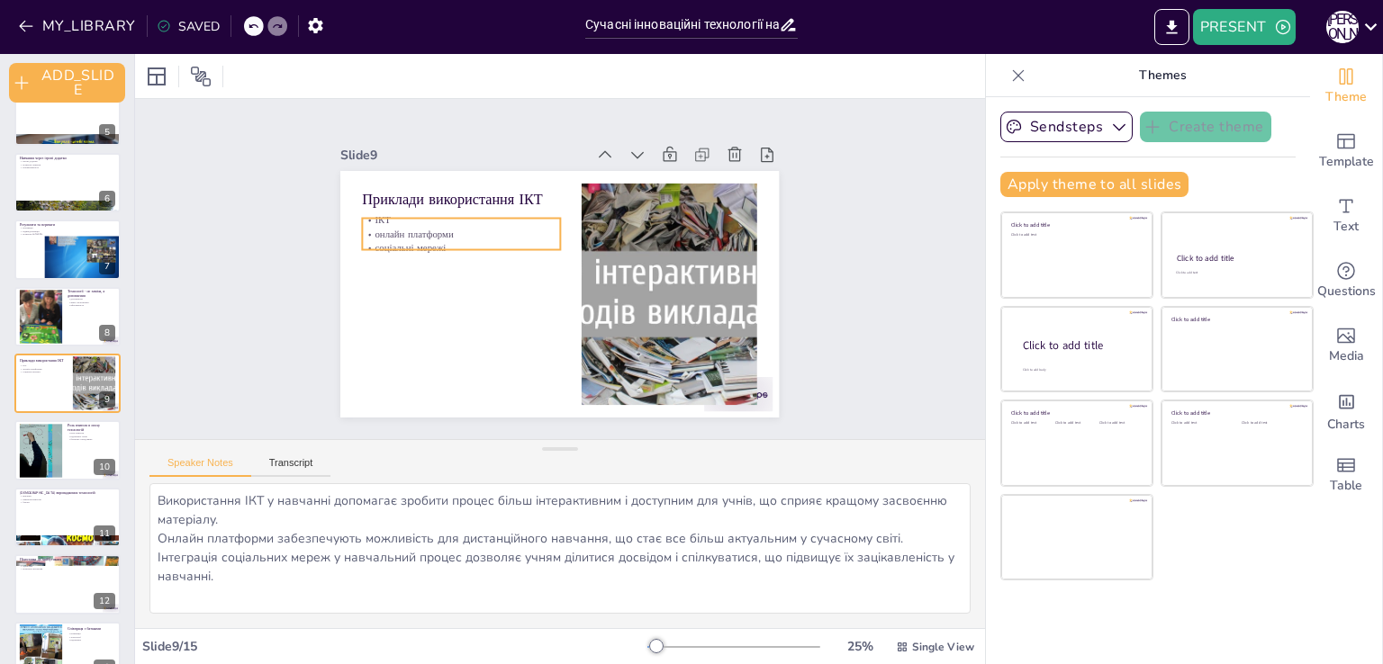
click at [408, 213] on p "ІКТ" at bounding box center [461, 220] width 197 height 14
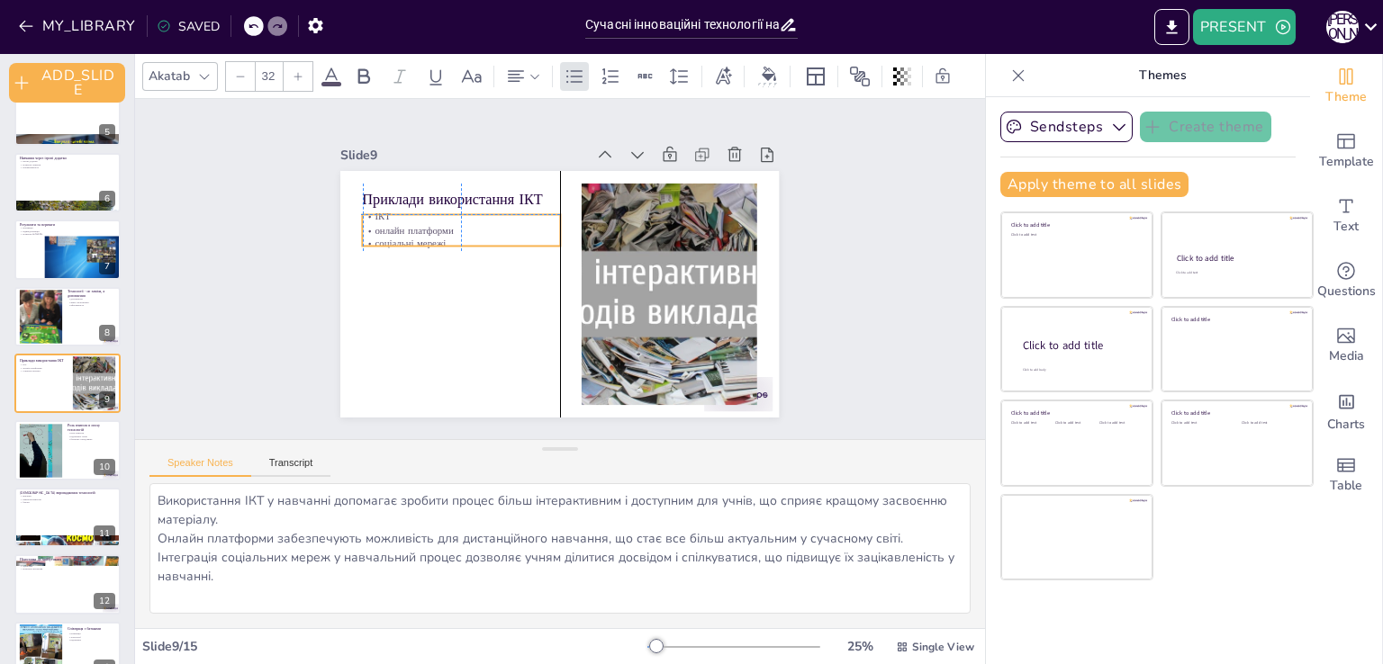
click at [402, 218] on div "ІКТ онлайн платформи соціальні мережі" at bounding box center [461, 230] width 197 height 41
click at [248, 28] on icon at bounding box center [253, 26] width 11 height 11
click at [188, 26] on div "SAVING..." at bounding box center [195, 26] width 77 height 17
click at [188, 26] on div "SAVED" at bounding box center [188, 26] width 63 height 17
click at [317, 29] on icon "button" at bounding box center [315, 25] width 14 height 15
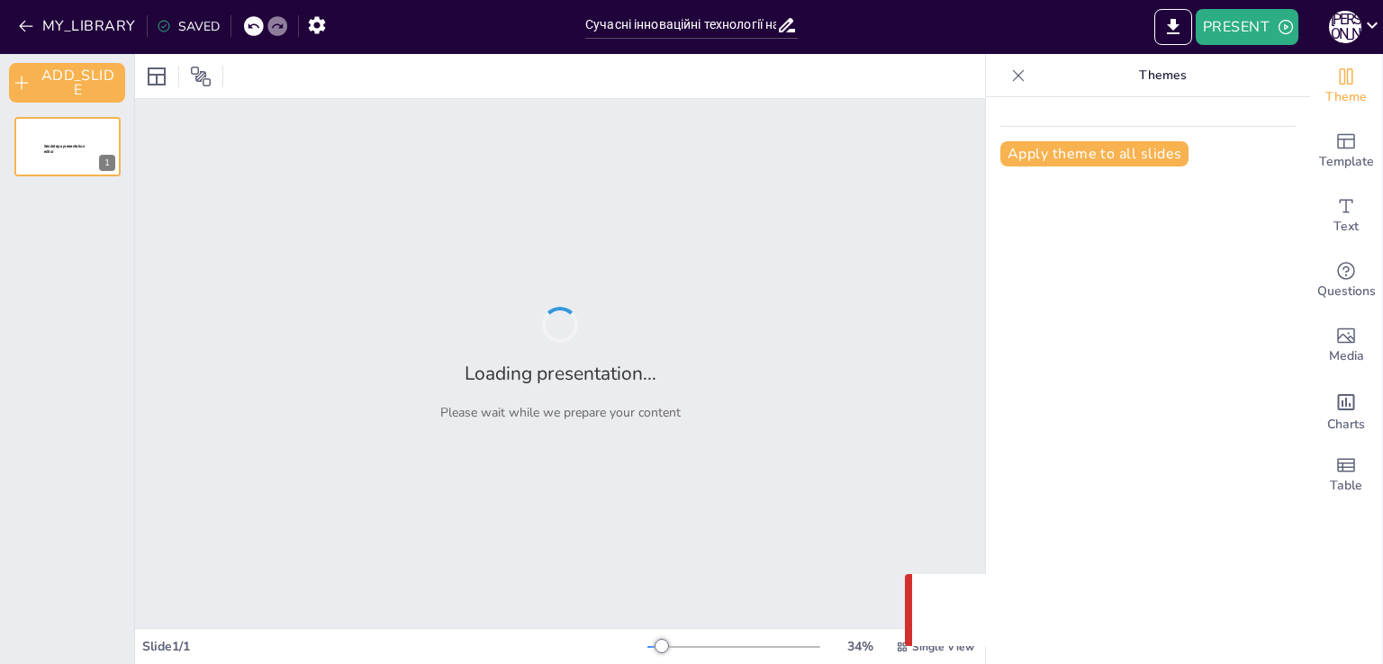
type input "Сучасні інноваційні технології на уроках в 1-2 класах"
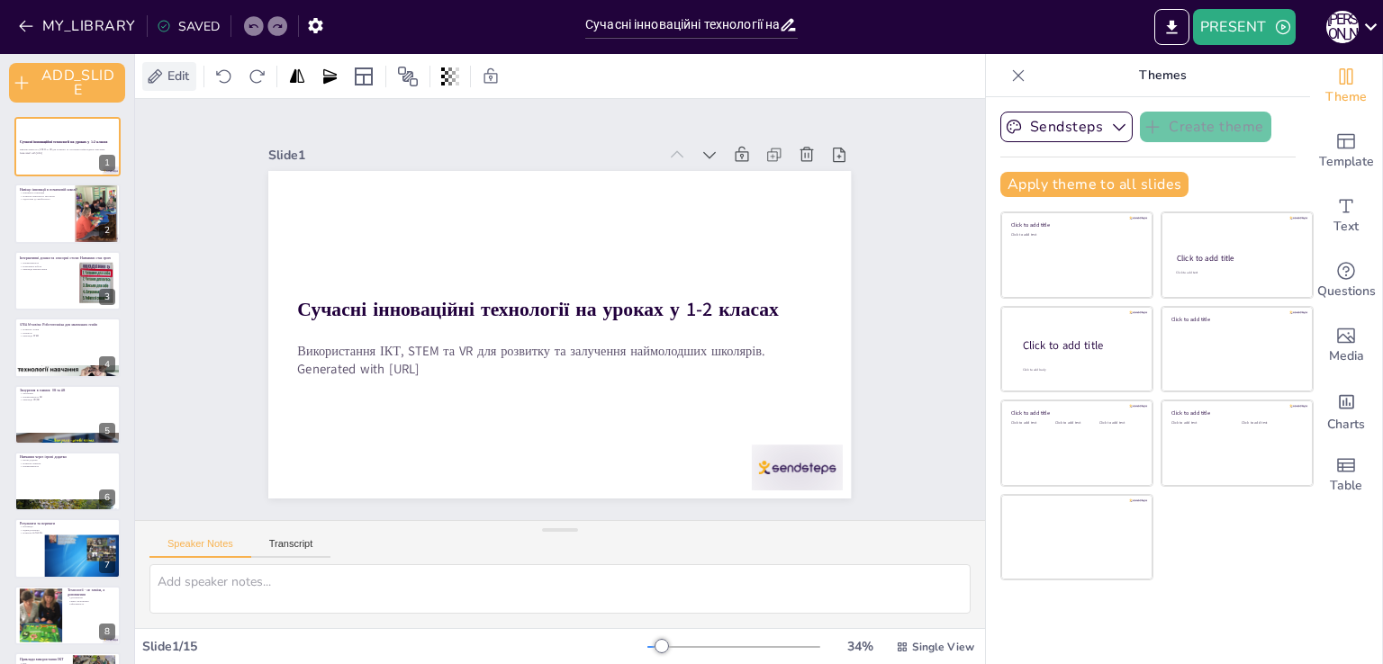
click at [190, 79] on span "Edit" at bounding box center [178, 76] width 29 height 17
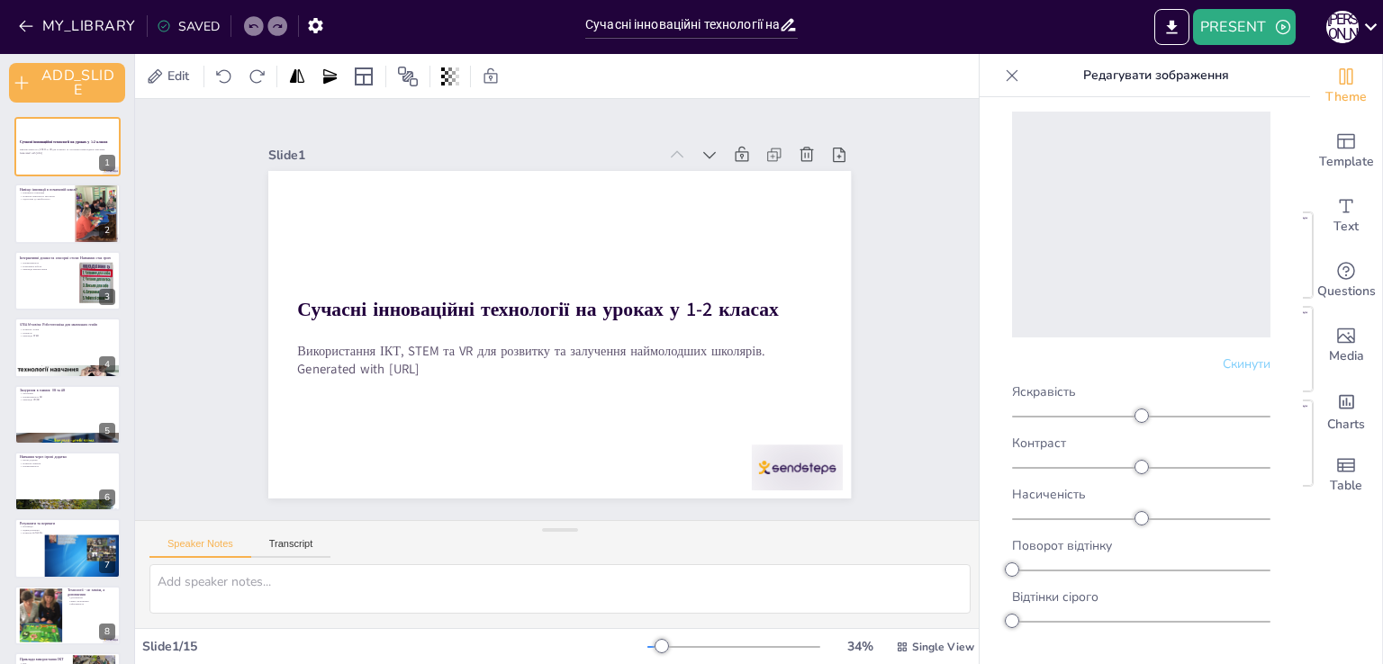
scroll to position [77, 0]
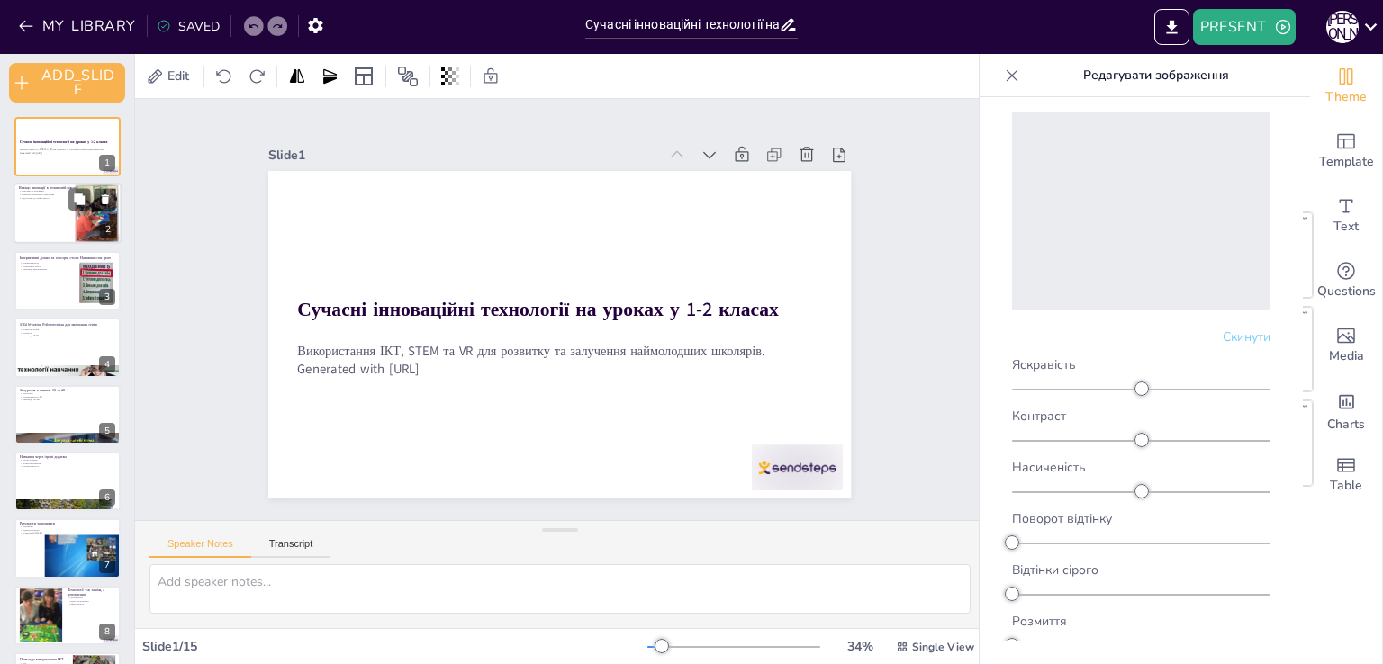
click at [19, 212] on div at bounding box center [68, 214] width 108 height 61
type textarea "Інновації в освіті важливі для створення сучасного навчального середовища, яке …"
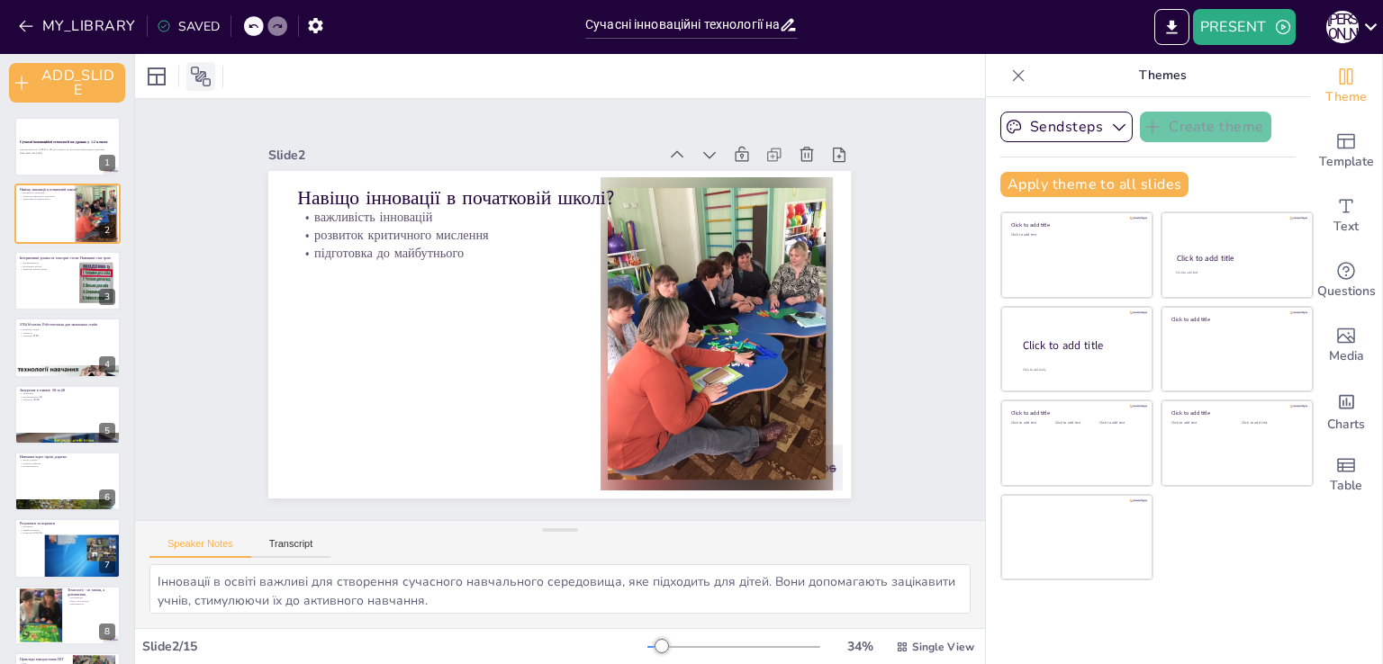
click at [202, 73] on icon at bounding box center [201, 77] width 22 height 22
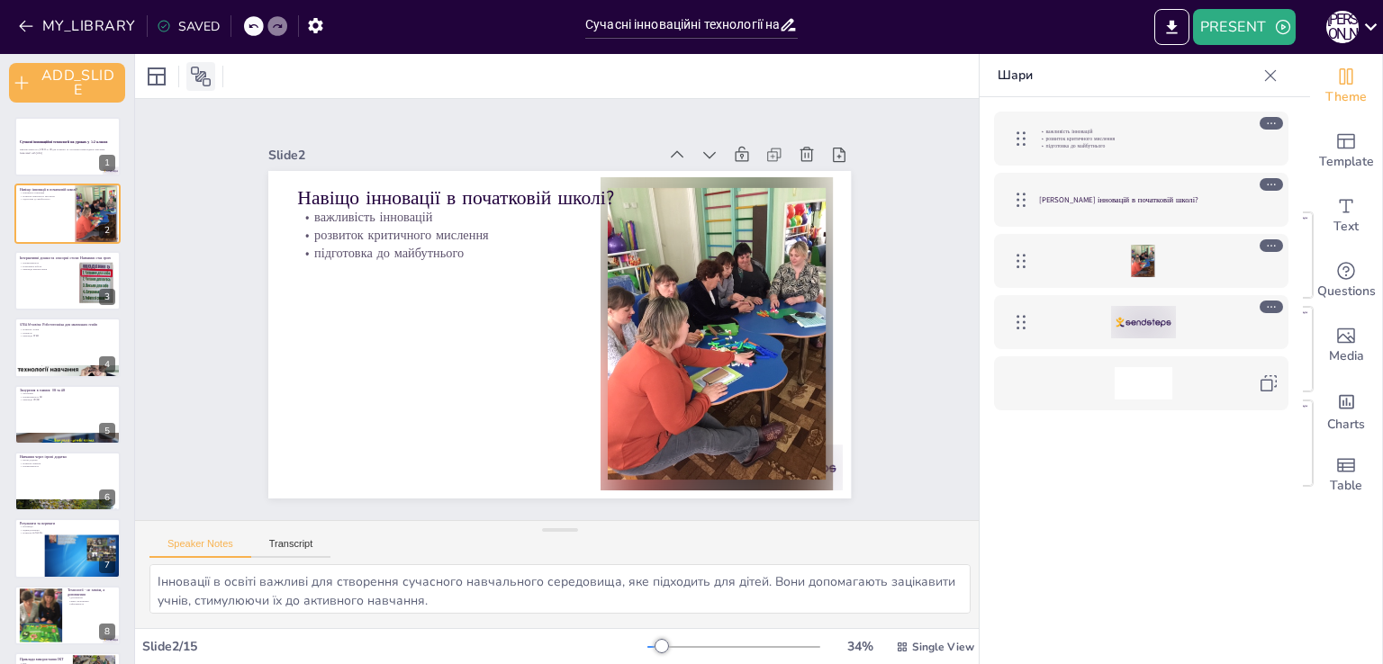
click at [202, 73] on icon at bounding box center [201, 77] width 22 height 22
drag, startPoint x: 1042, startPoint y: 207, endPoint x: 1021, endPoint y: 138, distance: 72.6
click at [1021, 138] on div "важливість інновацій розвиток критичного мислення підготовка до майбутнього [PE…" at bounding box center [1140, 261] width 323 height 328
drag, startPoint x: 1021, startPoint y: 138, endPoint x: 1067, endPoint y: 220, distance: 93.9
click at [1264, 305] on div at bounding box center [1270, 307] width 23 height 13
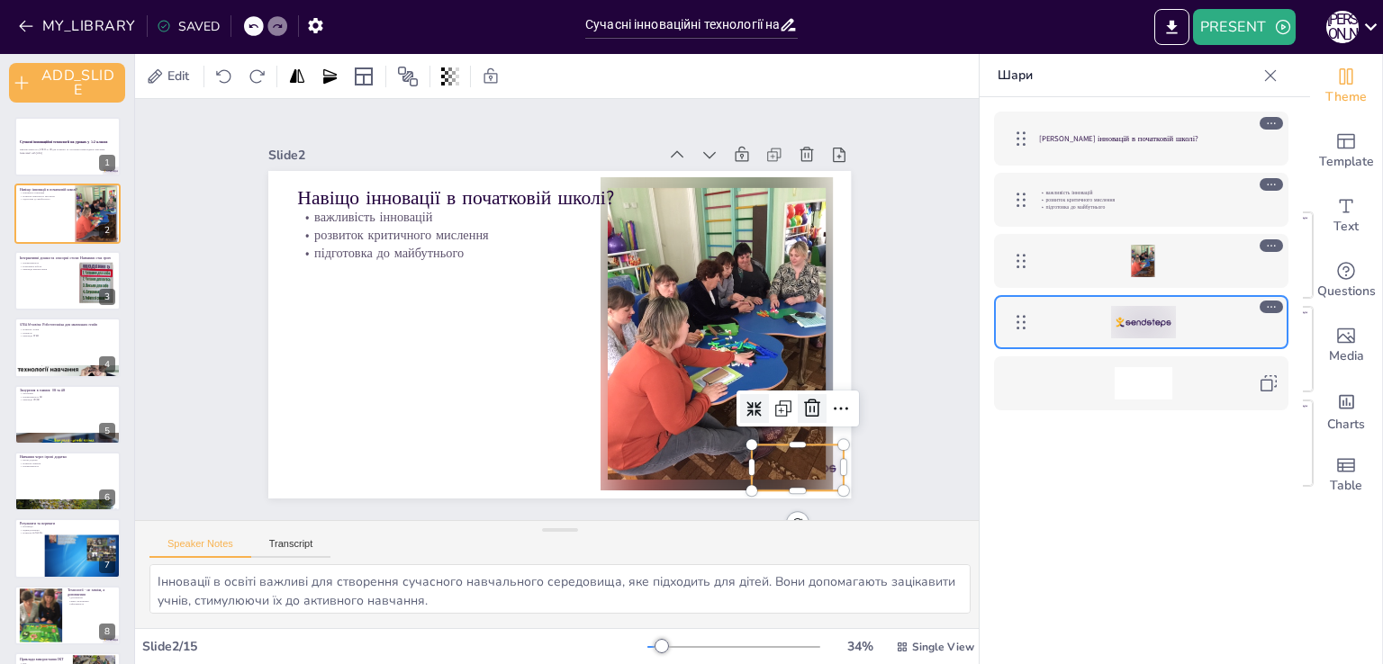
click at [800, 230] on icon at bounding box center [813, 215] width 31 height 31
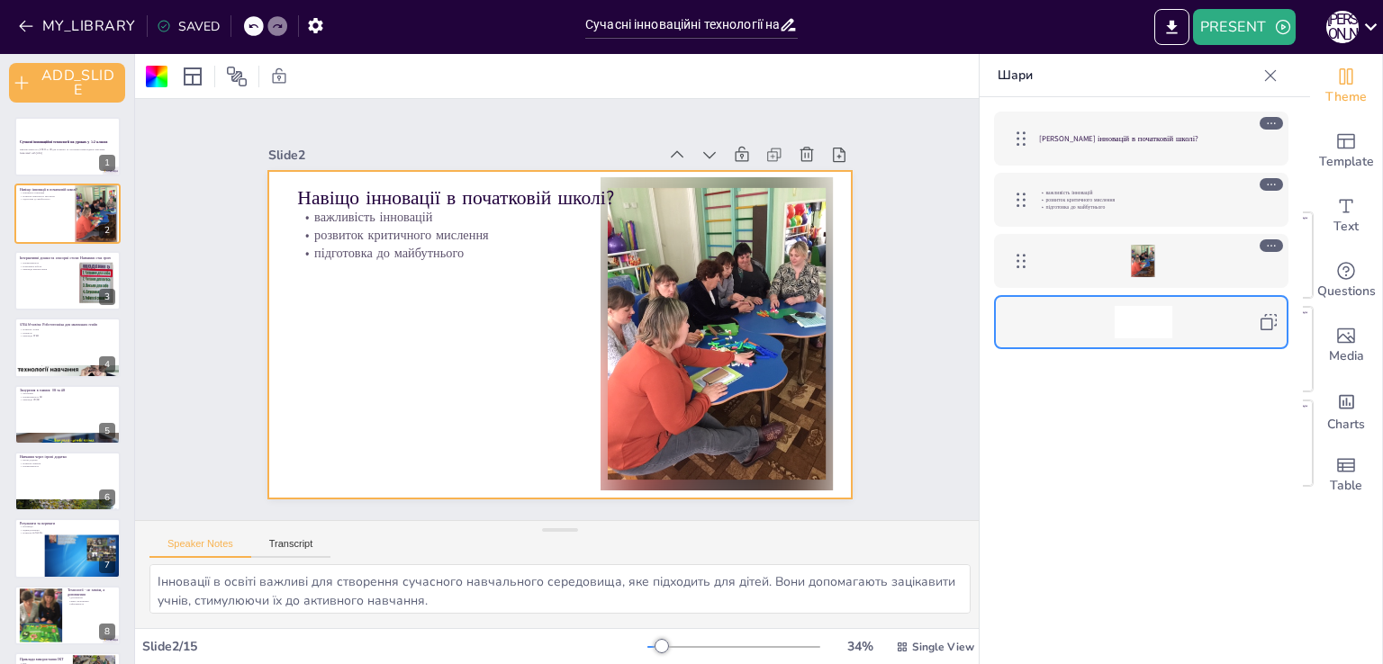
click at [1178, 327] on div at bounding box center [1143, 322] width 208 height 32
click at [1267, 326] on icon at bounding box center [1268, 322] width 22 height 22
click at [659, 311] on div at bounding box center [673, 422] width 372 height 390
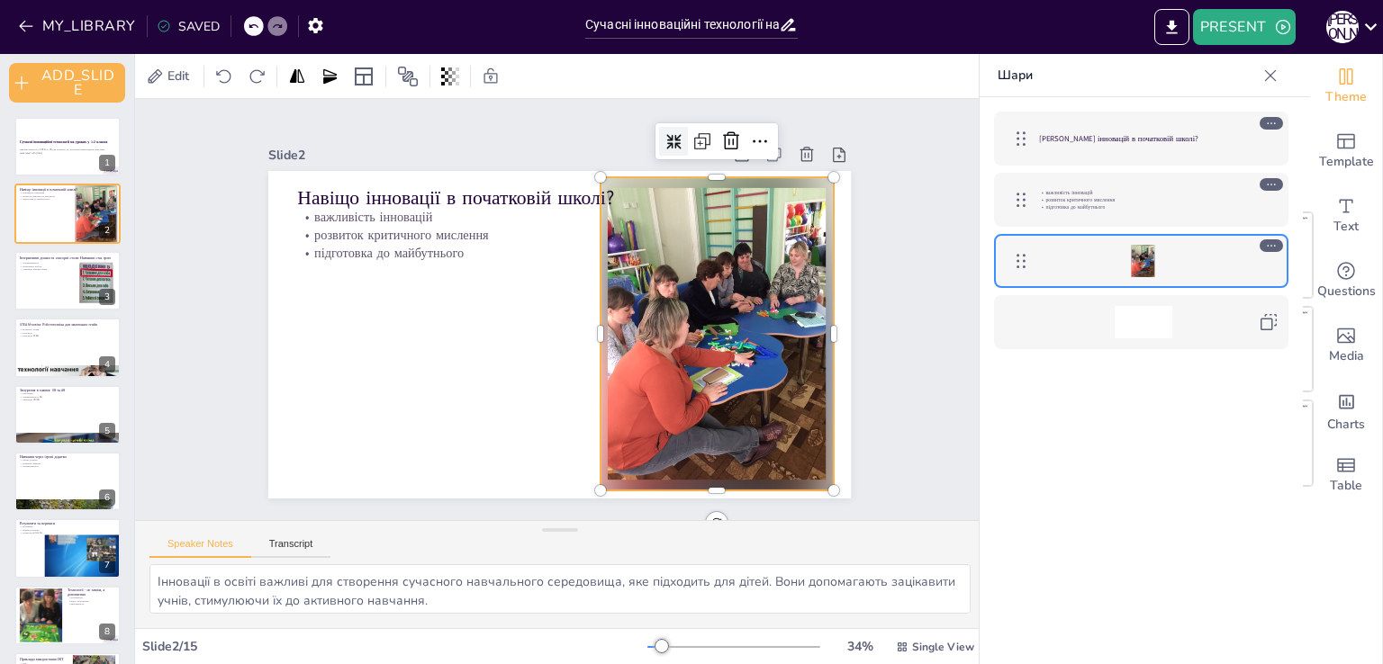
click at [1073, 409] on div "[PERSON_NAME] інновацій в початковій школі? важливість інновацій розвиток крити…" at bounding box center [1140, 407] width 323 height 621
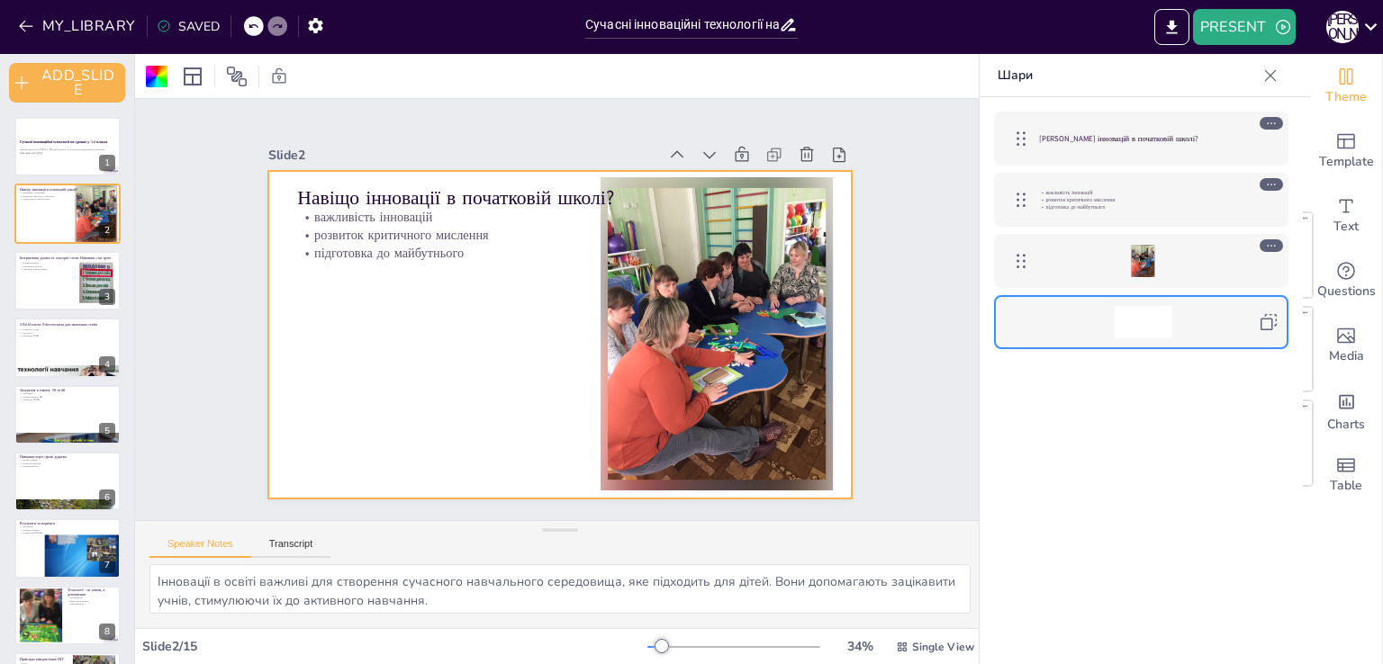
click at [1186, 324] on div at bounding box center [1143, 322] width 208 height 32
click at [1268, 322] on icon at bounding box center [1268, 322] width 22 height 22
click at [410, 310] on div at bounding box center [555, 285] width 638 height 442
click at [1275, 126] on icon at bounding box center [1271, 123] width 13 height 13
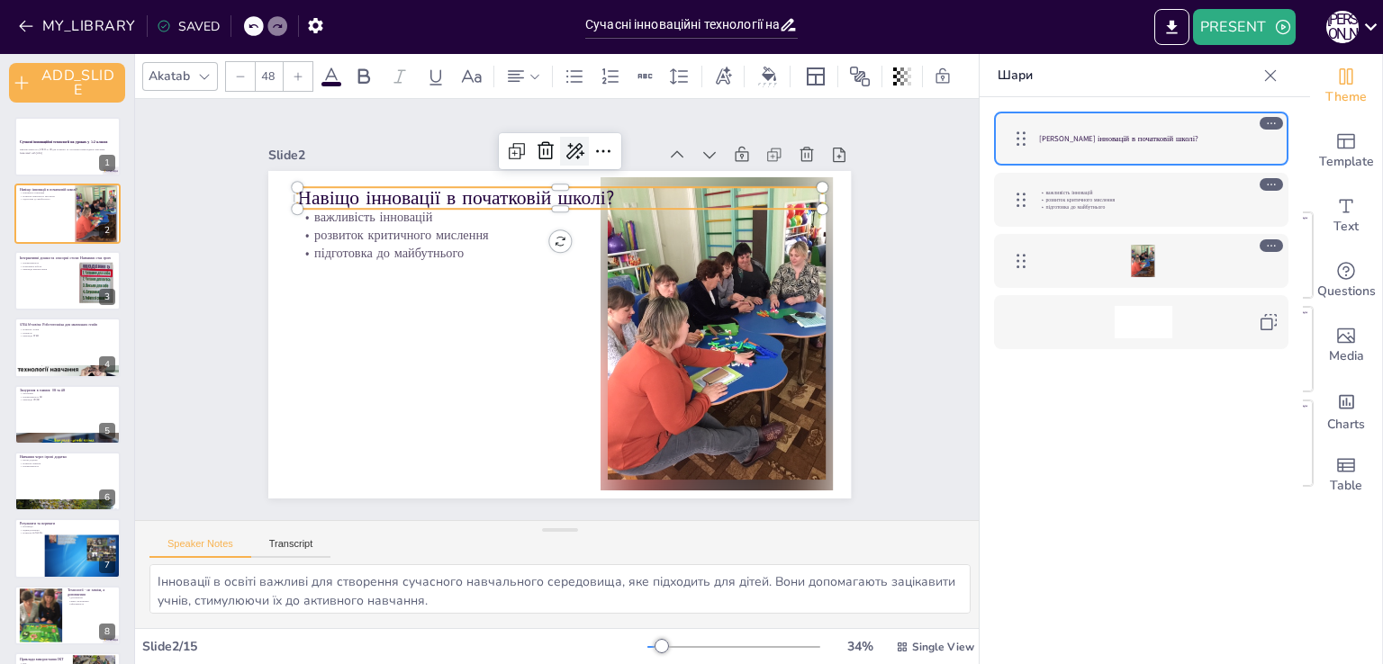
click at [708, 281] on icon at bounding box center [718, 292] width 20 height 22
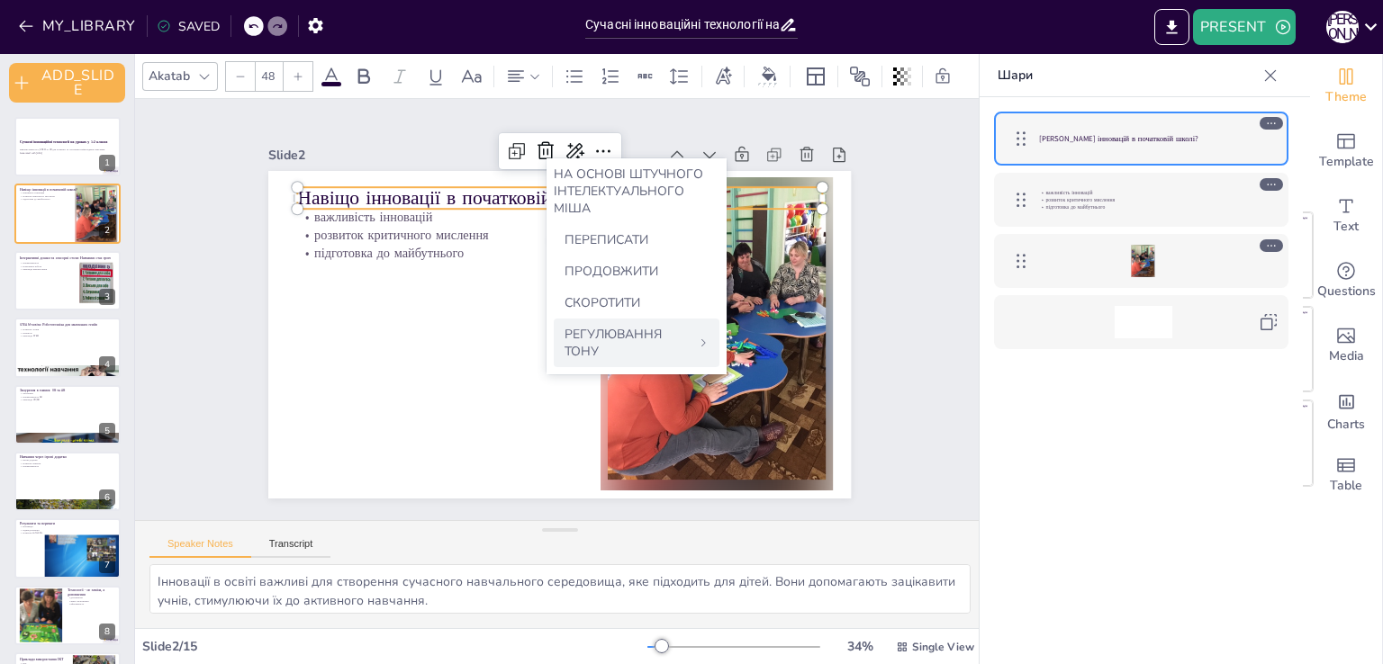
click at [644, 344] on font "РЕГУЛЮВАННЯ ТОНУ" at bounding box center [612, 343] width 97 height 34
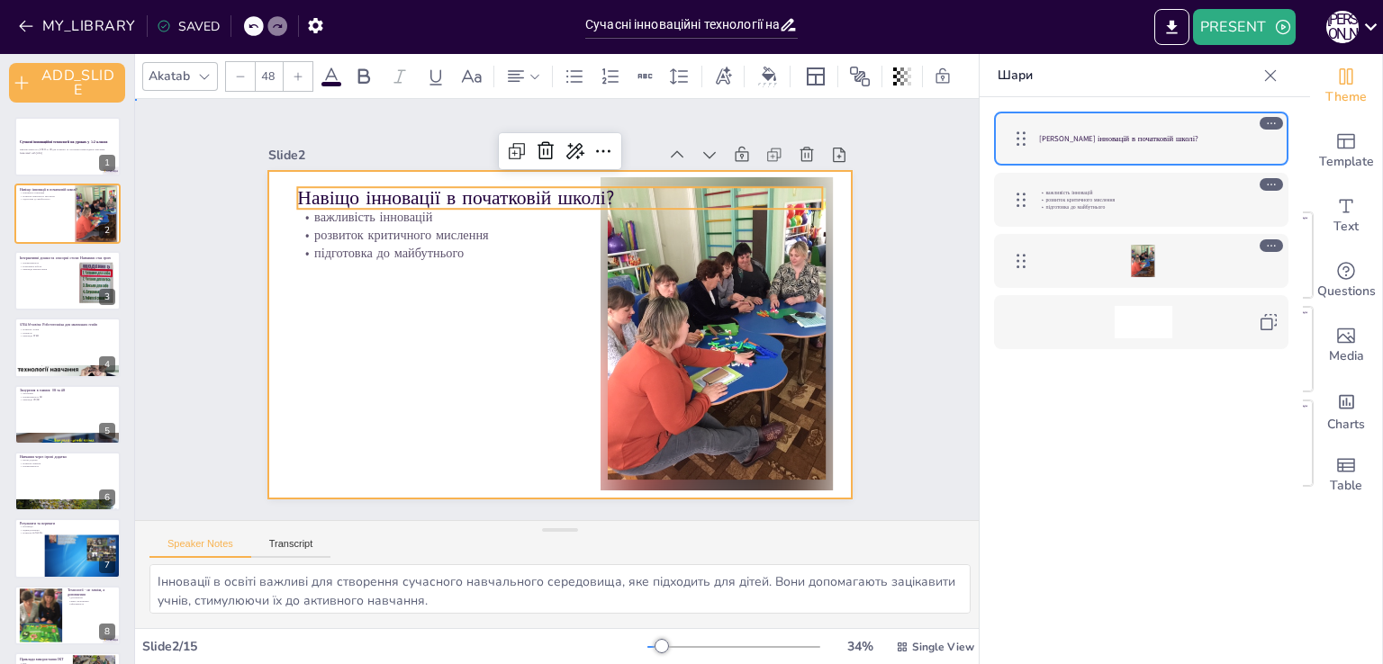
click at [473, 356] on div at bounding box center [549, 333] width 665 height 536
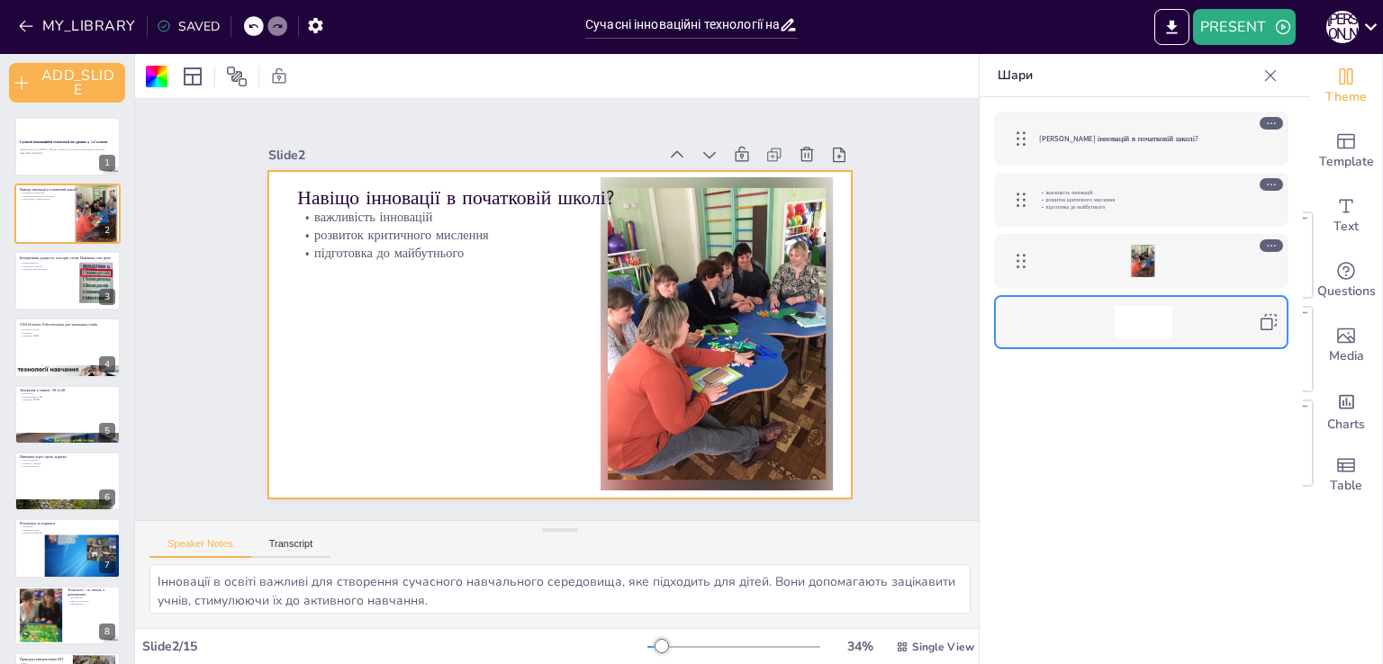
click at [925, 275] on div "Slide 1 Сучасні інноваційні технології на уроках у 1-2 класах Використання ІКТ,…" at bounding box center [560, 309] width 840 height 935
